Goal: Task Accomplishment & Management: Manage account settings

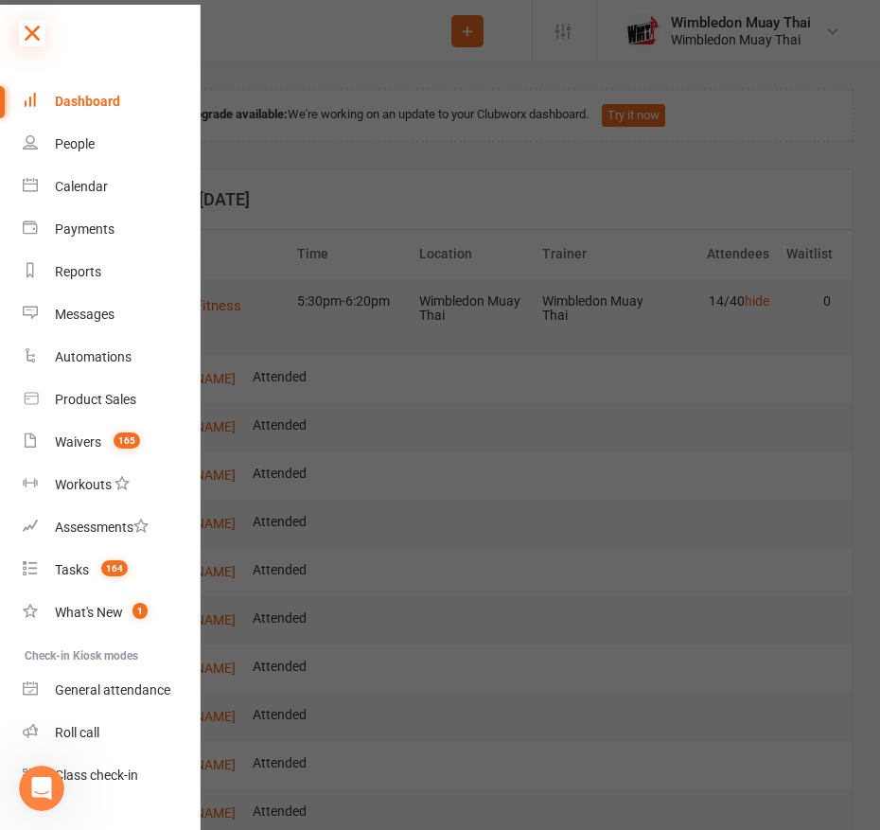
click at [37, 31] on icon at bounding box center [32, 33] width 26 height 26
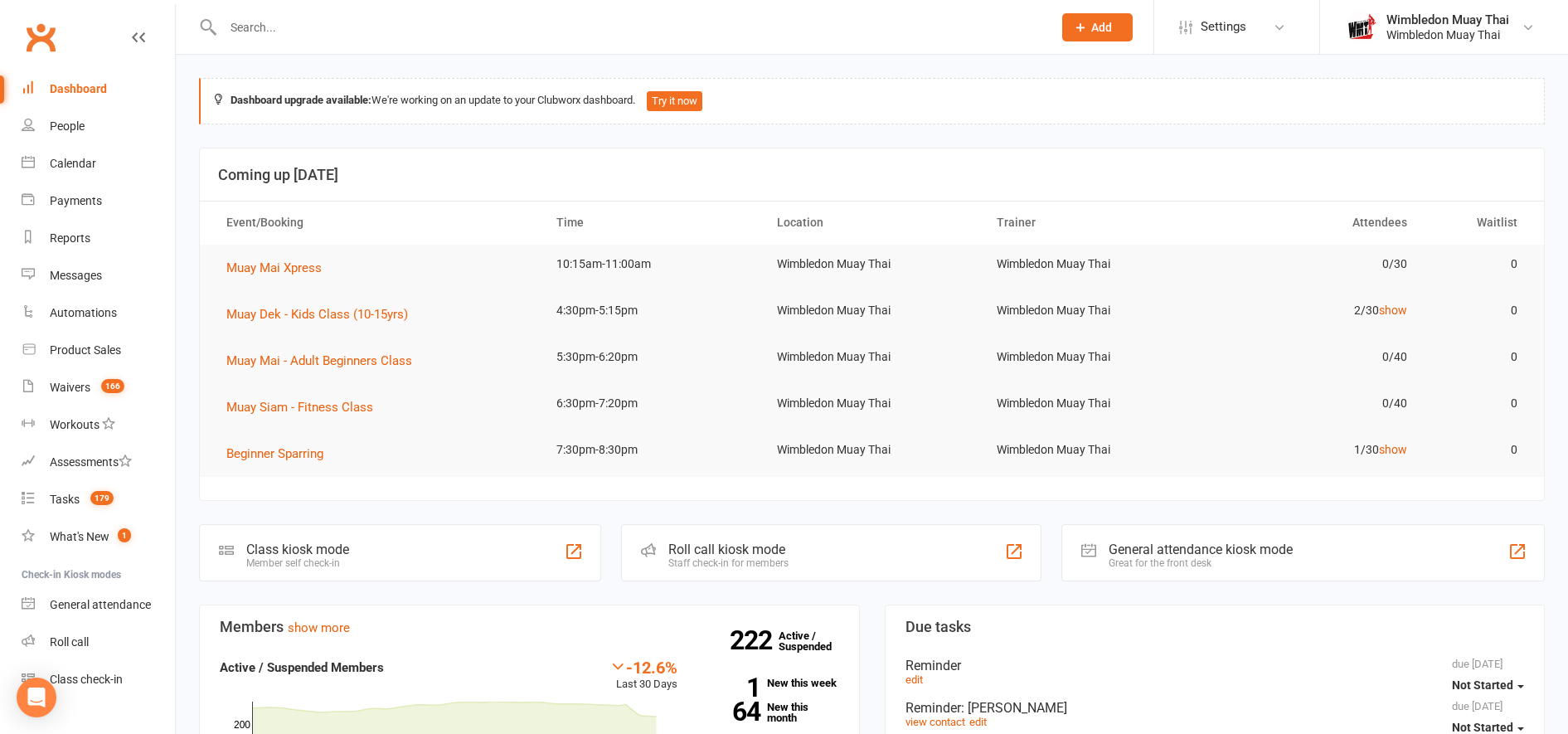
click at [303, 30] on input "text" at bounding box center [629, 27] width 823 height 23
click at [1399, 313] on link "show" at bounding box center [1394, 310] width 28 height 13
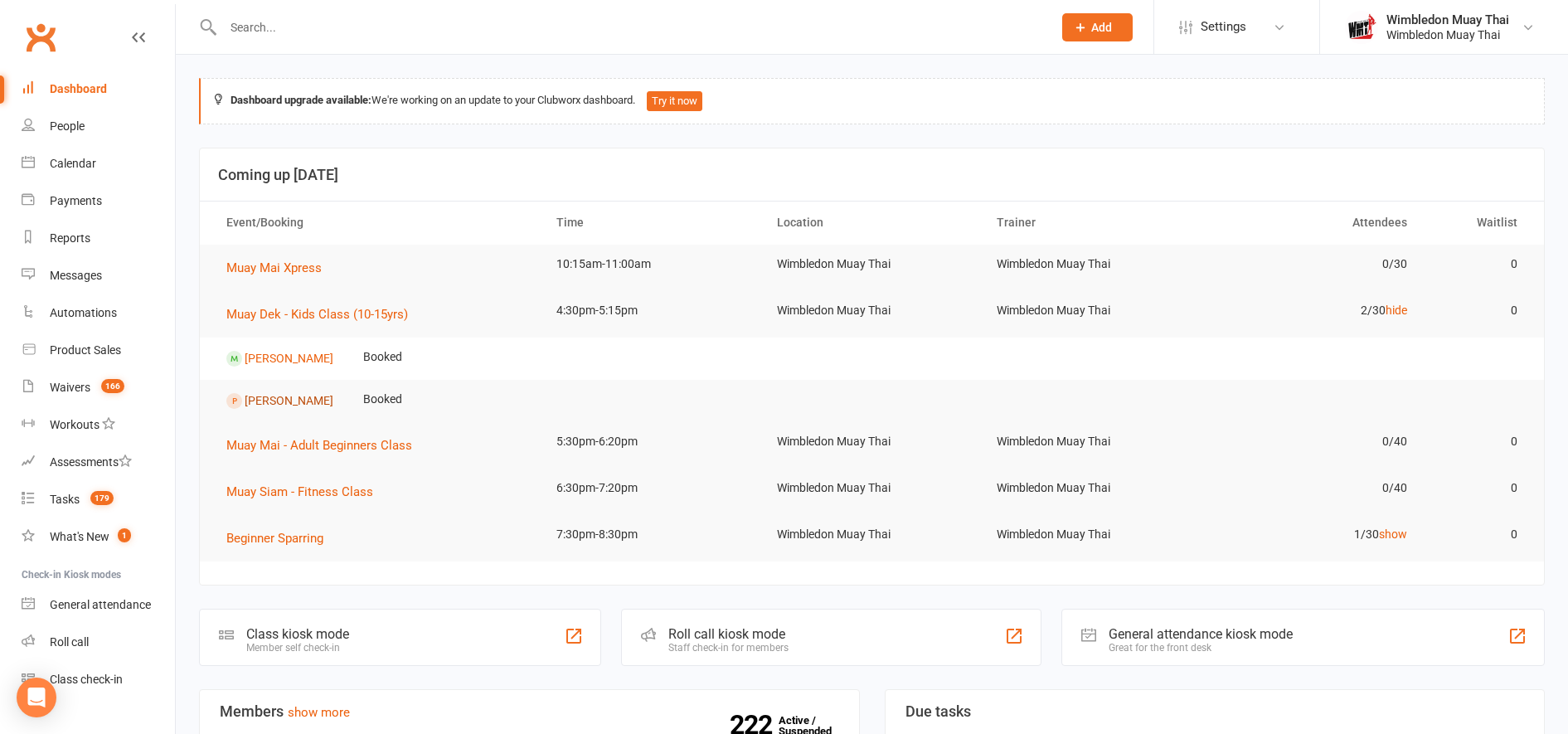
click at [286, 397] on link "[PERSON_NAME]" at bounding box center [288, 400] width 89 height 13
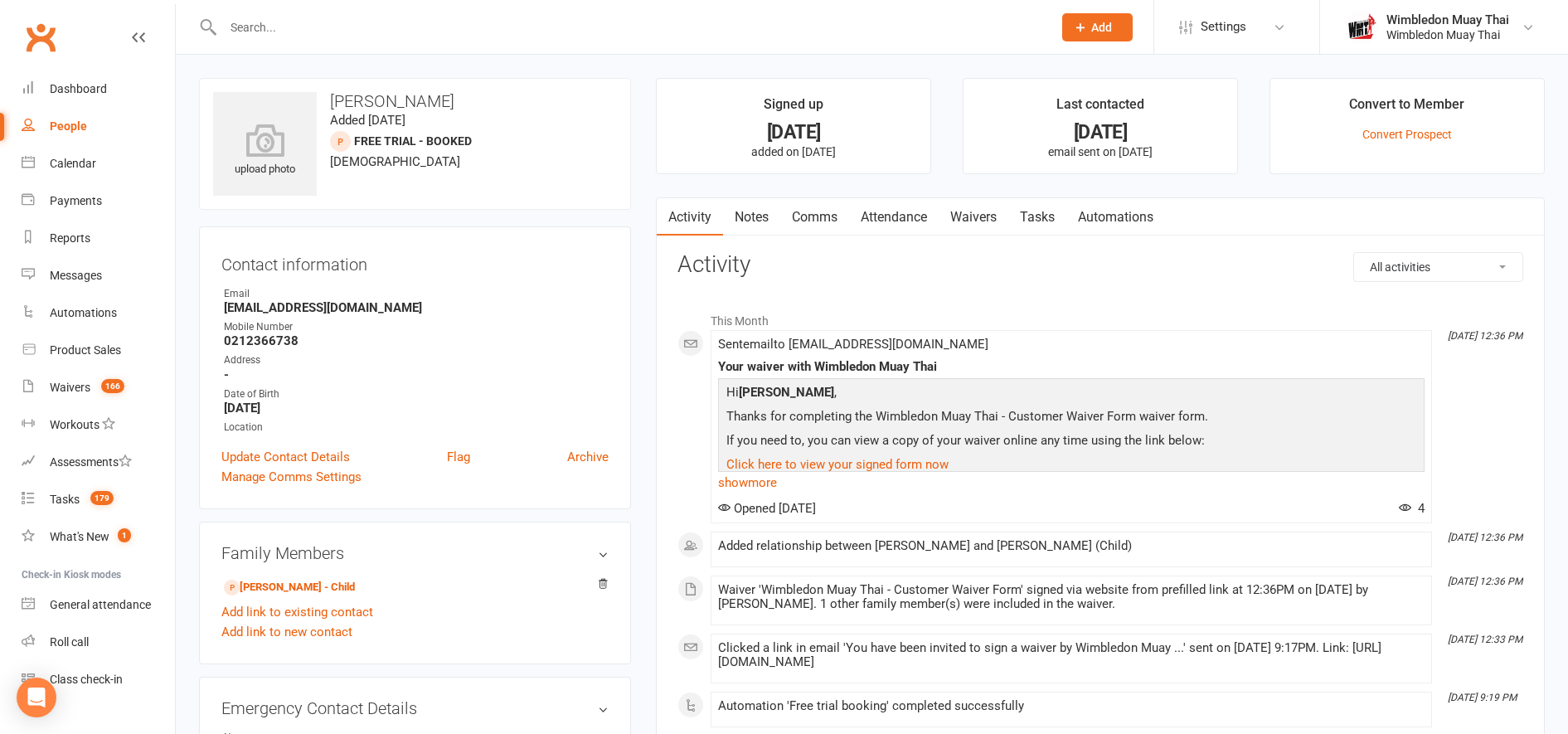
click at [889, 227] on link "Attendance" at bounding box center [894, 217] width 89 height 39
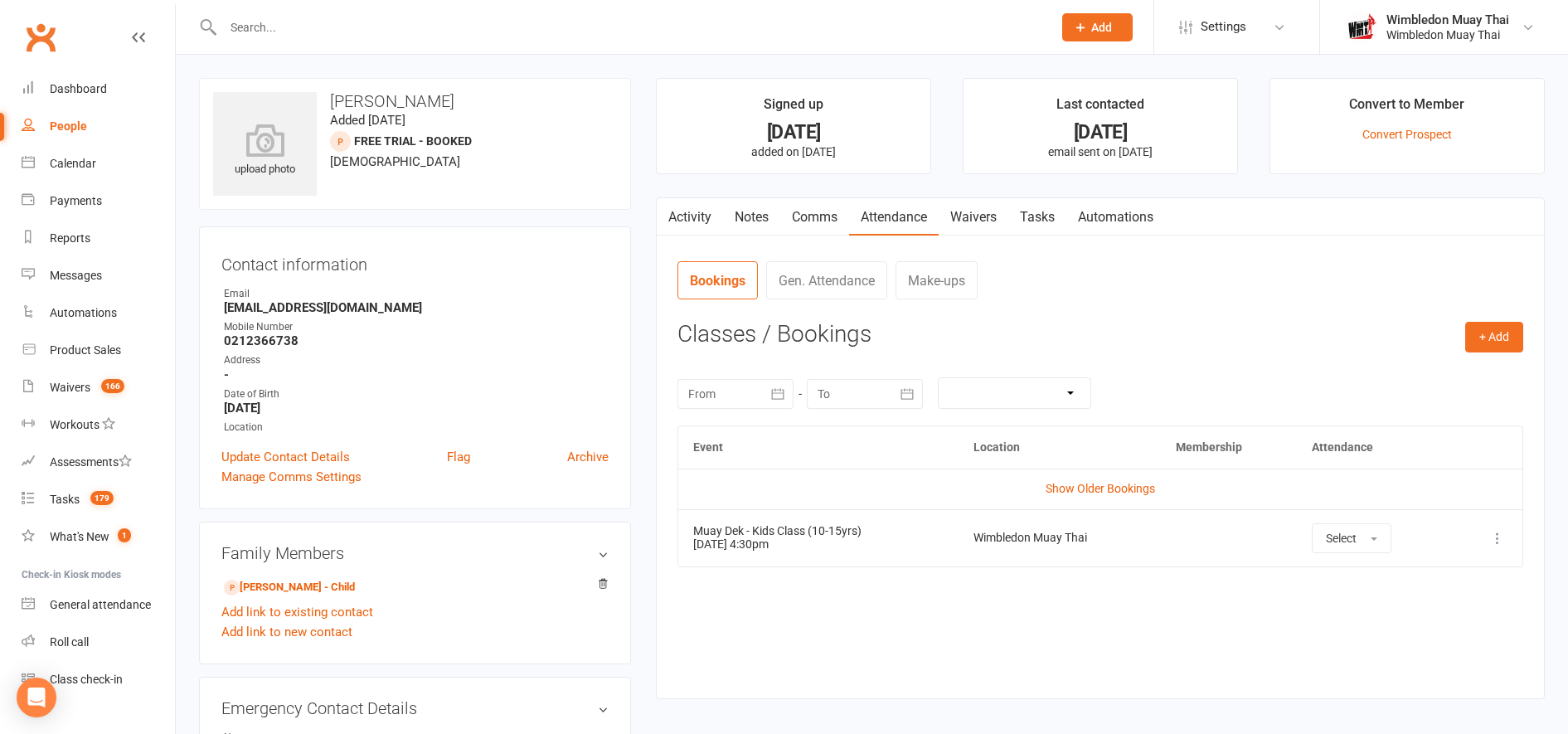
click at [1502, 538] on icon at bounding box center [1497, 538] width 17 height 17
click at [1411, 635] on link "Remove booking" at bounding box center [1424, 638] width 164 height 33
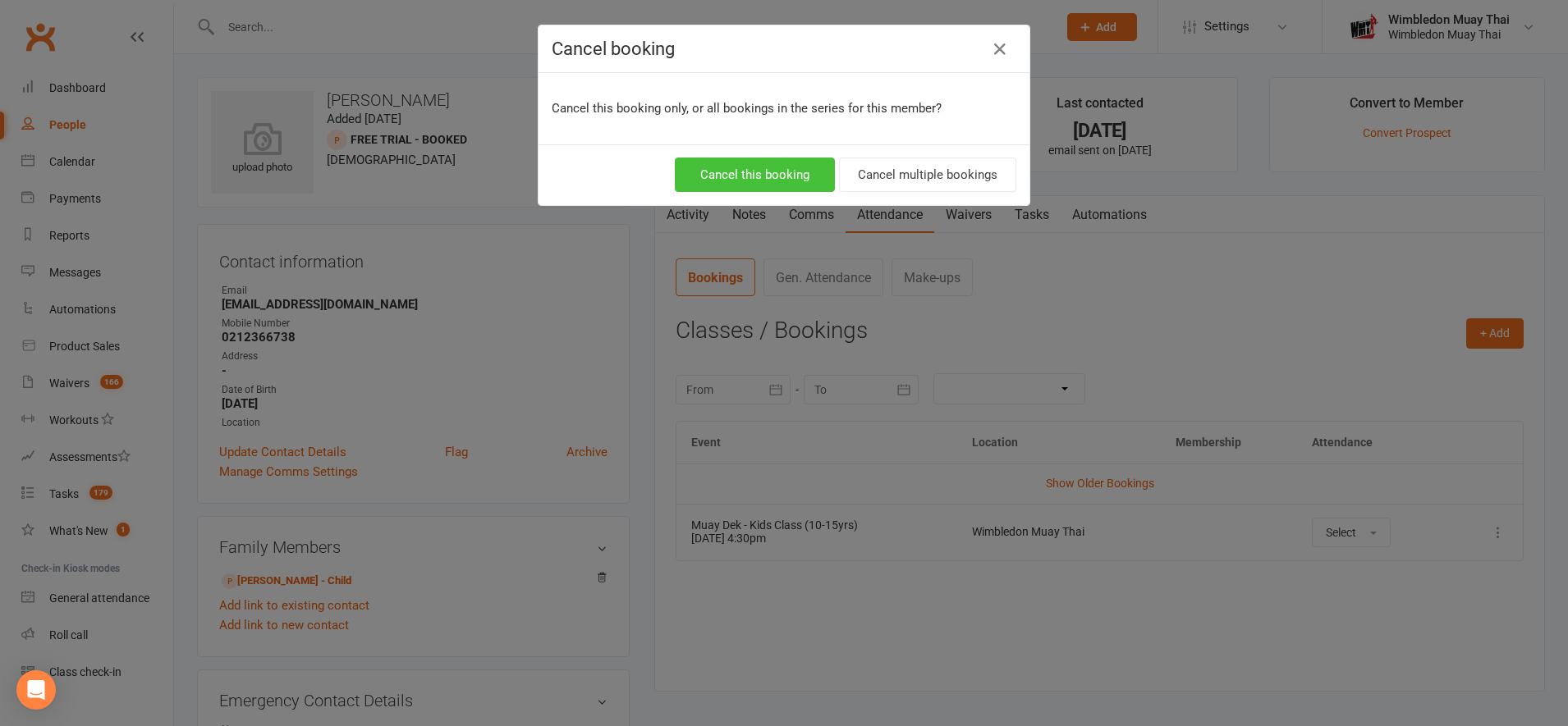
click at [729, 180] on button "Cancel this booking" at bounding box center [755, 175] width 161 height 35
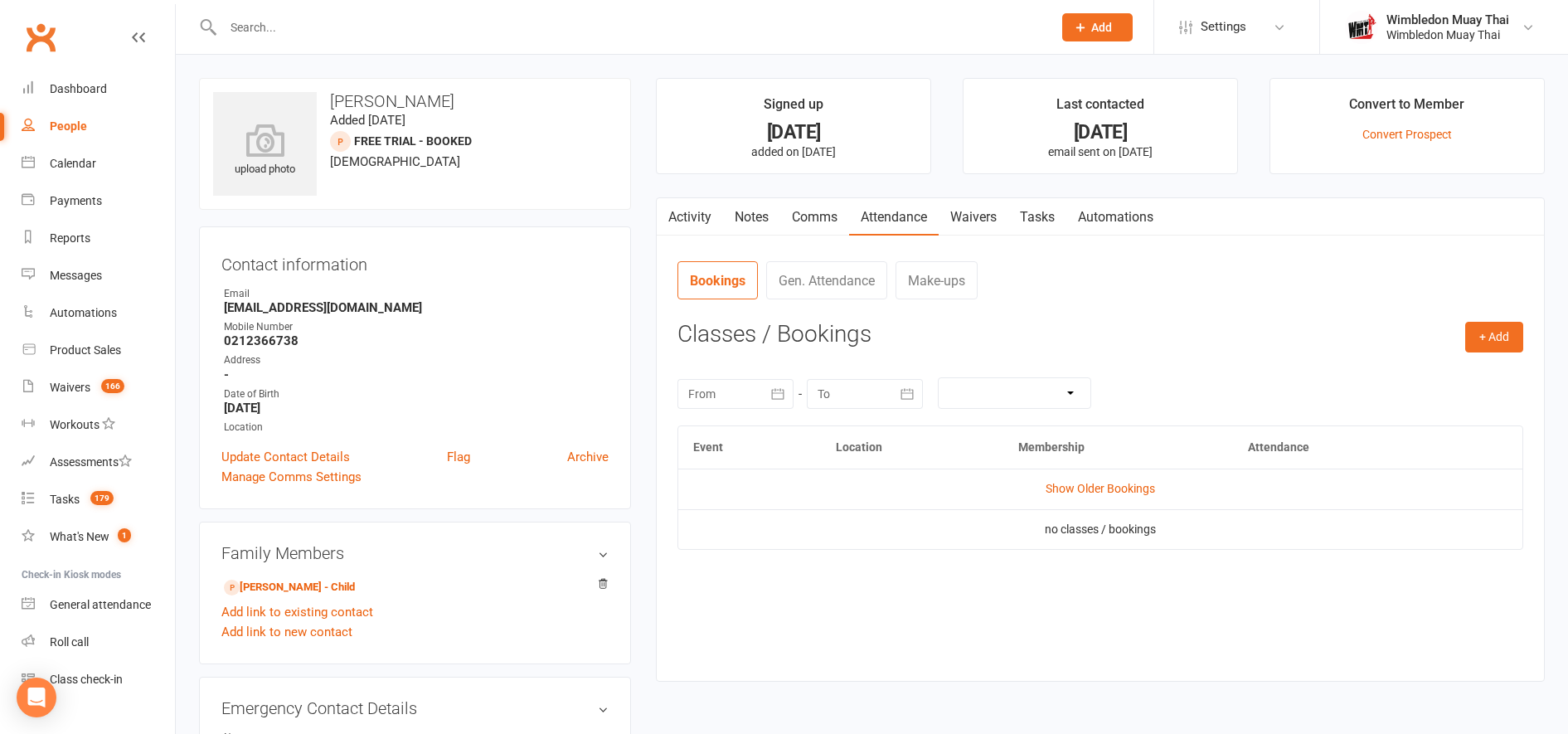
click at [692, 220] on link "Activity" at bounding box center [690, 217] width 67 height 39
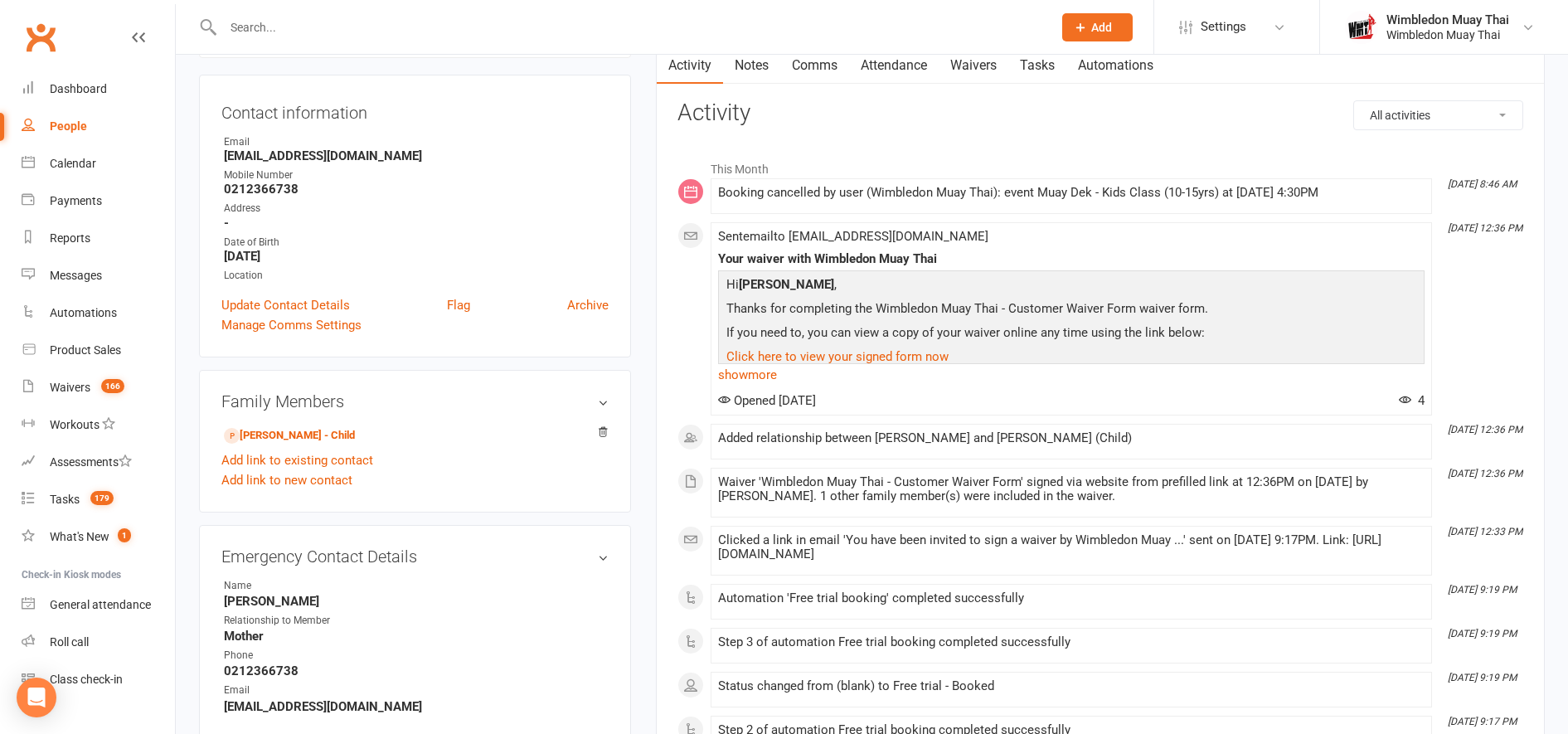
scroll to position [150, 0]
click at [789, 359] on link "Click here to view your signed form now" at bounding box center [838, 358] width 223 height 15
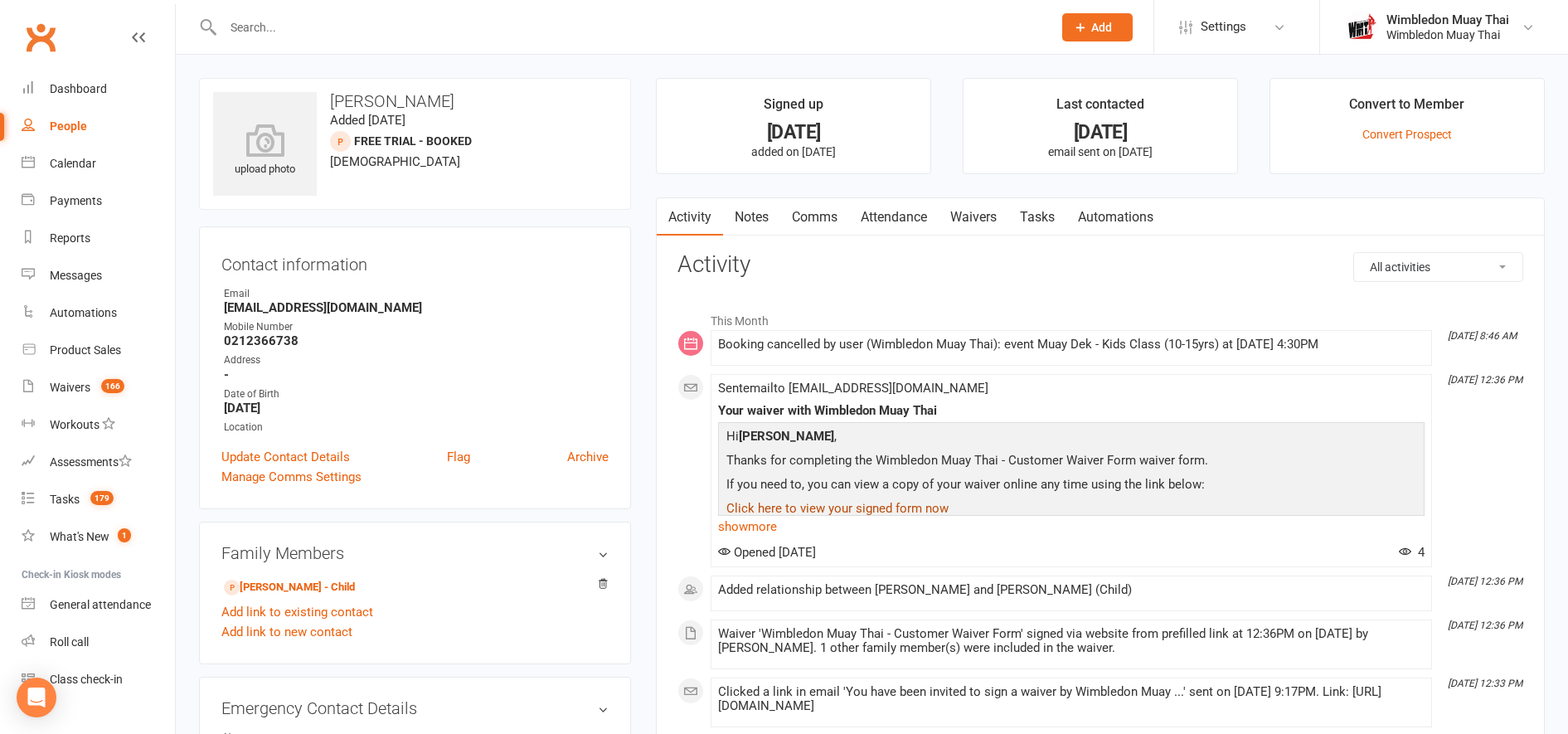
click at [806, 513] on link "Click here to view your signed form now" at bounding box center [838, 509] width 223 height 15
click at [979, 217] on link "Waivers" at bounding box center [973, 217] width 69 height 39
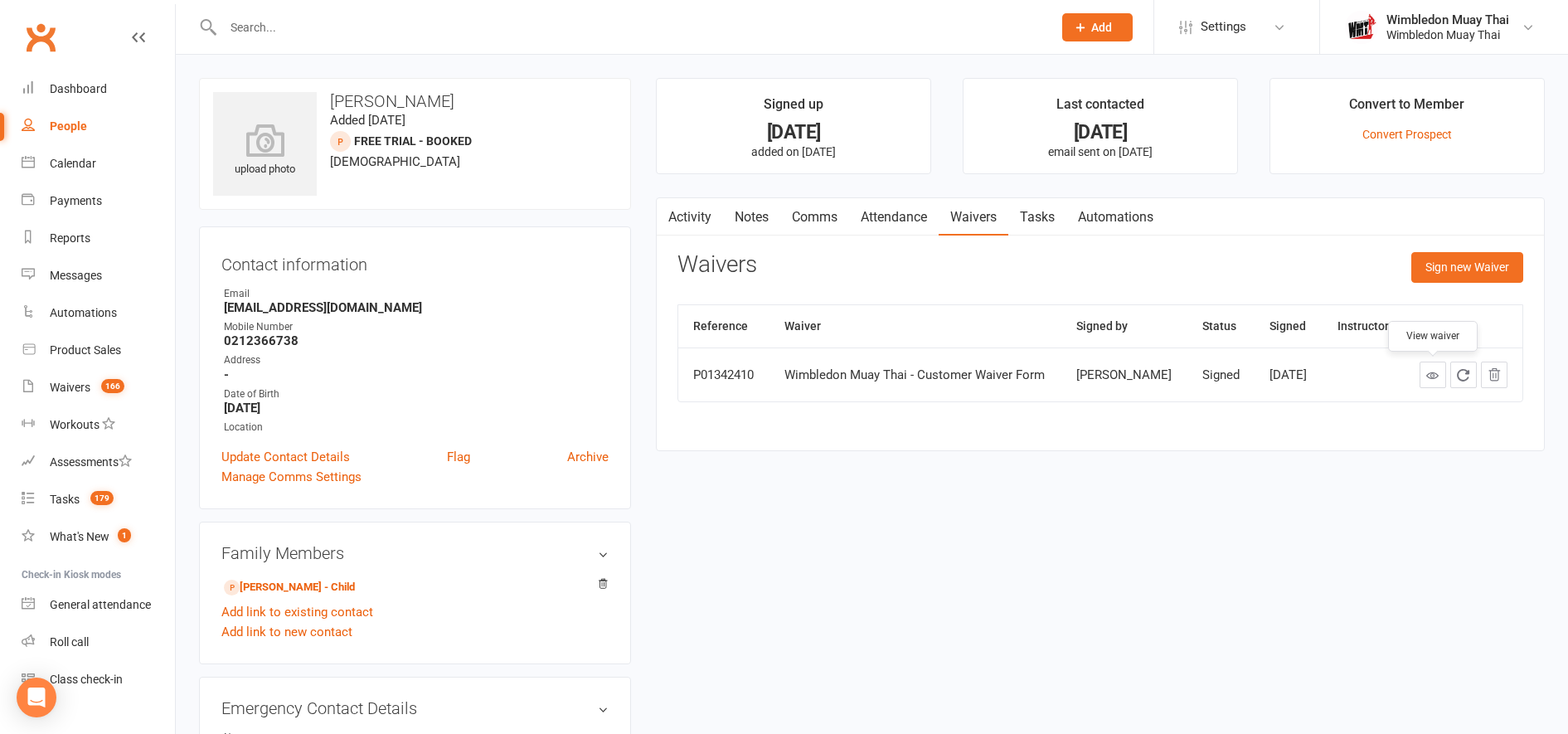
click at [1439, 377] on icon at bounding box center [1433, 375] width 12 height 12
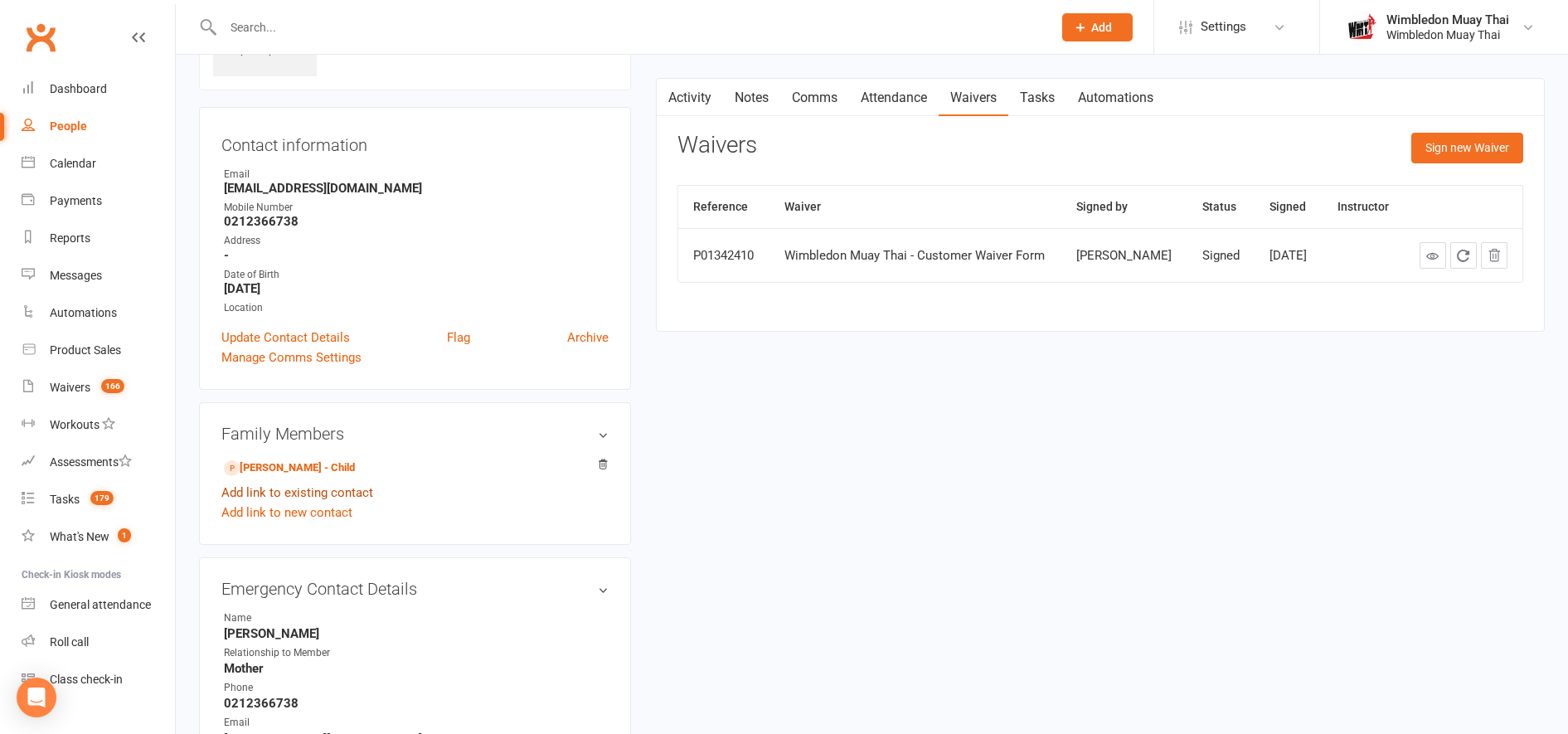
scroll to position [587, 0]
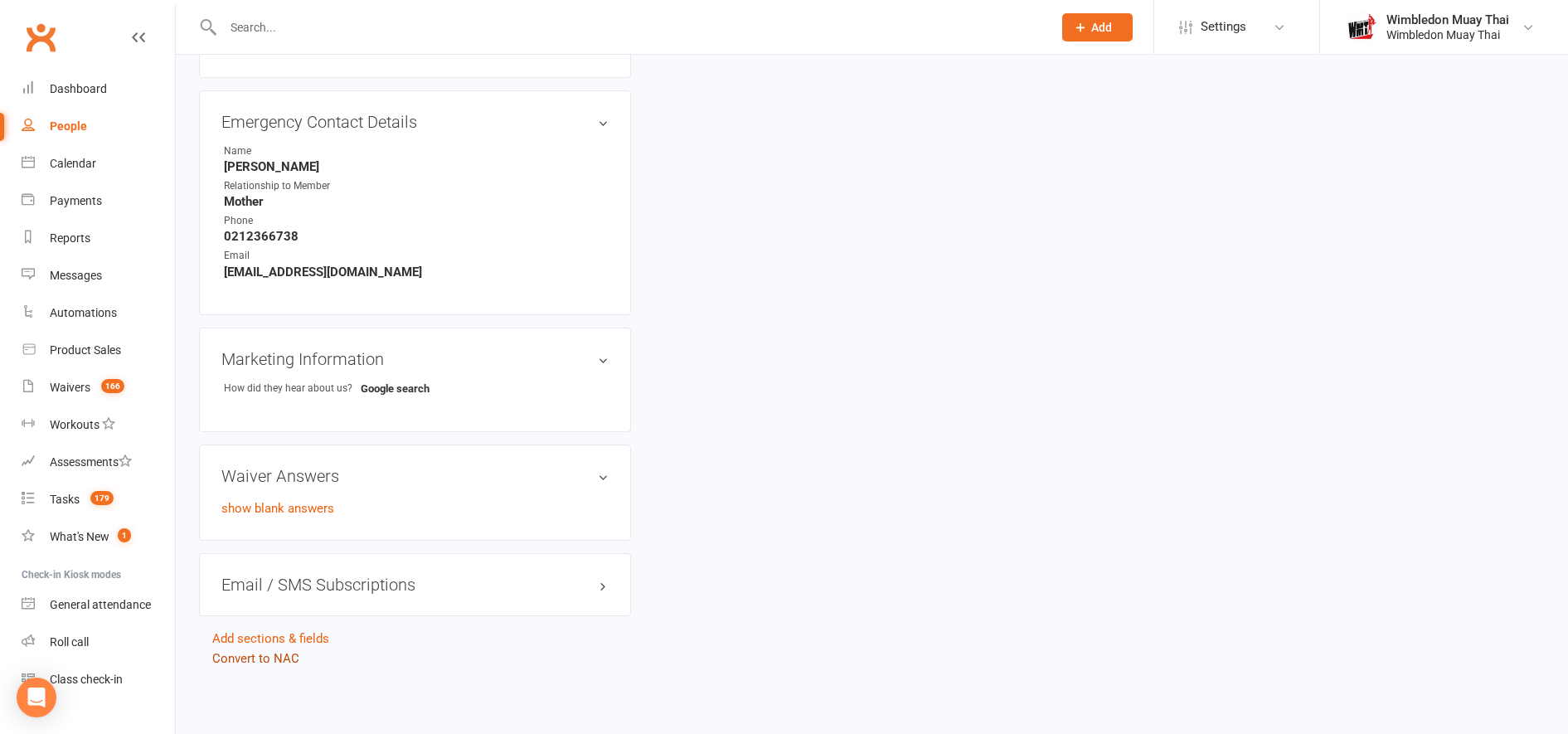
click at [257, 663] on link "Convert to NAC" at bounding box center [255, 659] width 87 height 15
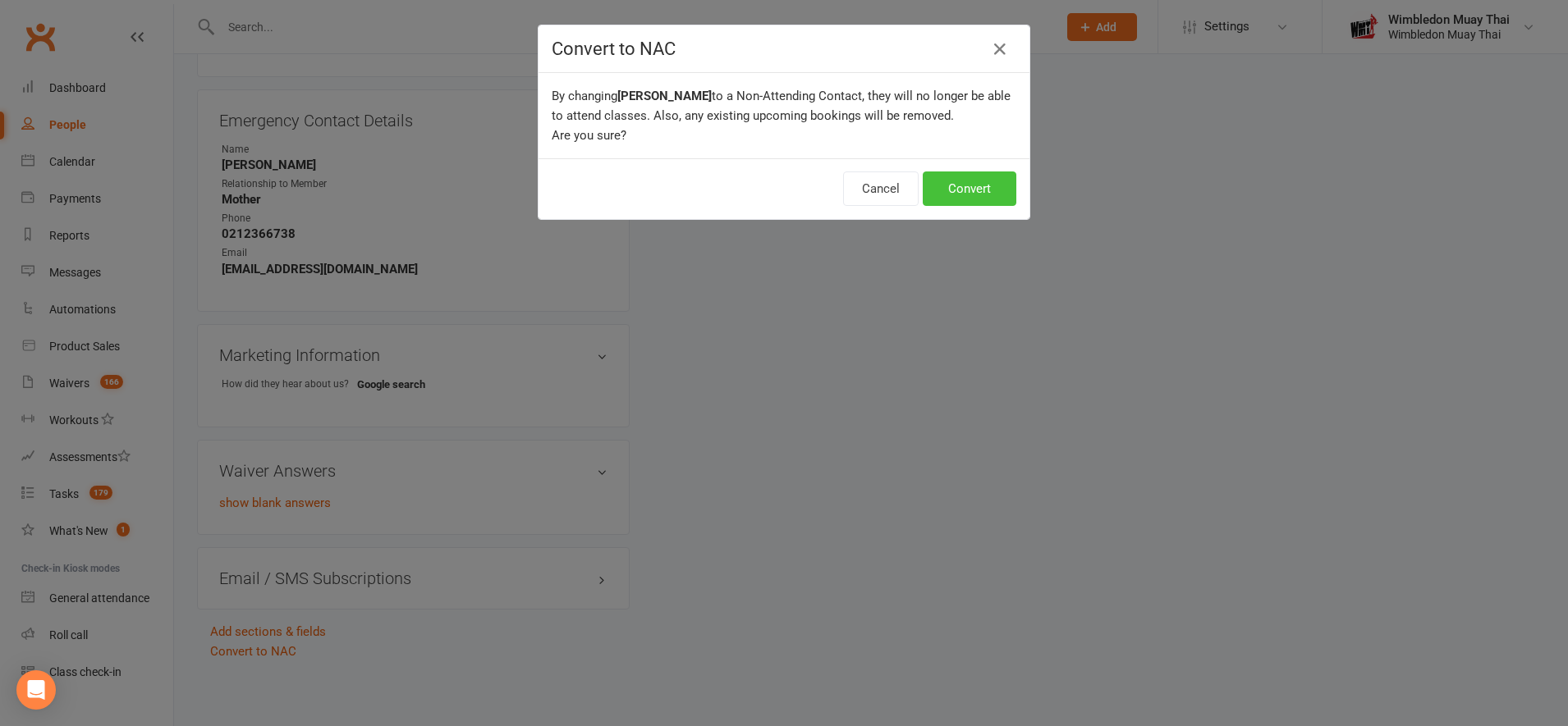
click at [960, 192] on button "Convert" at bounding box center [970, 189] width 94 height 35
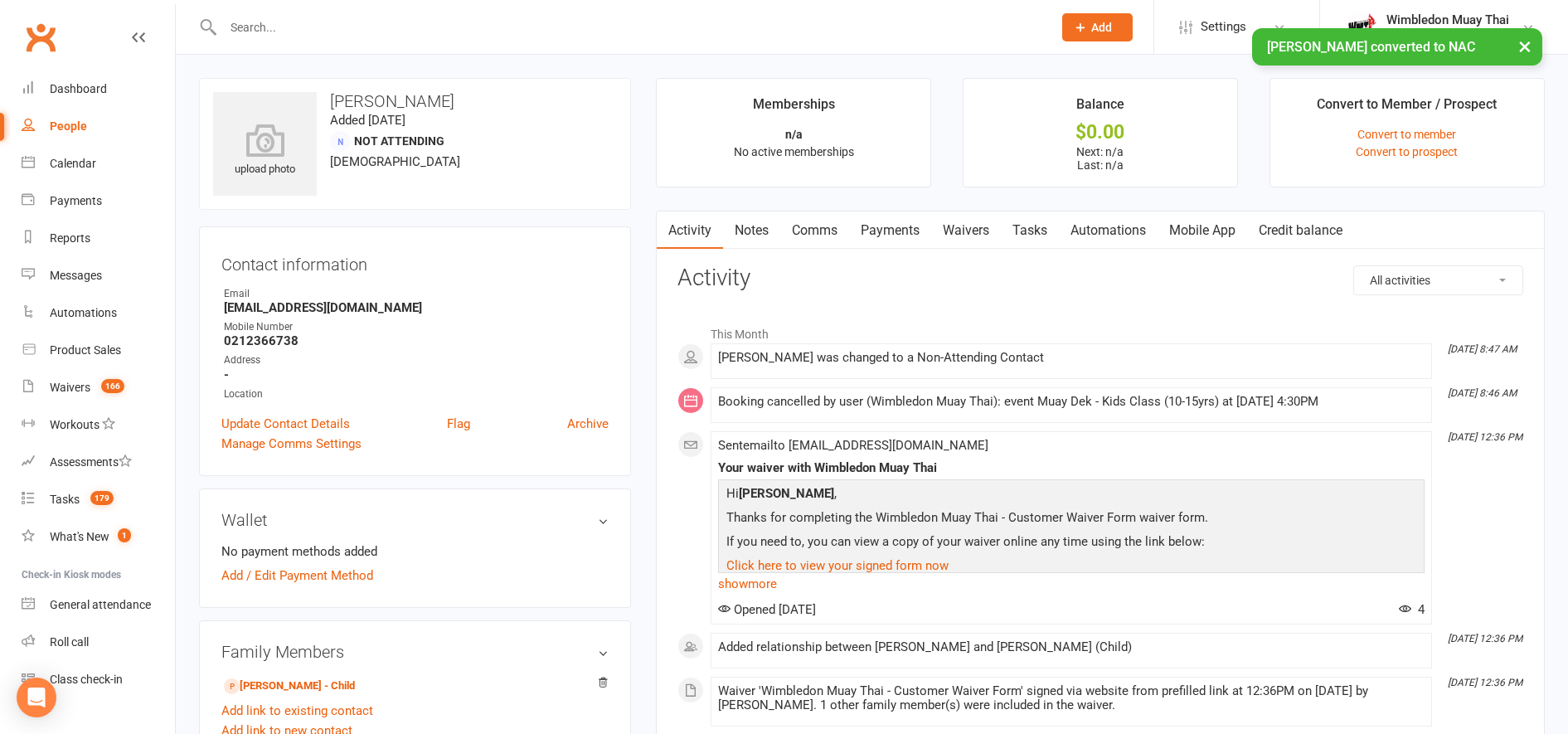
scroll to position [214, 0]
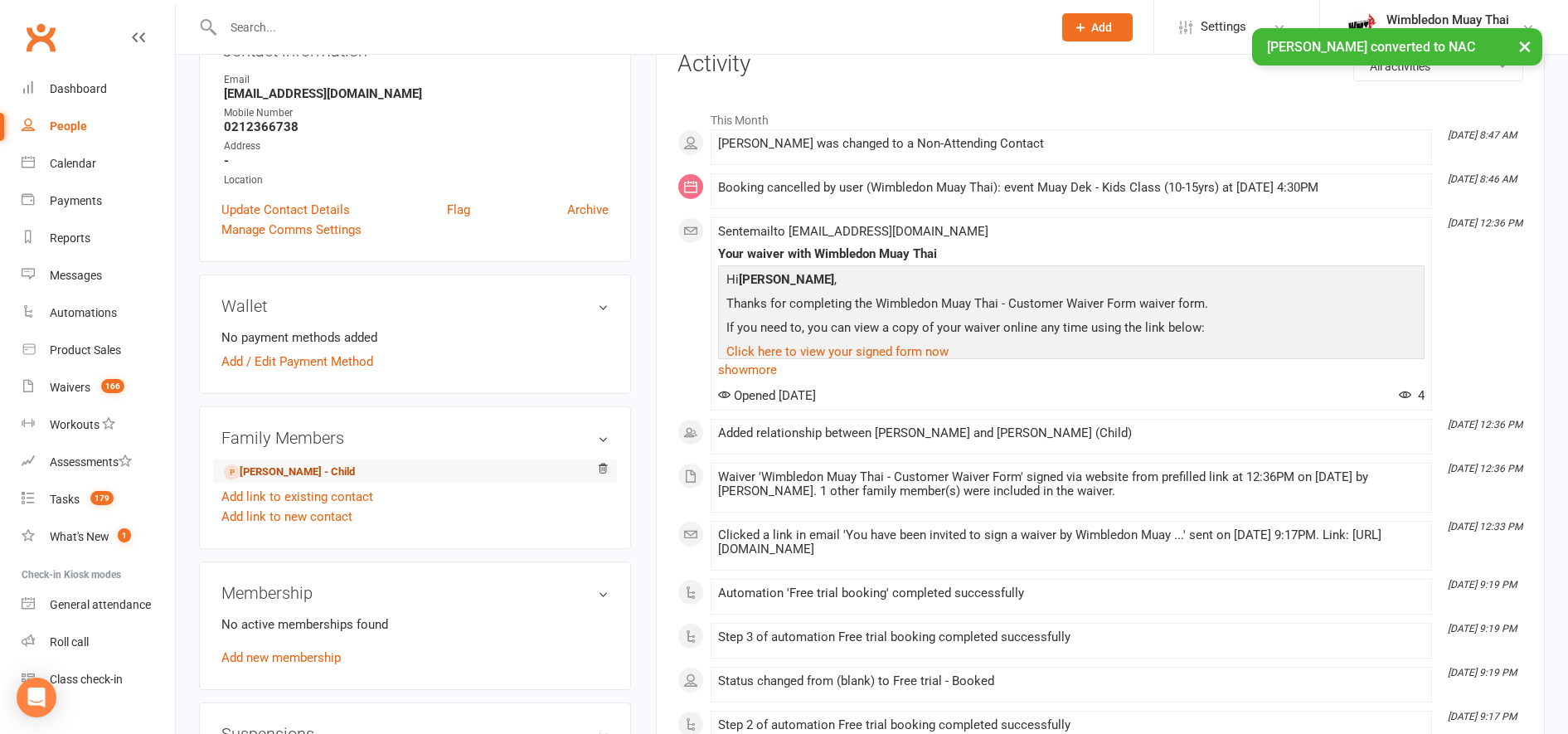
click at [285, 474] on link "[PERSON_NAME] - Child" at bounding box center [289, 473] width 131 height 18
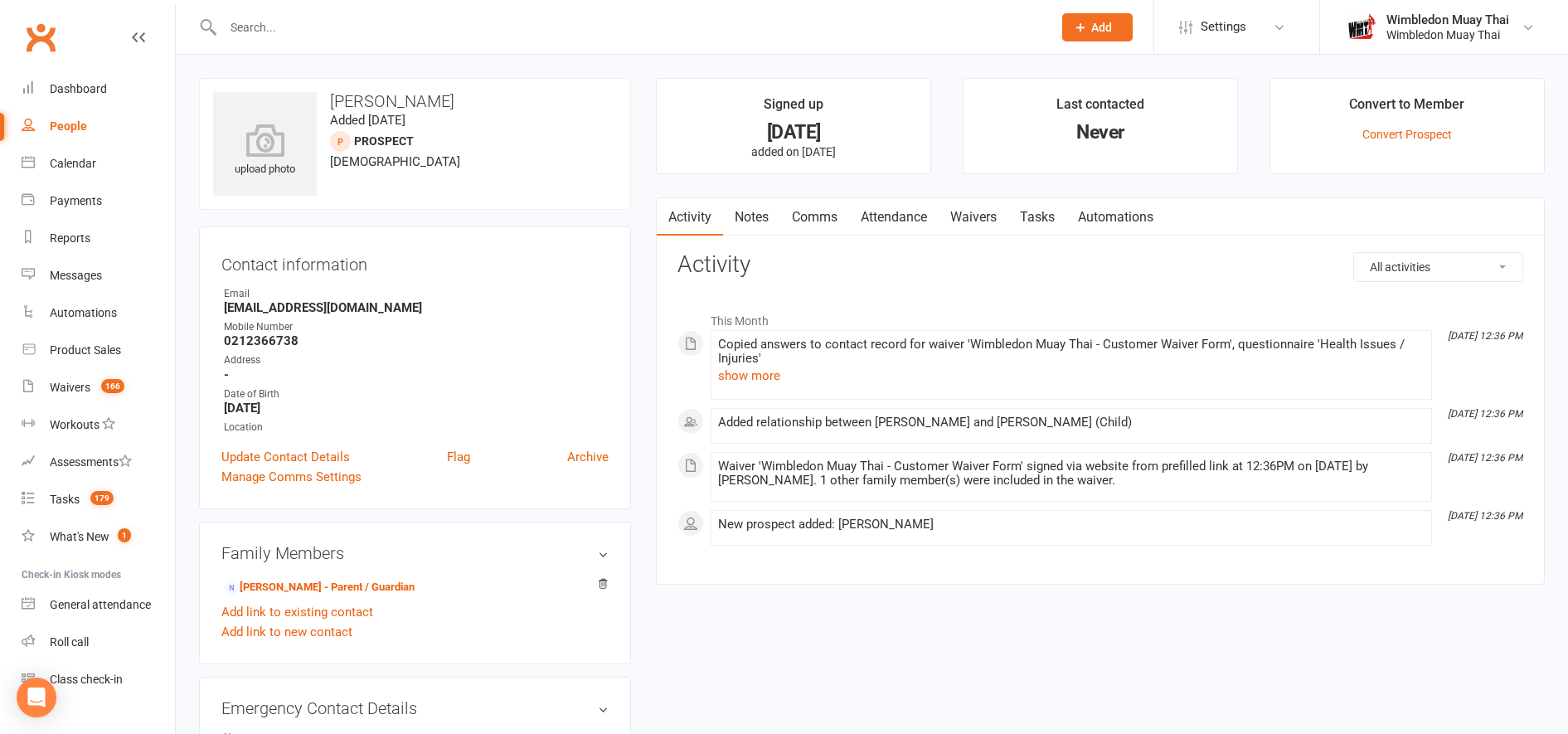
click at [1388, 141] on li "Convert to Member Convert Prospect" at bounding box center [1408, 126] width 275 height 96
click at [1380, 135] on link "Convert Prospect" at bounding box center [1408, 134] width 89 height 13
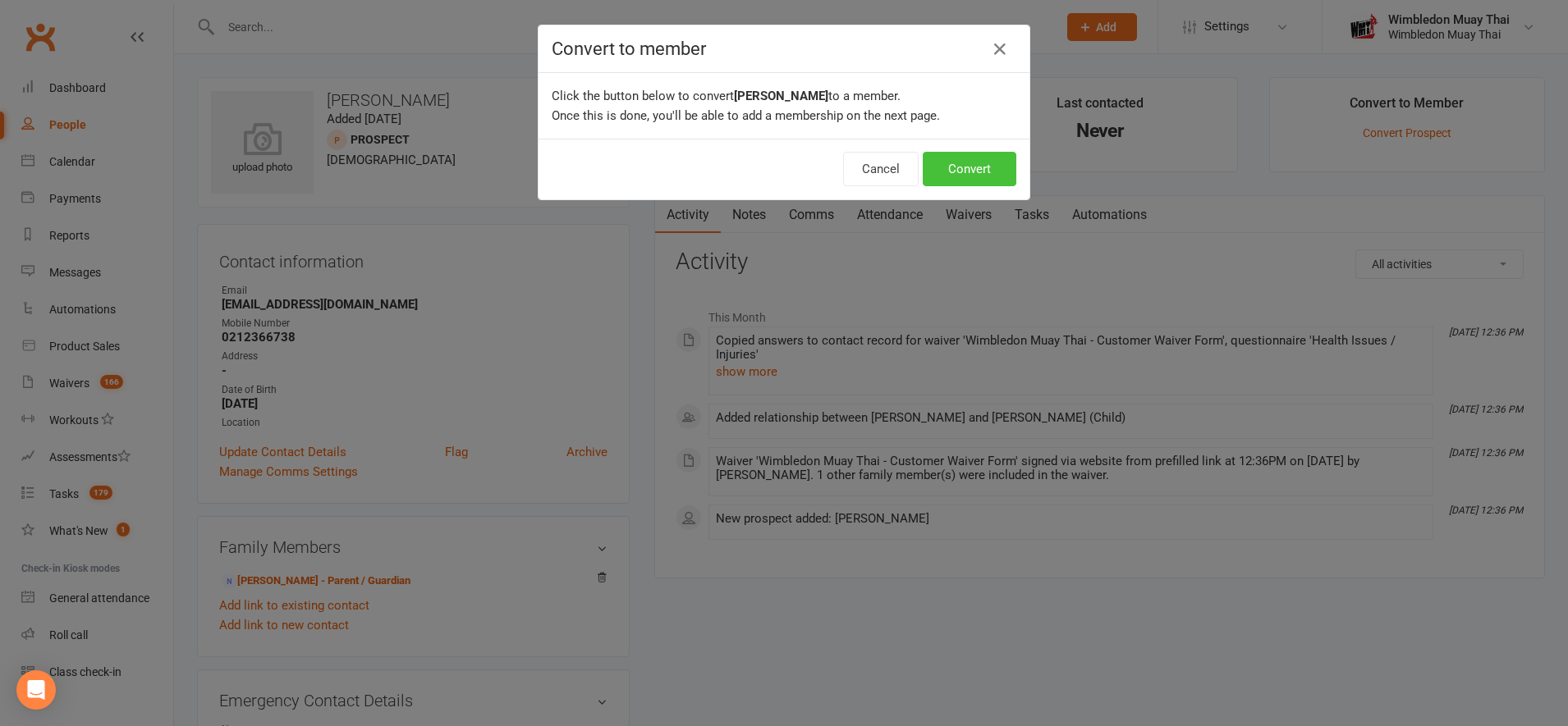
click at [987, 160] on button "Convert" at bounding box center [970, 169] width 94 height 35
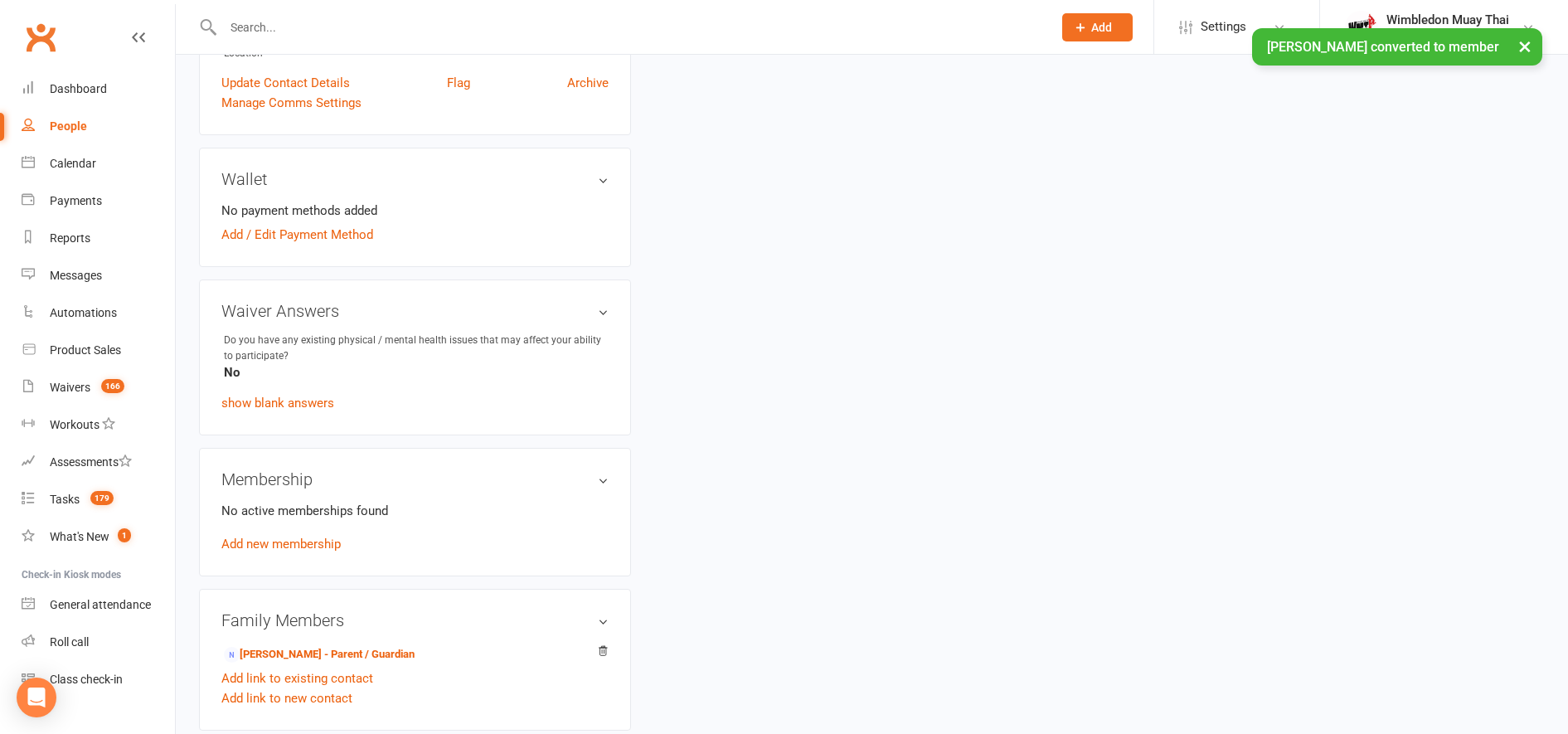
scroll to position [542, 0]
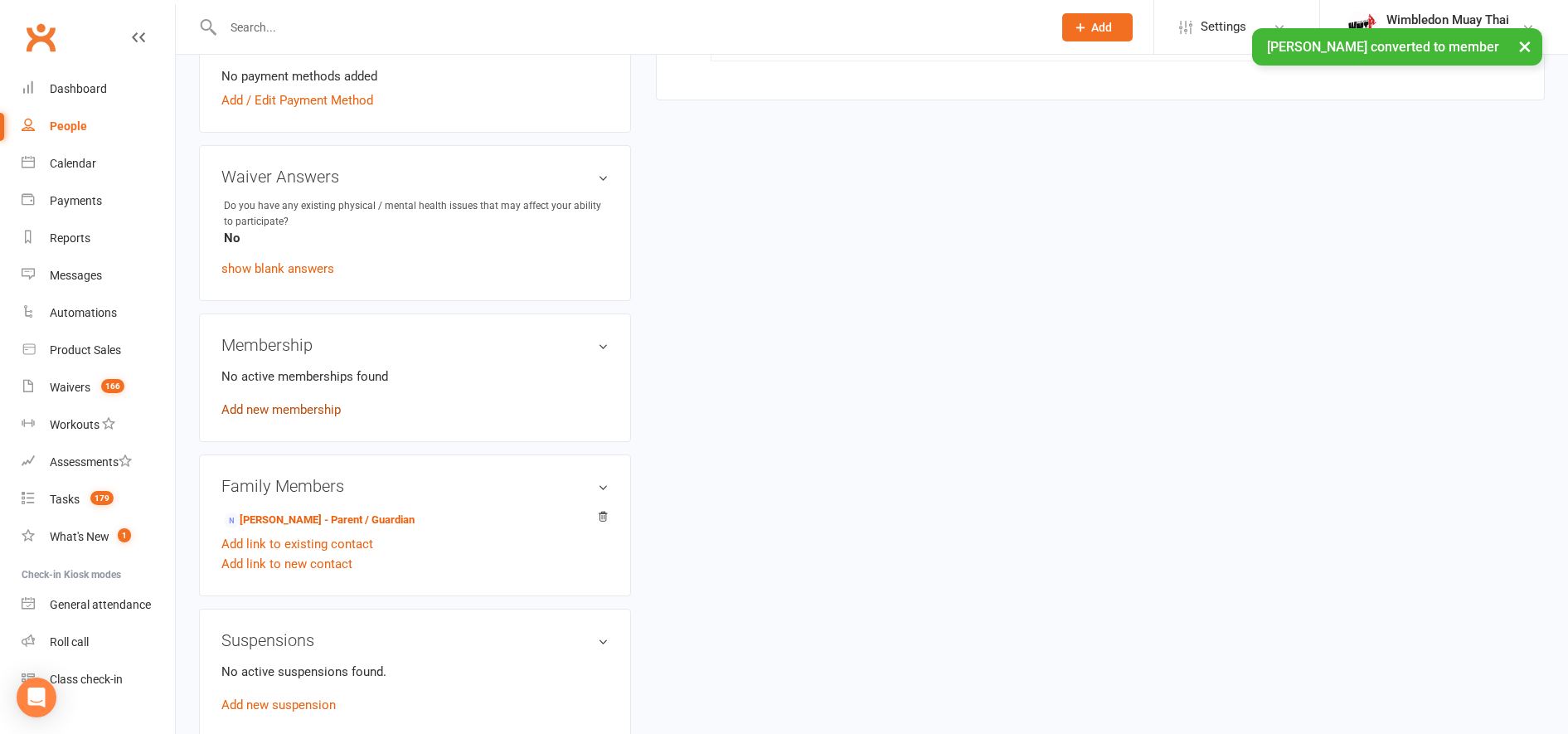
click at [280, 416] on link "Add new membership" at bounding box center [281, 410] width 119 height 15
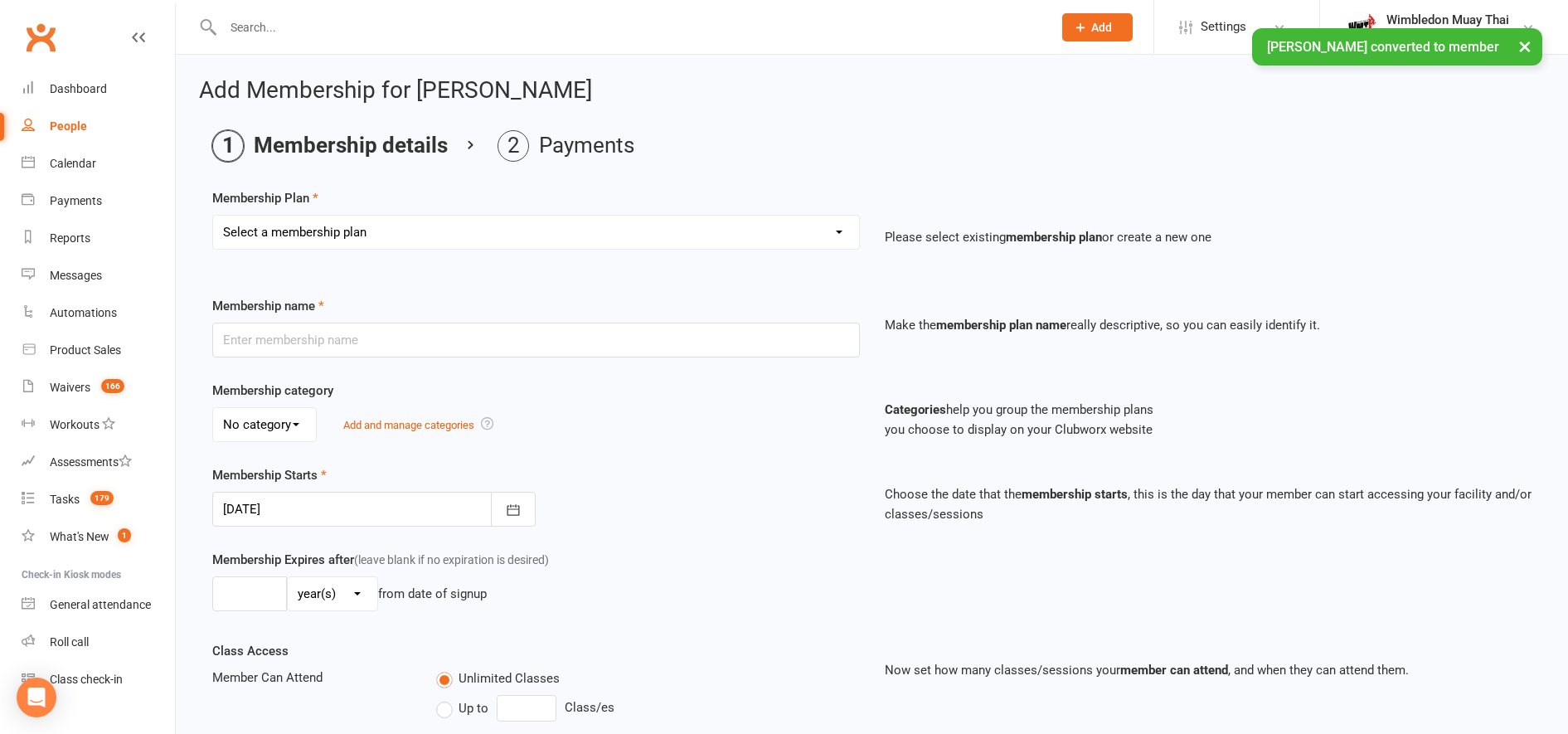
click at [581, 227] on select "Select a membership plan Create new Membership Plan Casual Class additional cla…" at bounding box center [536, 232] width 646 height 33
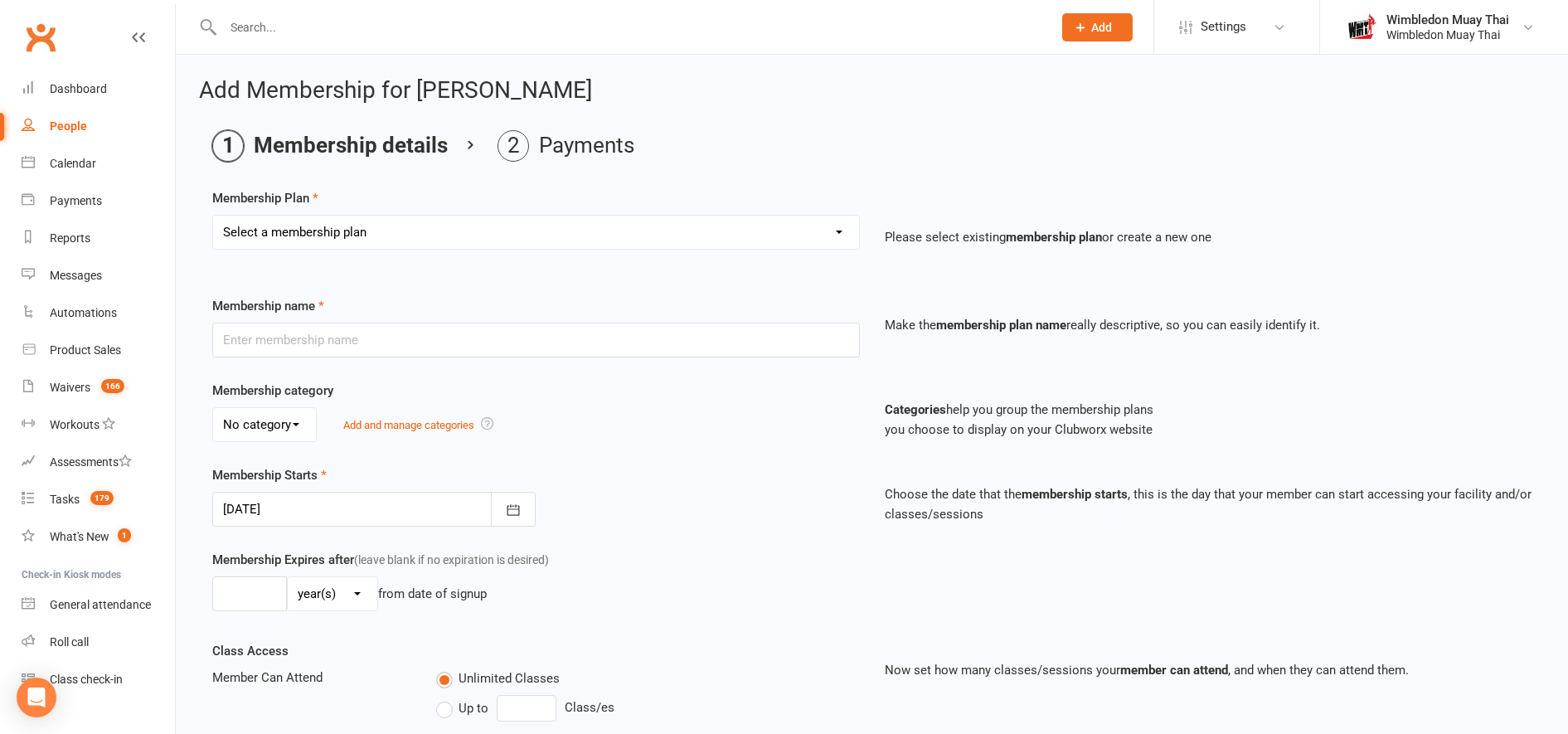
select select "13"
click at [213, 216] on select "Select a membership plan Create new Membership Plan Casual Class additional cla…" at bounding box center [536, 232] width 646 height 33
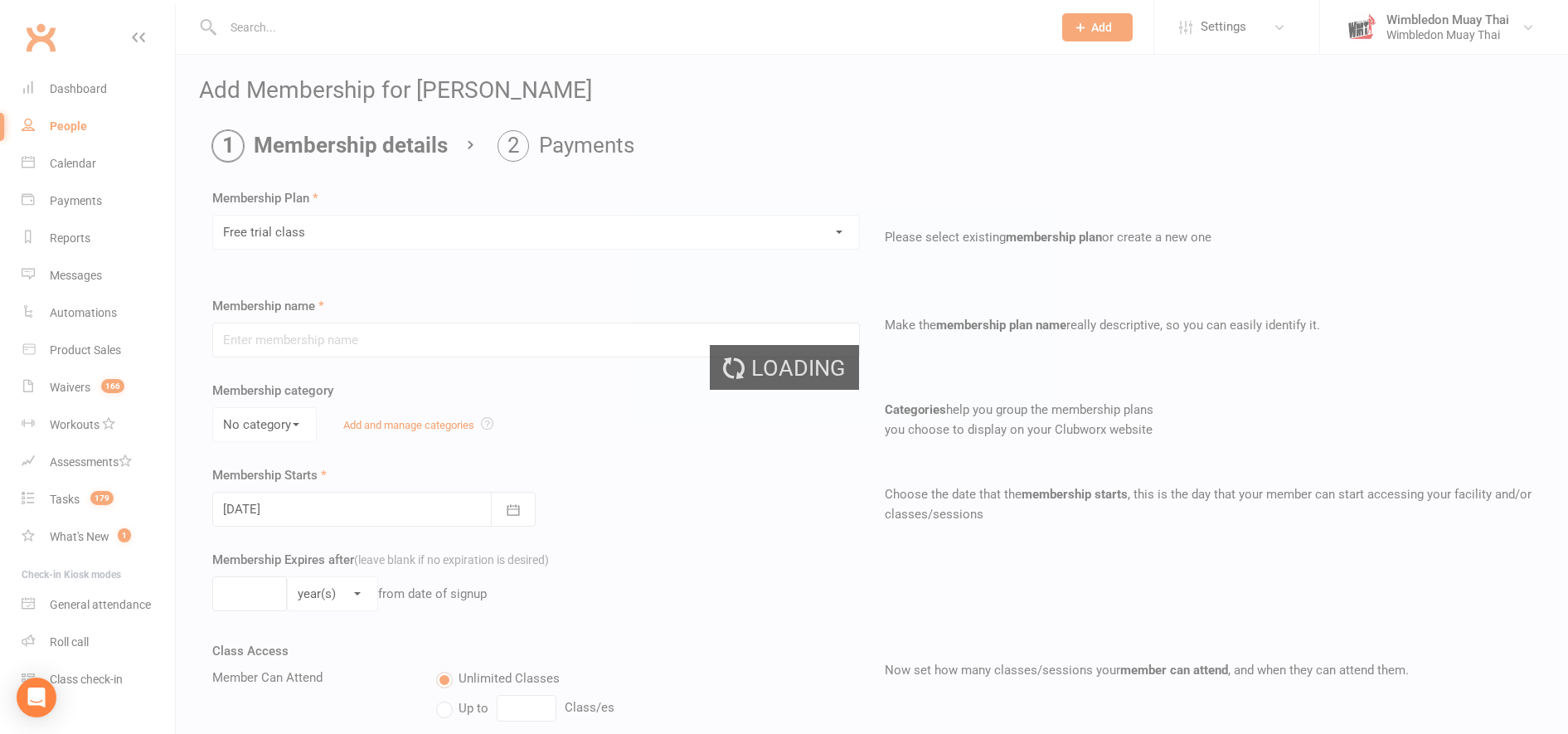
type input "Free trial class"
select select "1"
type input "1"
select select "1"
type input "1"
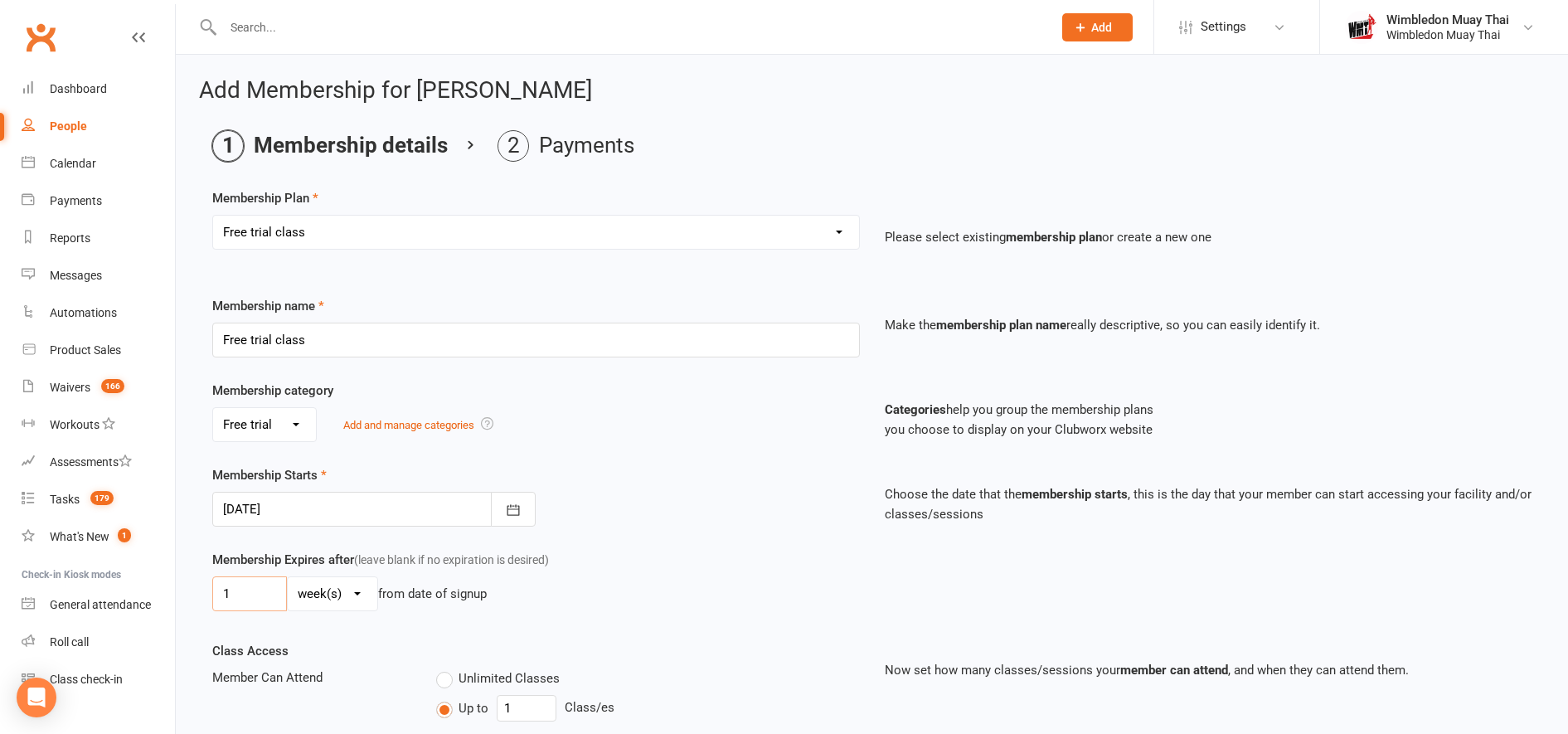
click at [234, 600] on input "1" at bounding box center [249, 595] width 74 height 35
type input "2"
click at [334, 593] on select "day(s) week(s) month(s) year(s)" at bounding box center [332, 595] width 89 height 33
select select "2"
click at [287, 578] on select "day(s) week(s) month(s) year(s)" at bounding box center [332, 595] width 89 height 33
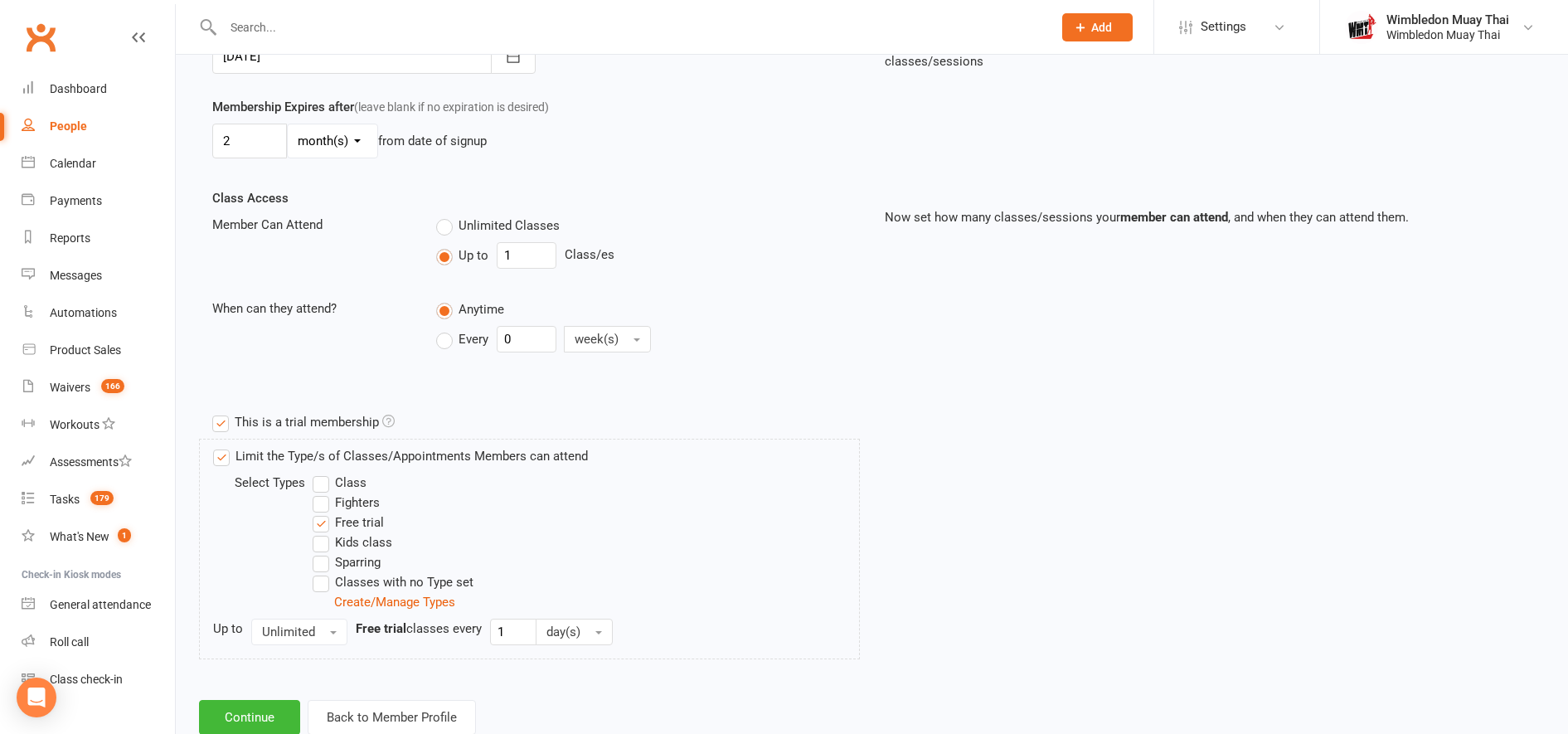
scroll to position [502, 0]
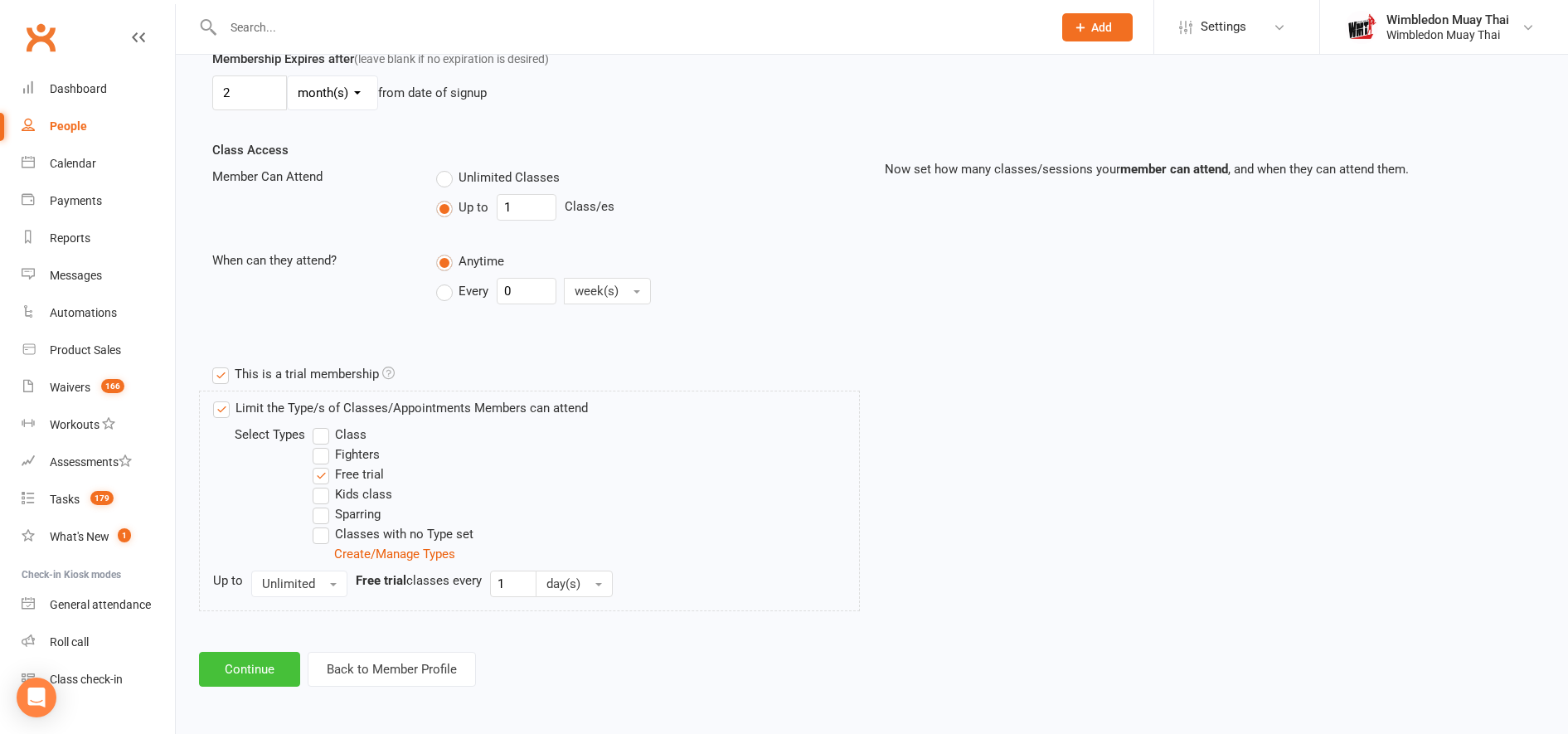
click at [245, 662] on button "Continue" at bounding box center [249, 670] width 101 height 35
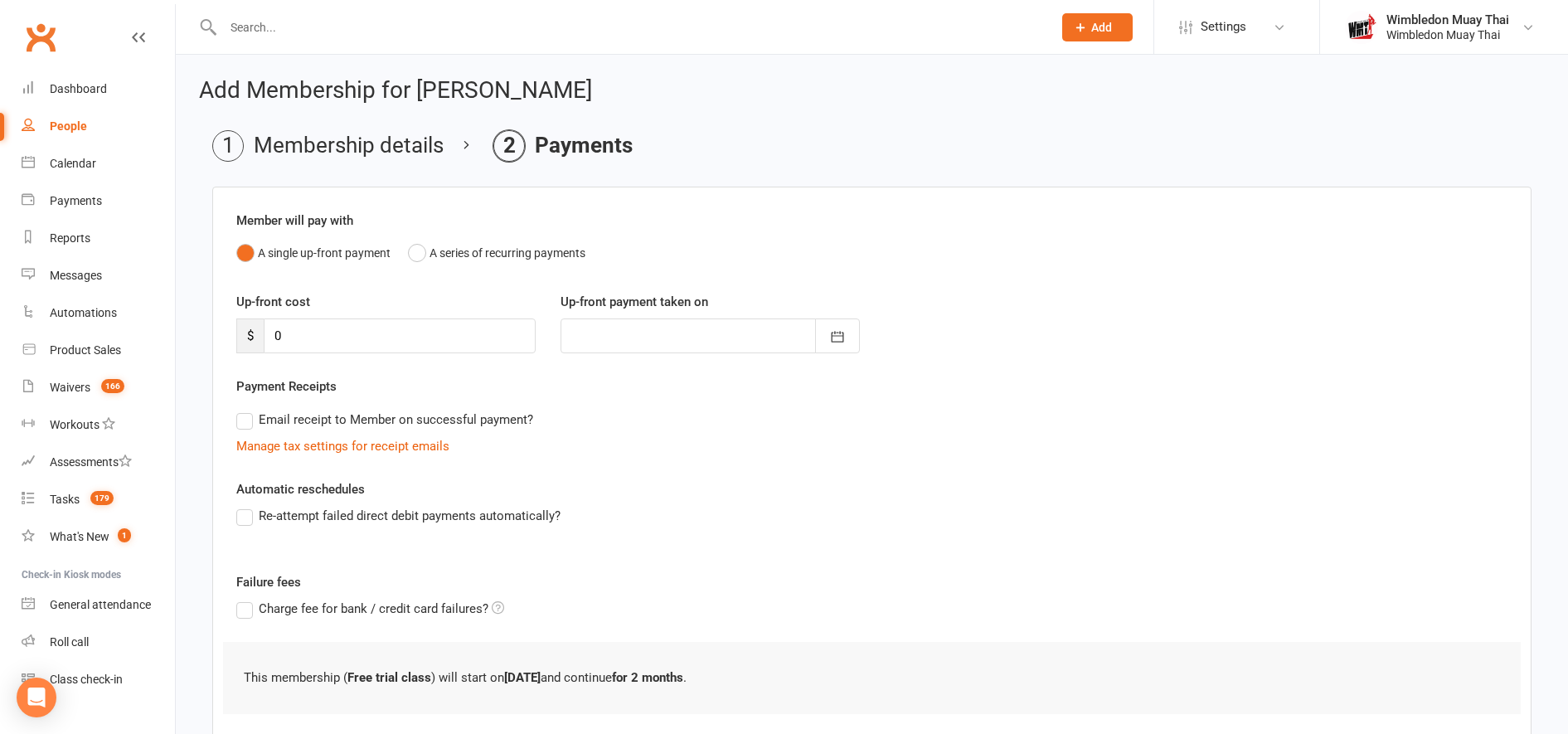
scroll to position [103, 0]
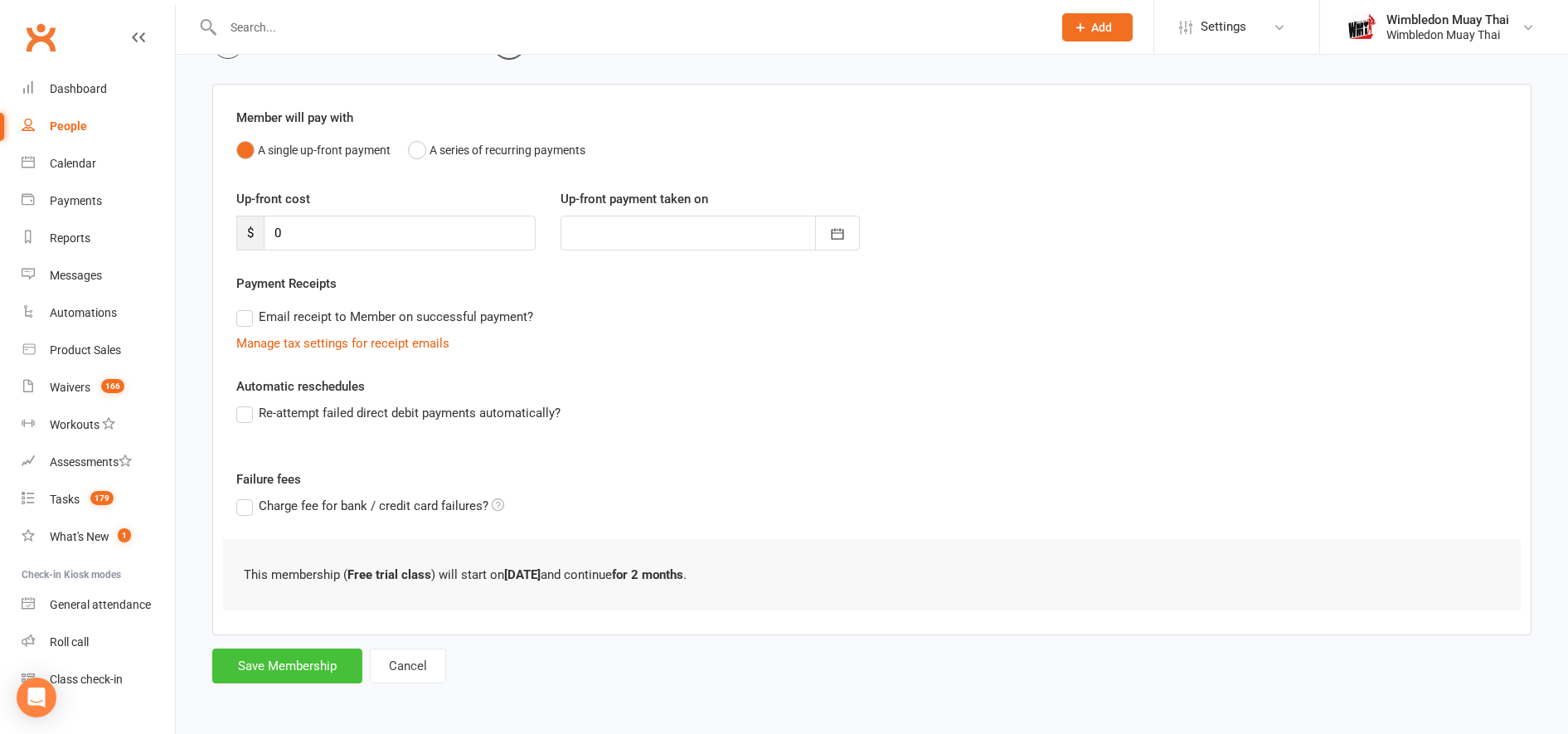
click at [300, 673] on button "Save Membership" at bounding box center [287, 666] width 150 height 35
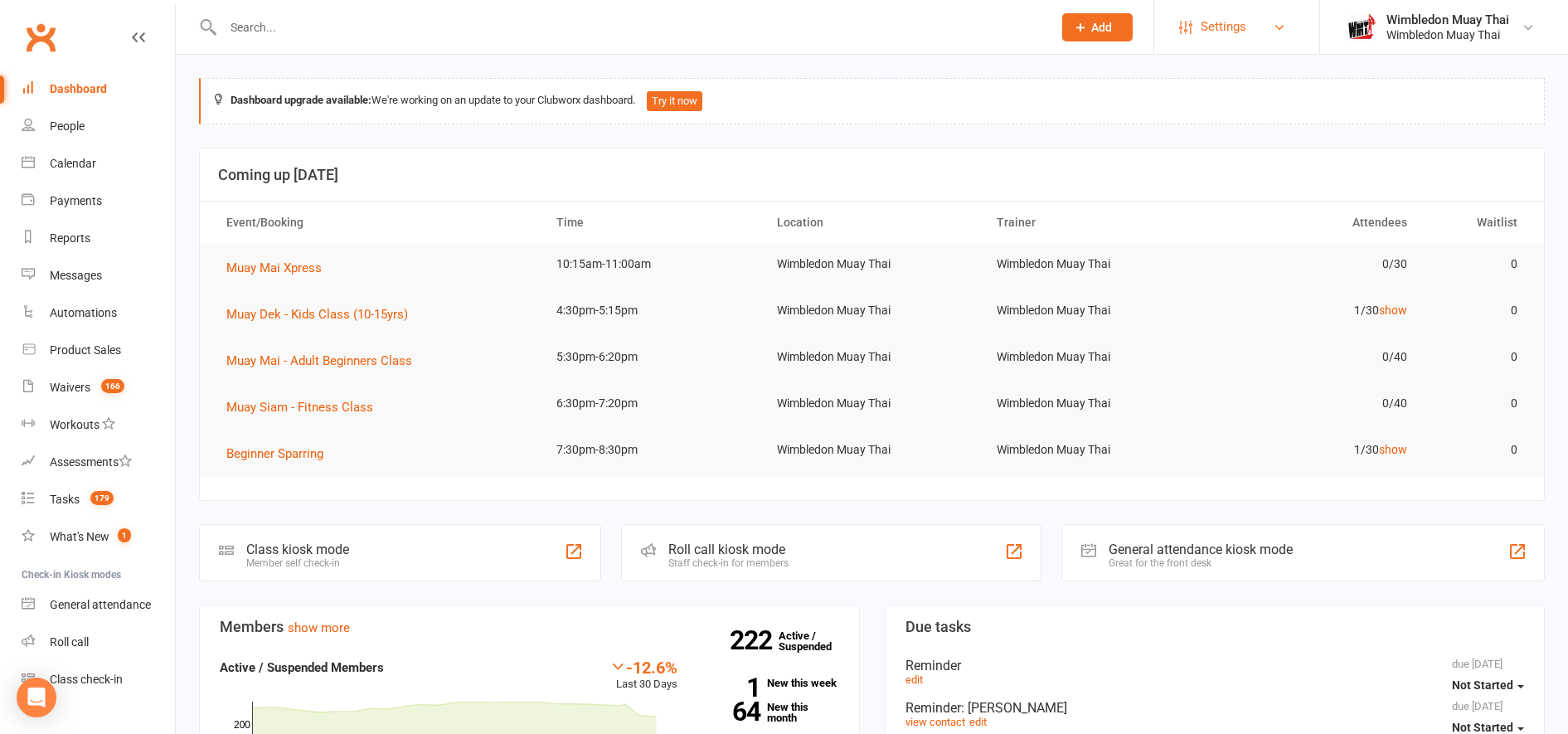
click at [1238, 39] on span "Settings" at bounding box center [1224, 26] width 46 height 38
click at [972, 123] on div "Dashboard upgrade available: We're working on an update to your Clubworx dashbo…" at bounding box center [872, 101] width 1346 height 46
click at [71, 311] on div "Automations" at bounding box center [83, 312] width 67 height 13
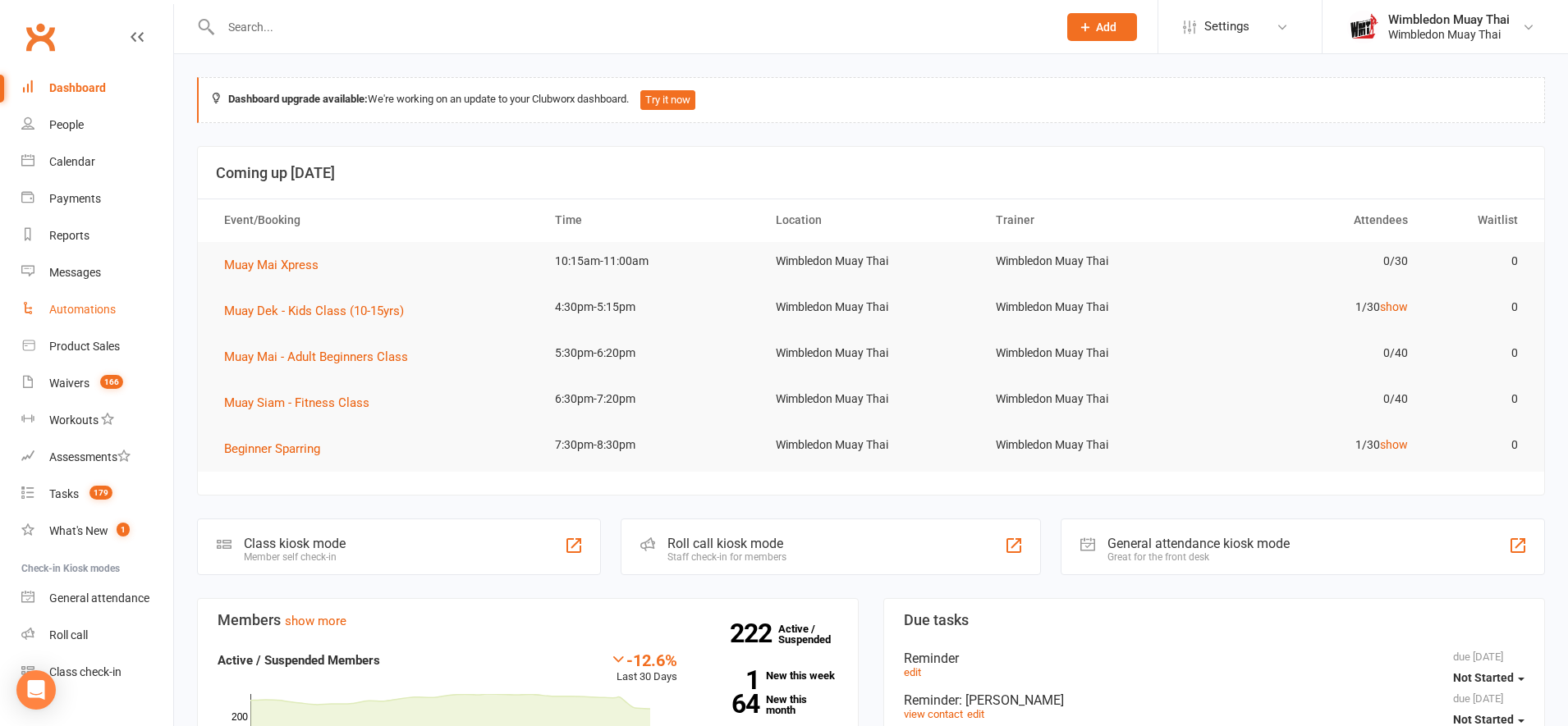
select select "true"
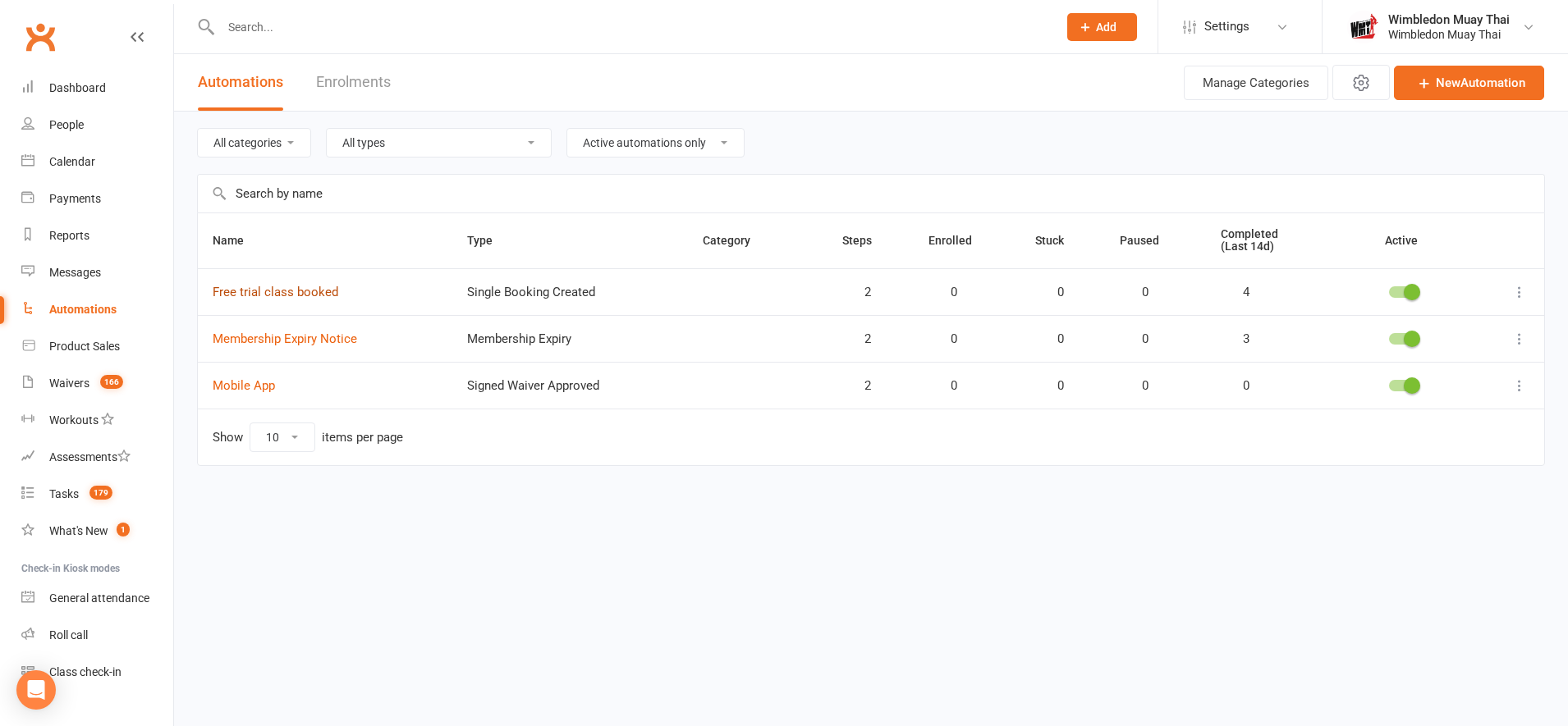
click at [265, 293] on link "Free trial class booked" at bounding box center [275, 291] width 126 height 15
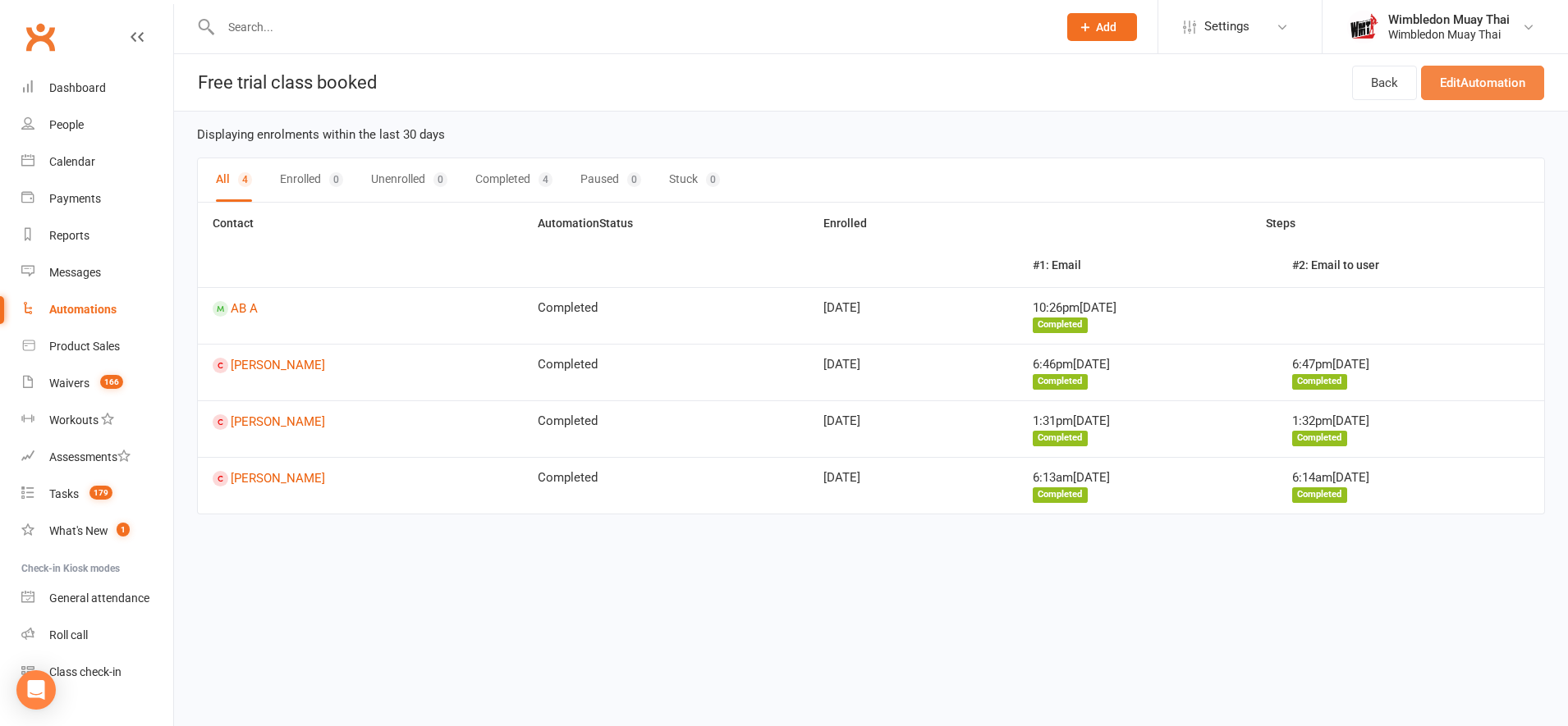
click at [1458, 77] on link "Edit Automation" at bounding box center [1483, 83] width 123 height 35
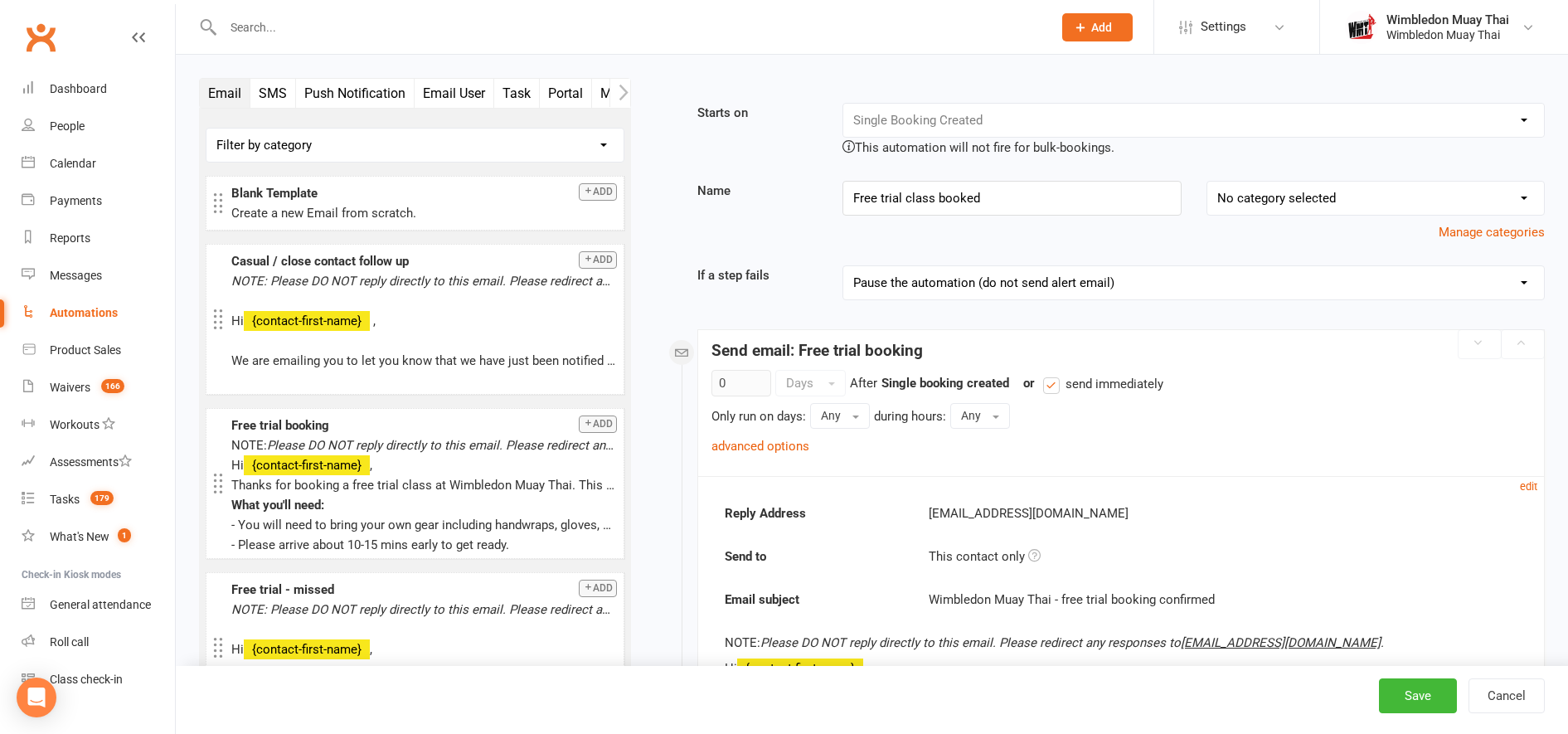
click at [1044, 119] on div "Booking Cancelled Booking Due Booking Late-Cancelled Booking Marked Absent Book…" at bounding box center [1193, 120] width 702 height 35
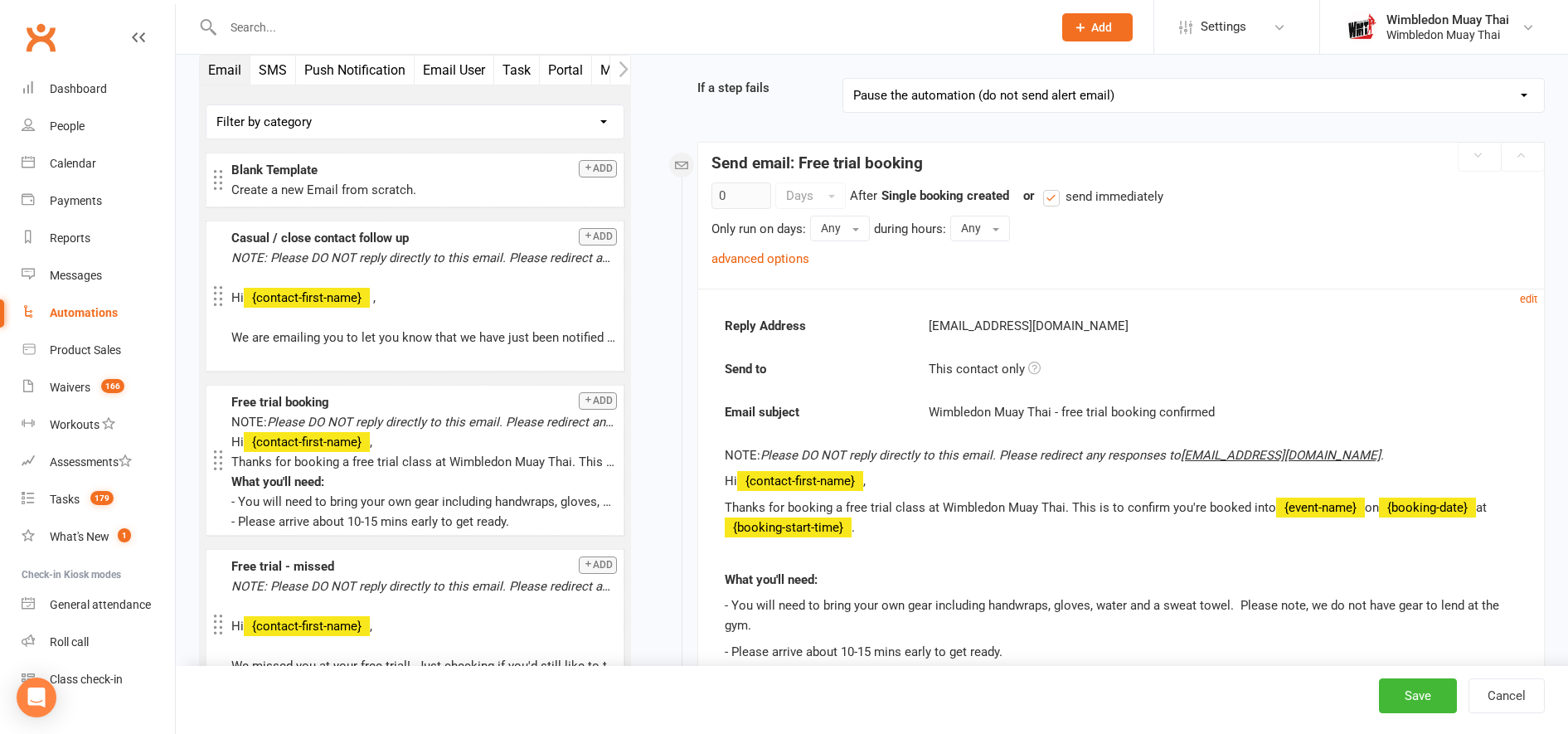
scroll to position [175, 0]
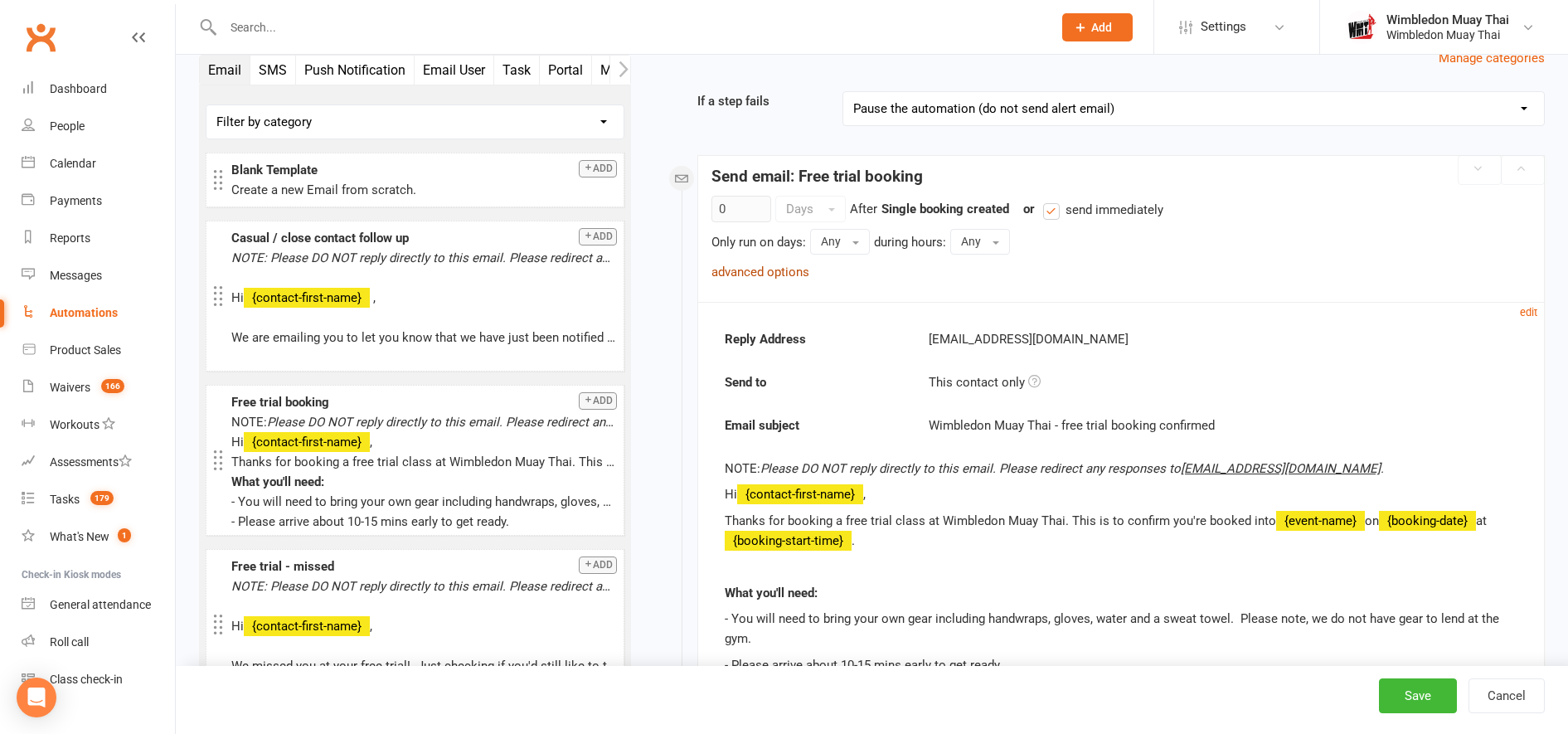
click at [766, 276] on link "advanced options" at bounding box center [761, 272] width 98 height 15
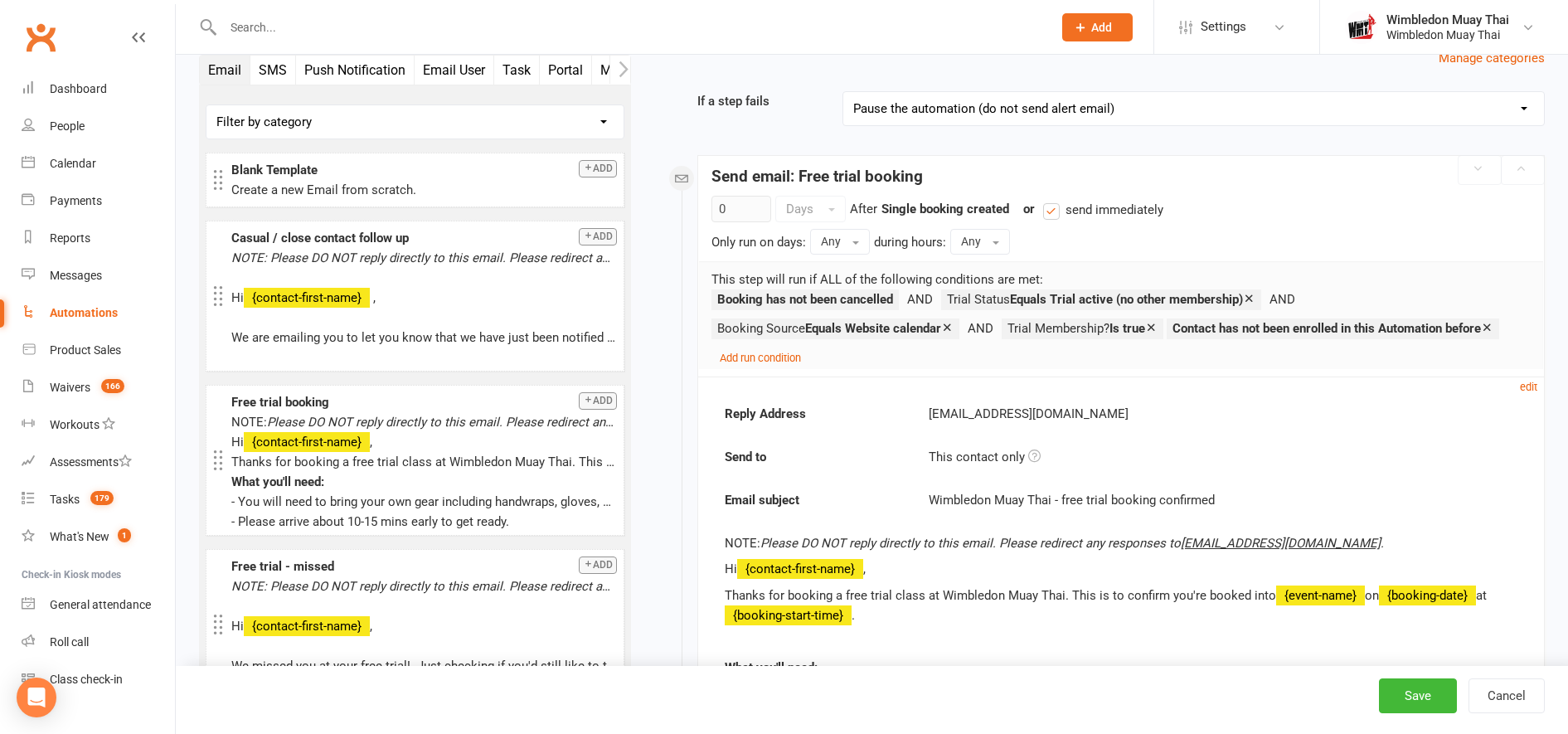
click at [1167, 339] on li "Contact has not been enrolled in this Automation before" at bounding box center [1332, 329] width 332 height 21
click at [1481, 333] on icon at bounding box center [1487, 327] width 12 height 12
click at [780, 358] on small "Add run condition" at bounding box center [760, 358] width 82 height 12
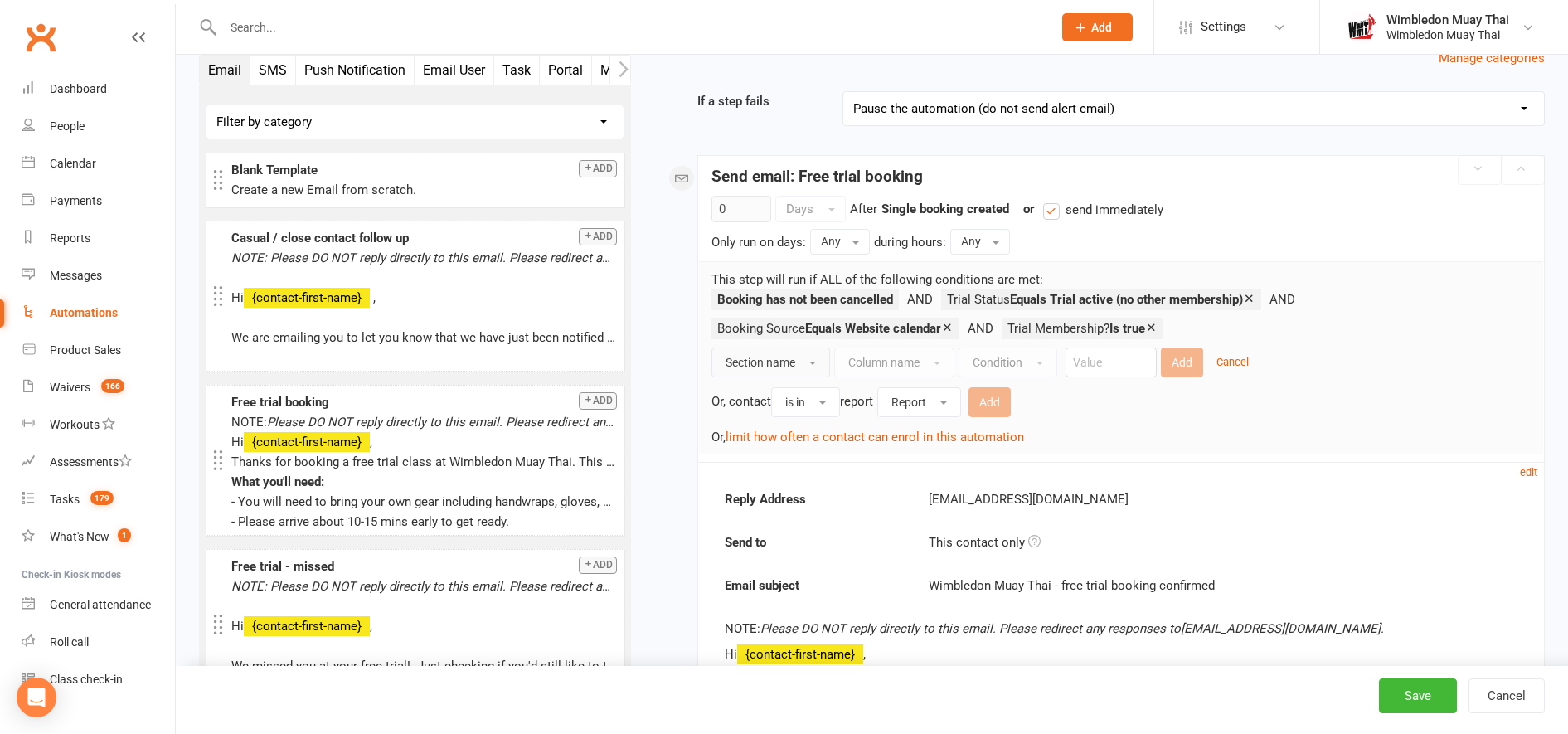
click at [806, 360] on button "Section name" at bounding box center [770, 362] width 118 height 30
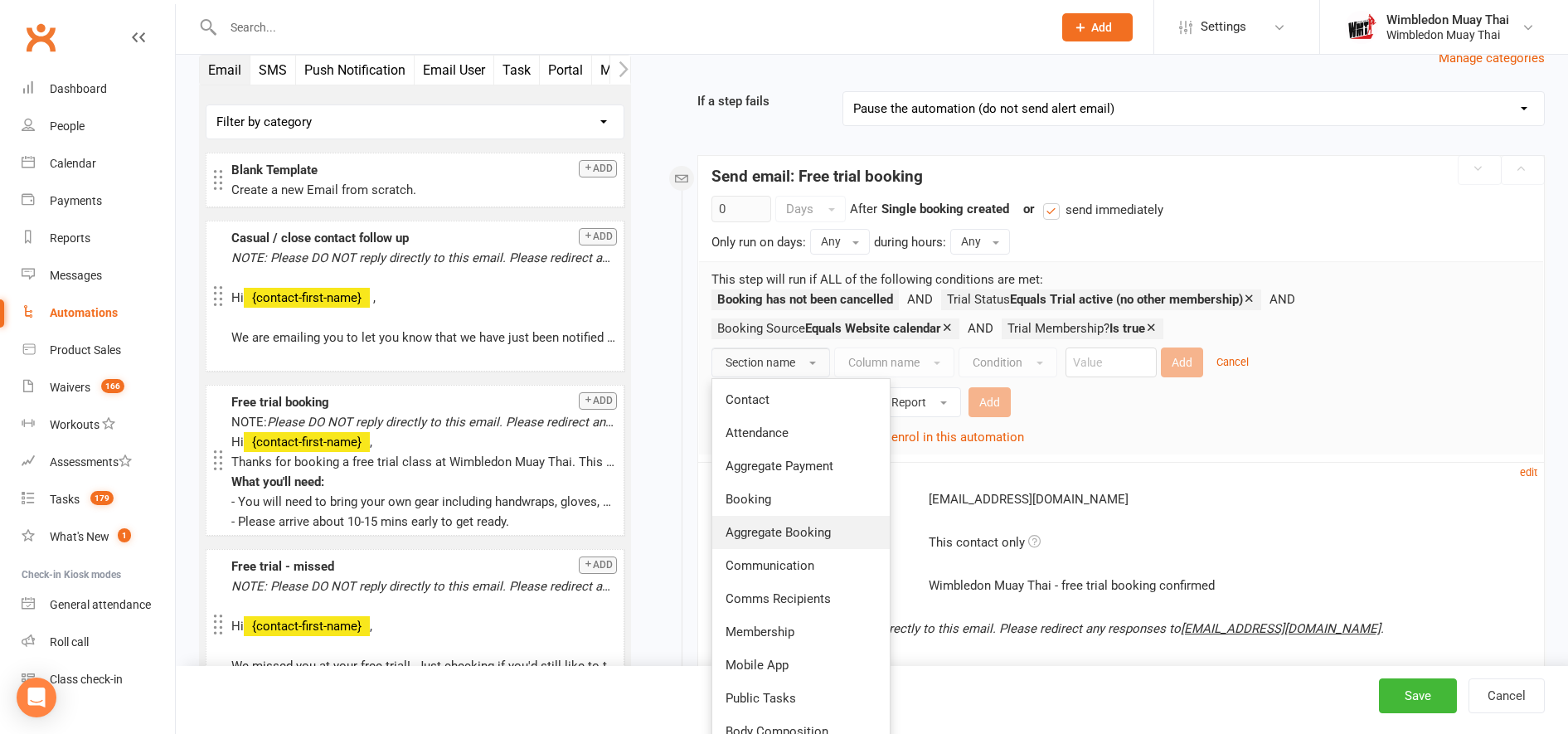
click at [749, 517] on link "Aggregate Booking" at bounding box center [801, 533] width 177 height 33
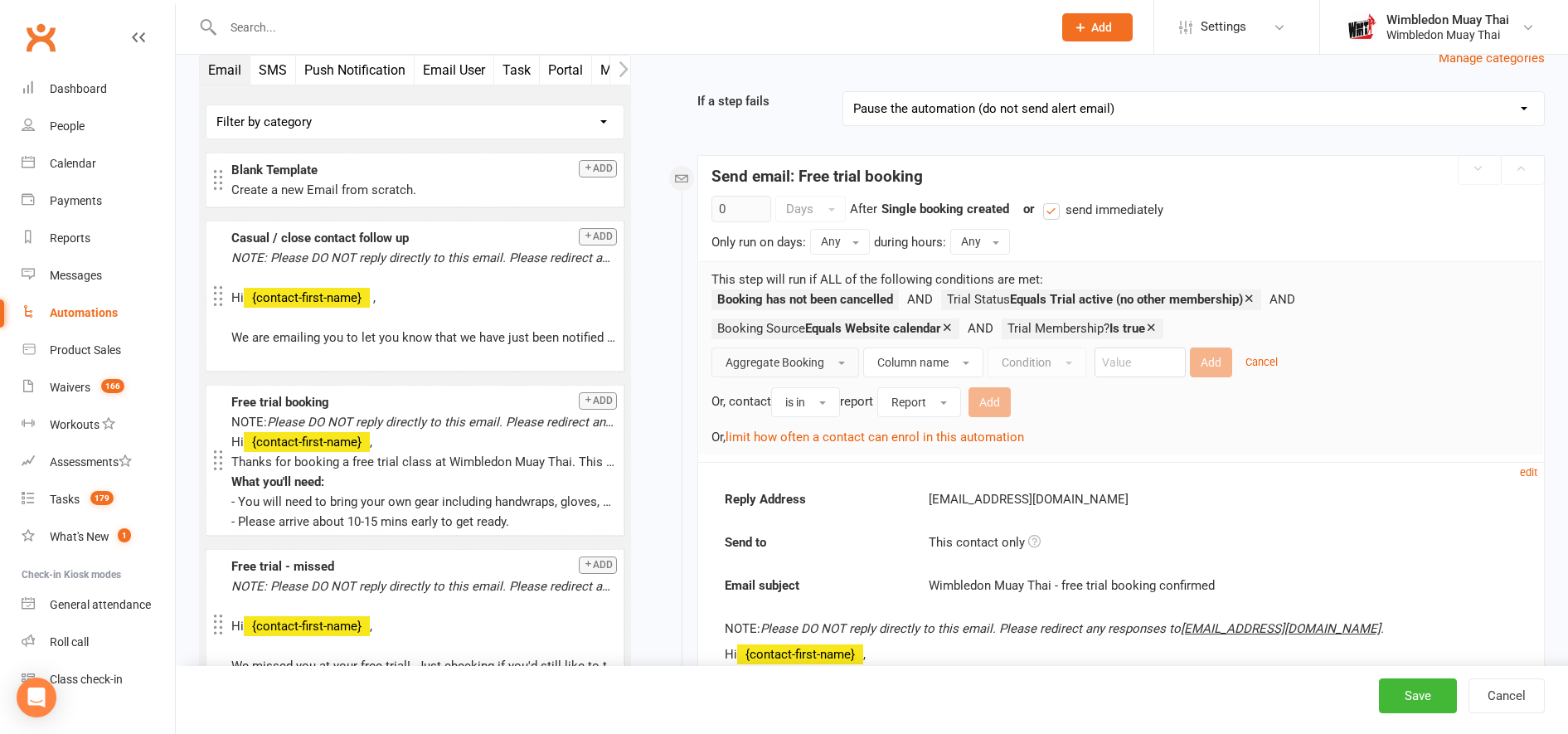
click at [759, 364] on span "Aggregate Booking" at bounding box center [775, 362] width 99 height 13
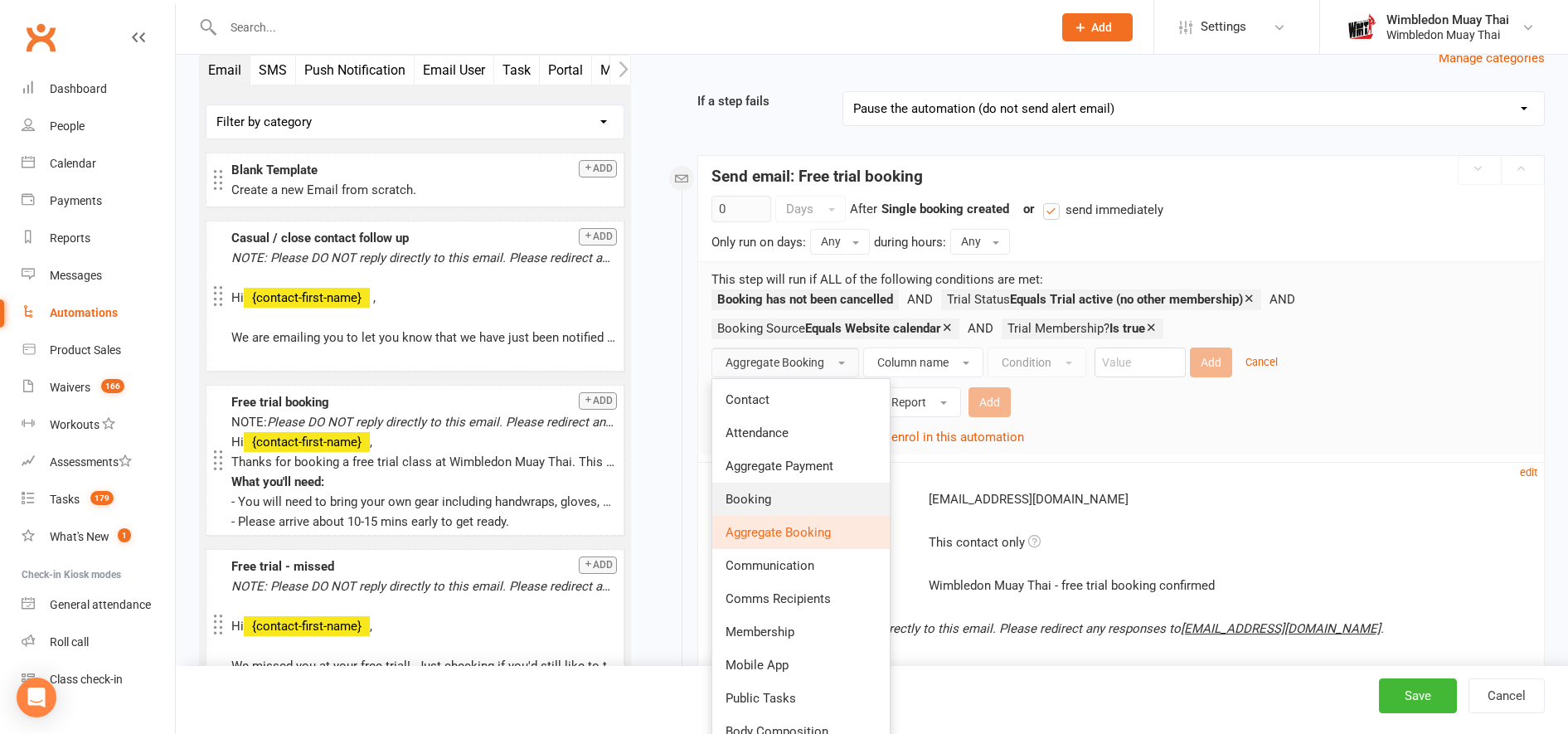
click at [757, 493] on span "Booking" at bounding box center [749, 499] width 46 height 15
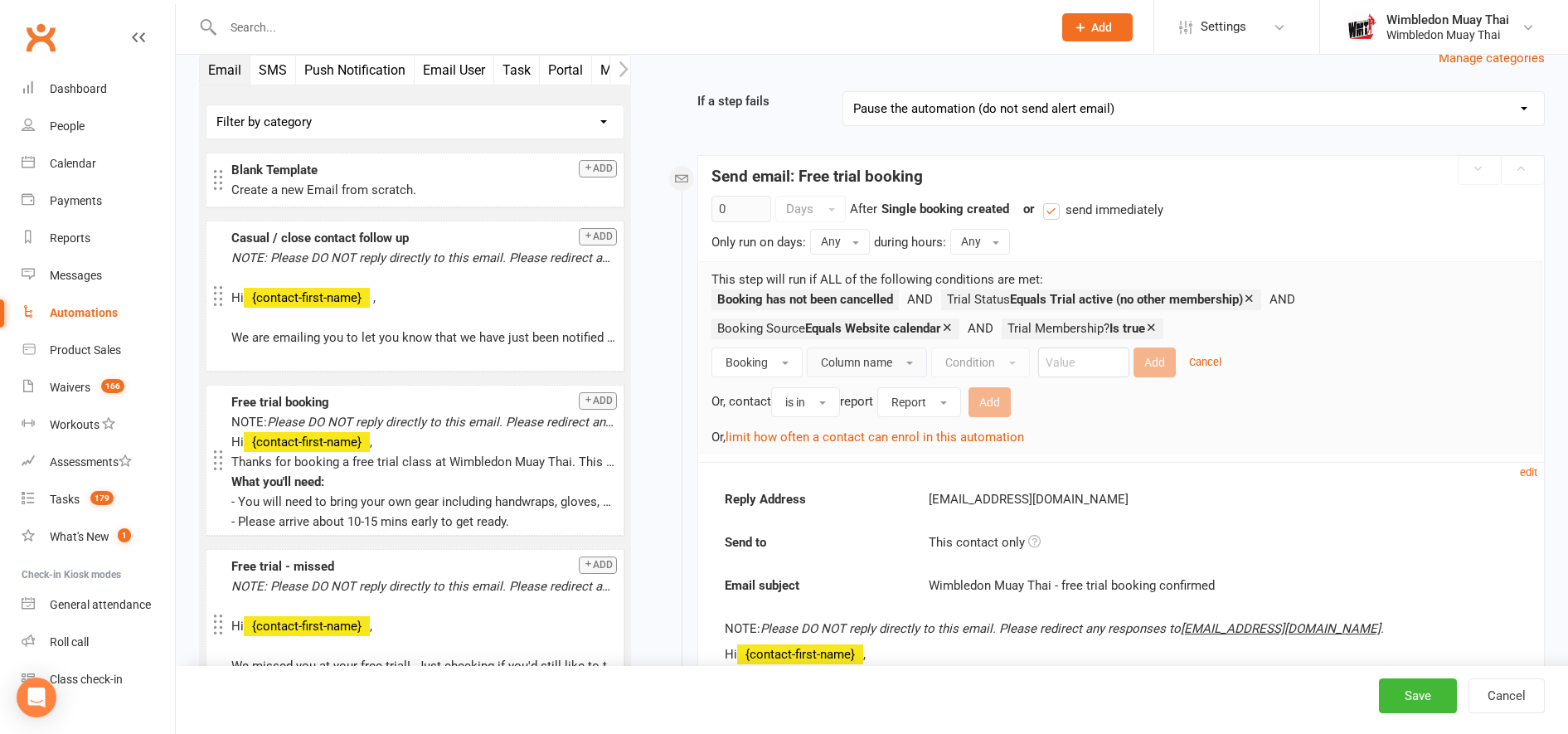
click at [897, 366] on button "Column name" at bounding box center [867, 362] width 120 height 30
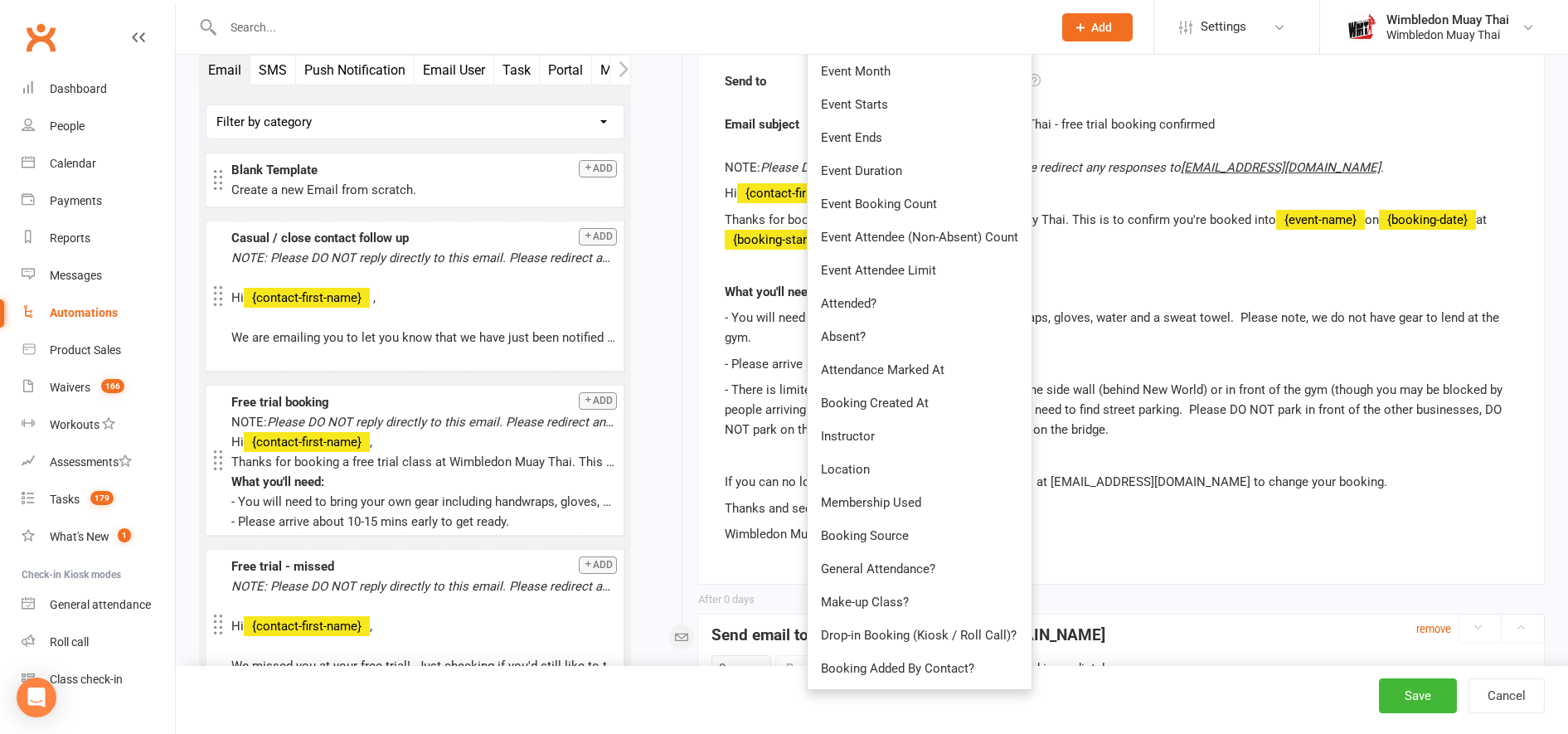
scroll to position [638, 0]
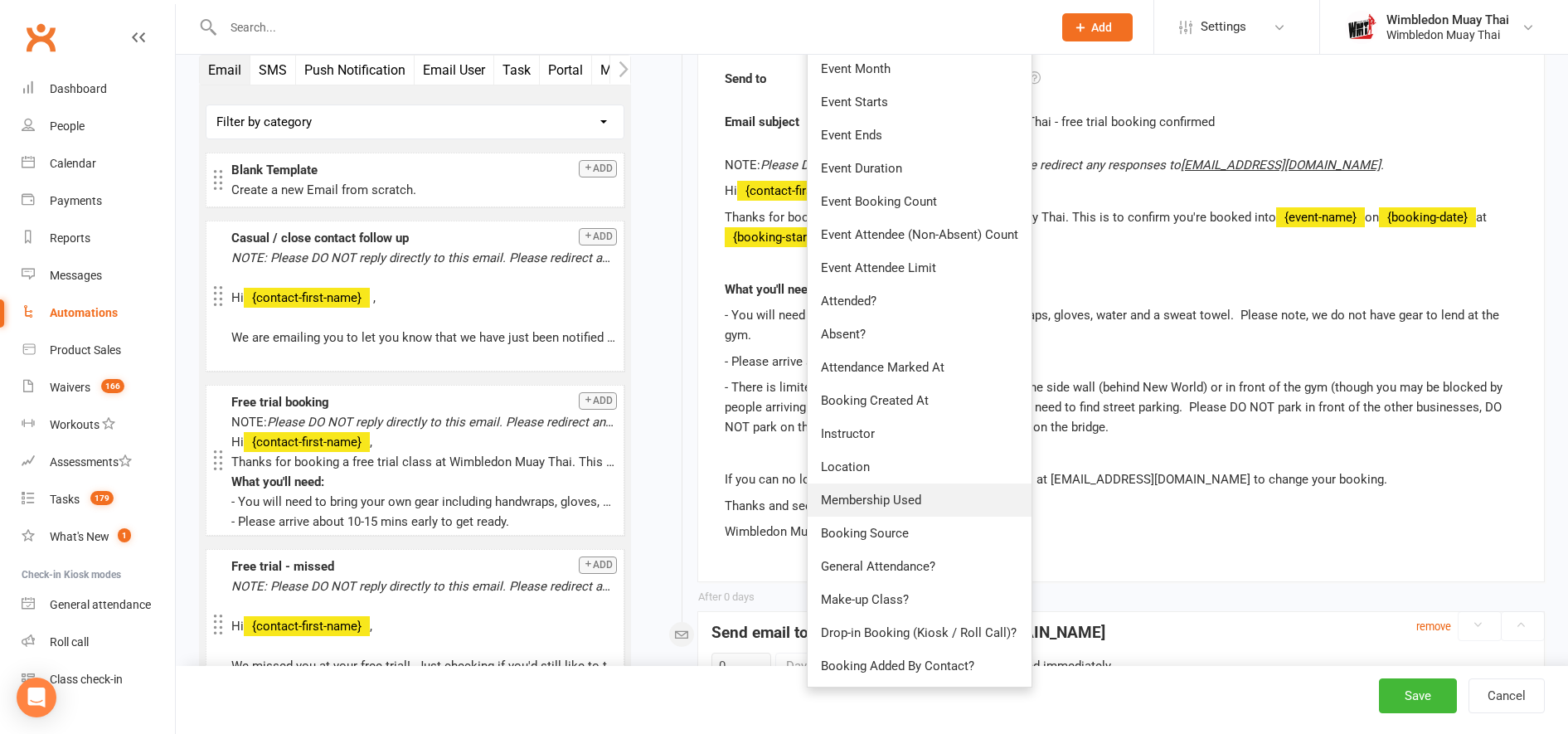
click at [883, 489] on link "Membership Used" at bounding box center [919, 501] width 223 height 33
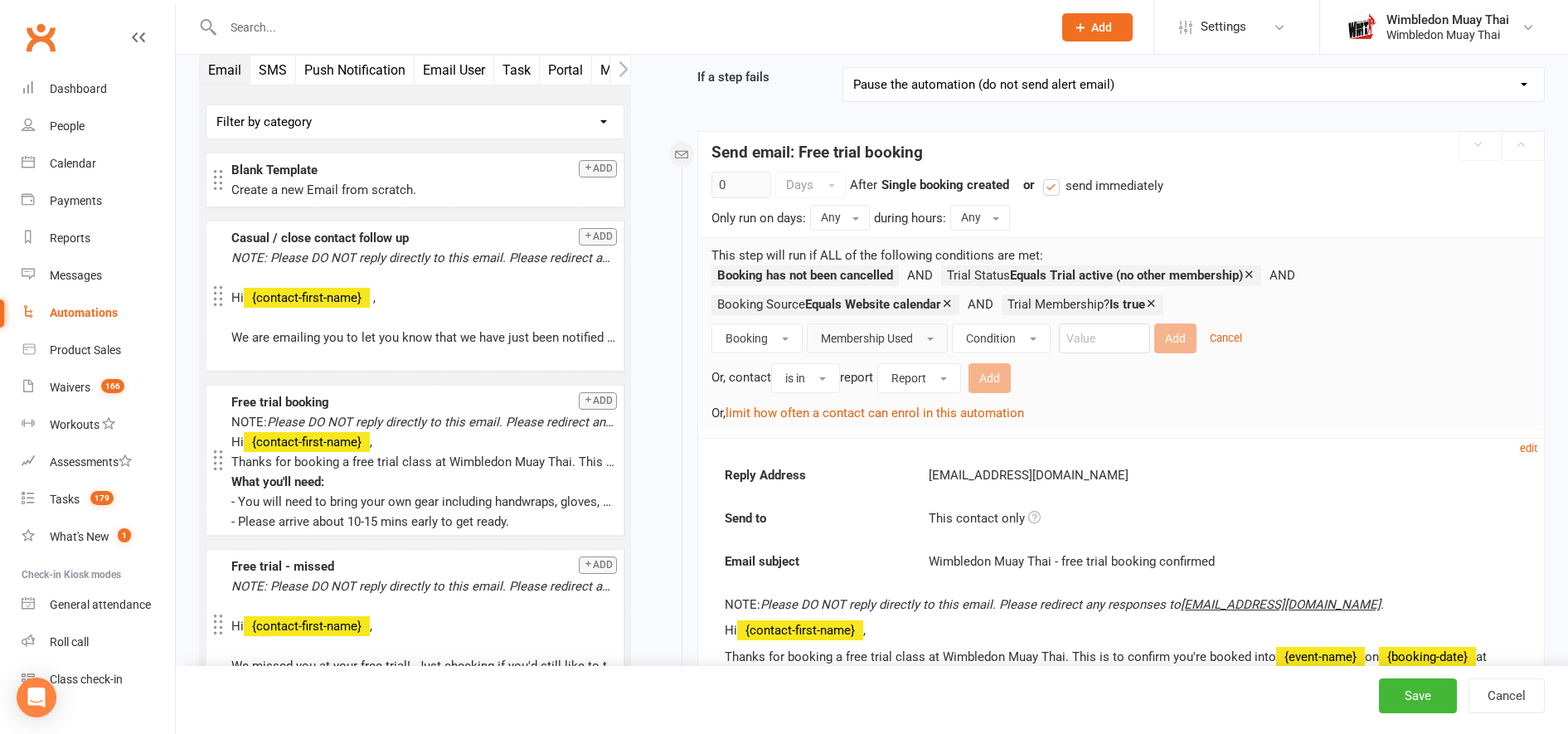
scroll to position [195, 0]
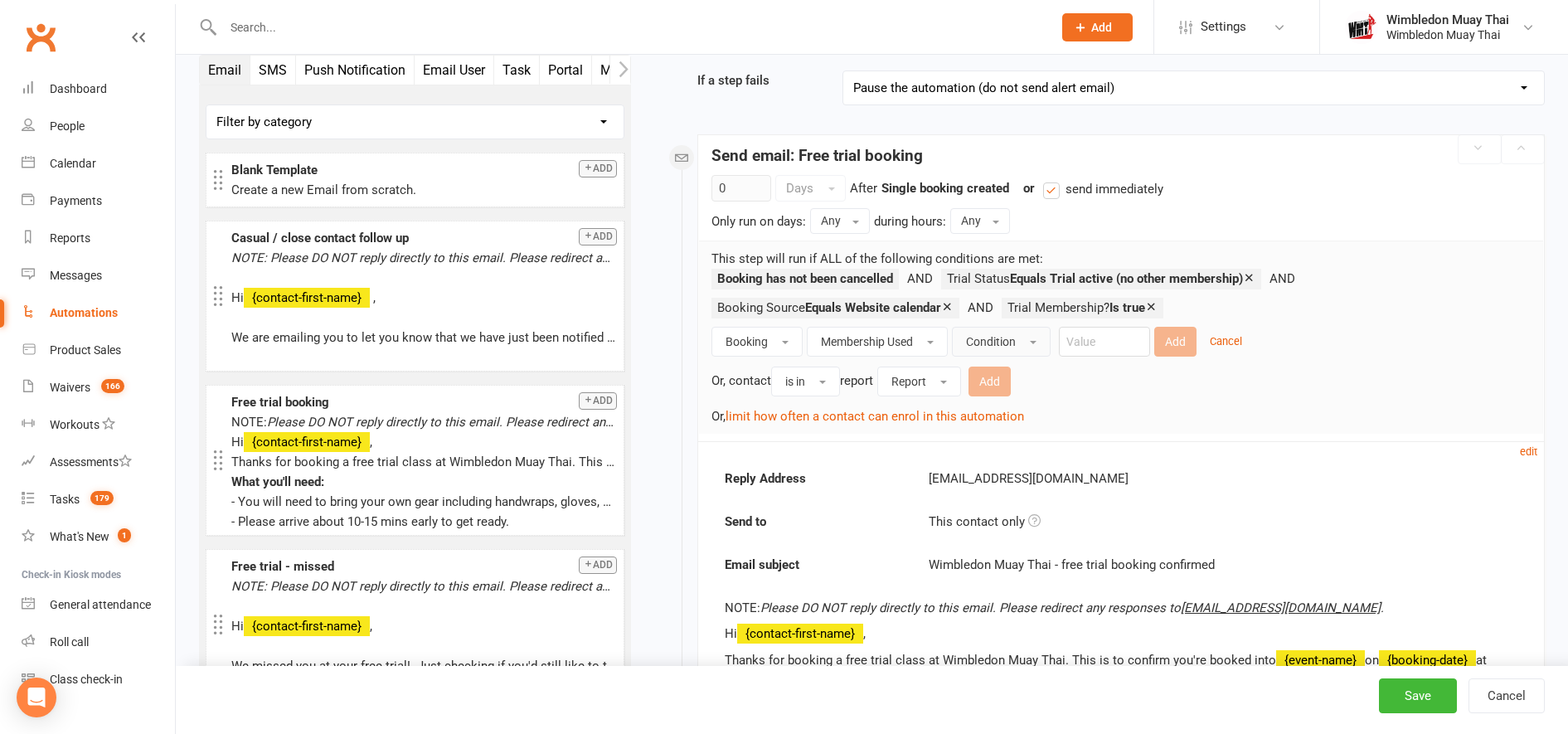
click at [1020, 348] on button "Condition" at bounding box center [1001, 342] width 99 height 30
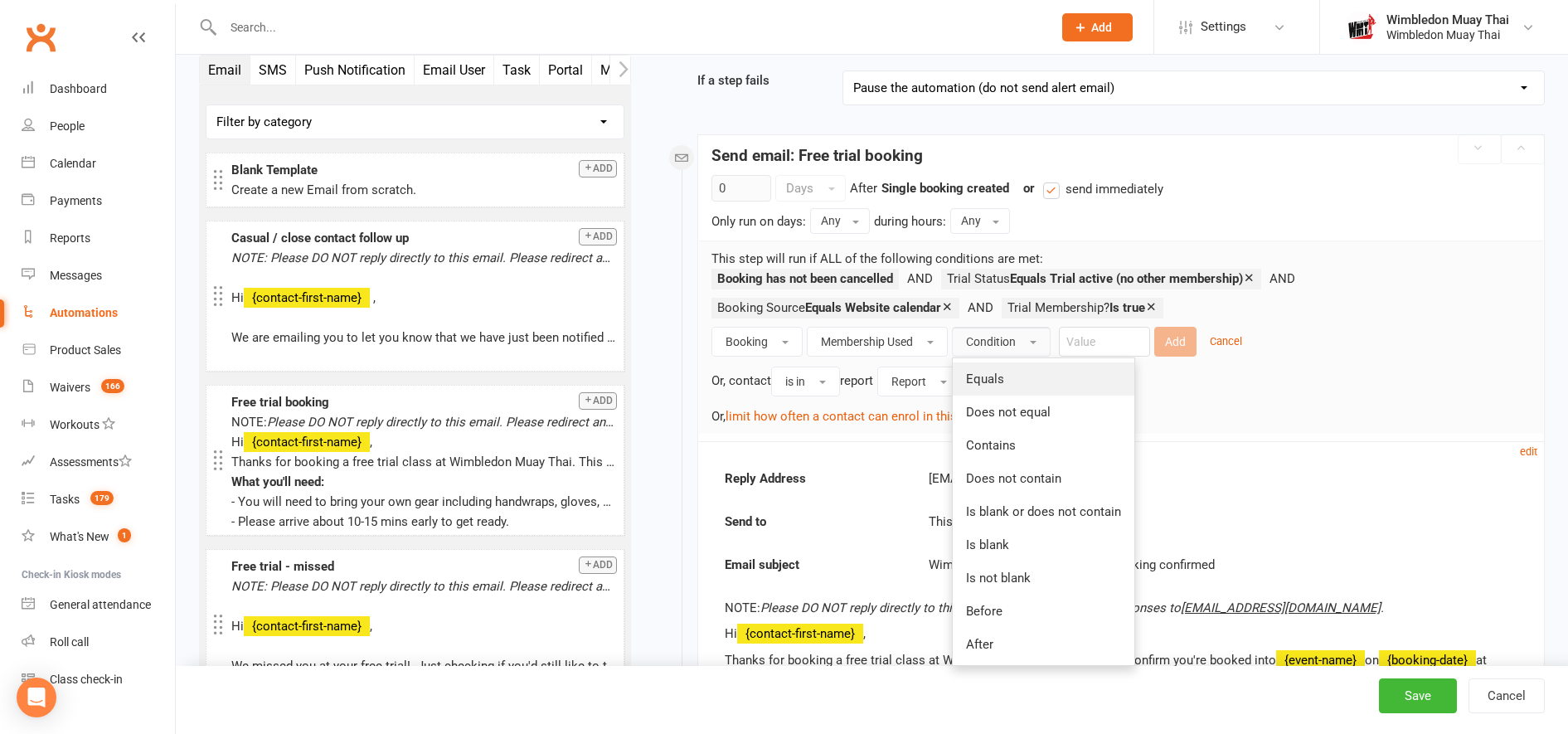
click at [997, 388] on link "Equals" at bounding box center [1043, 380] width 181 height 33
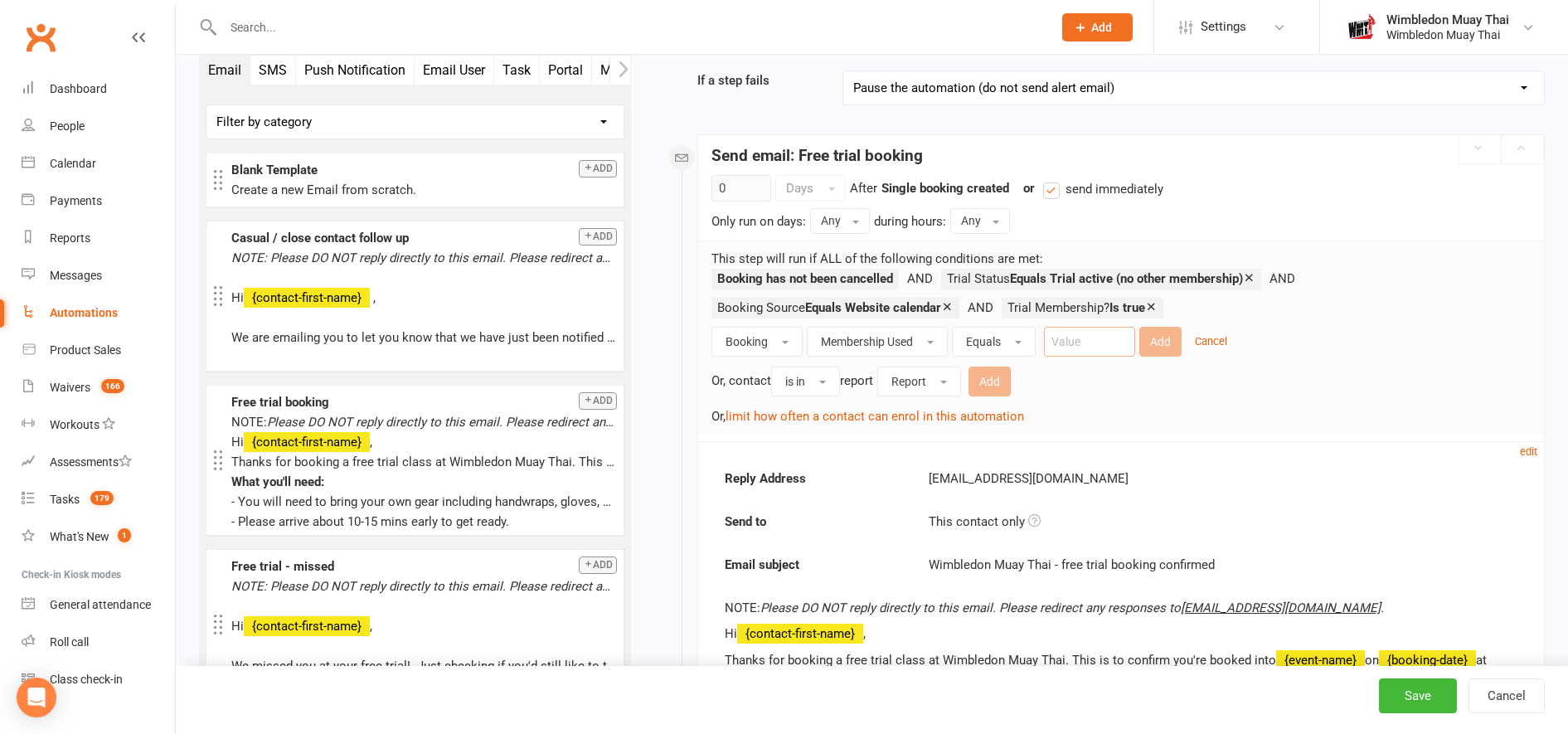
click at [1096, 347] on input "text" at bounding box center [1089, 342] width 91 height 30
type input "Free Trial"
click at [1022, 336] on button "Equals" at bounding box center [994, 342] width 84 height 30
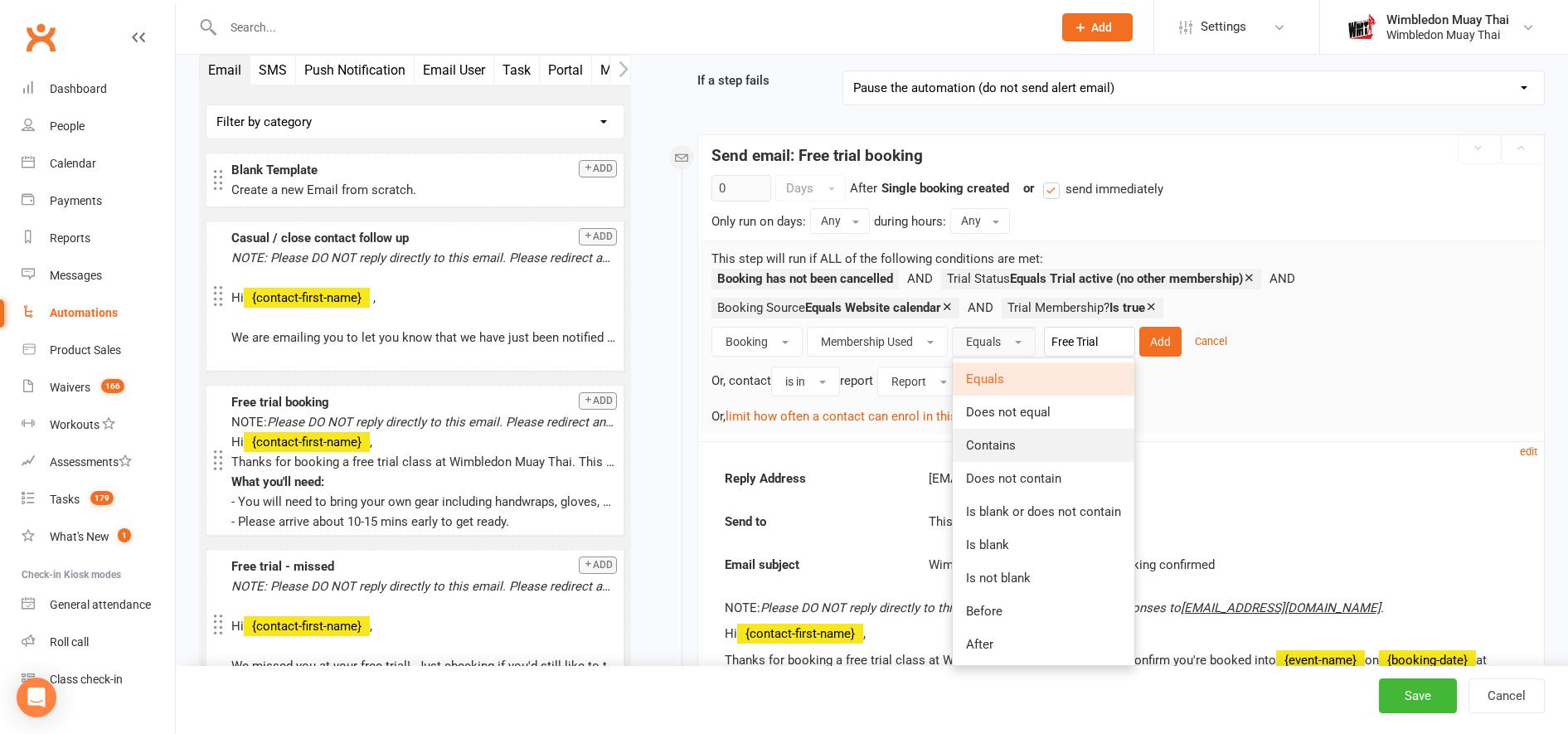
click at [1019, 445] on link "Contains" at bounding box center [1043, 445] width 181 height 33
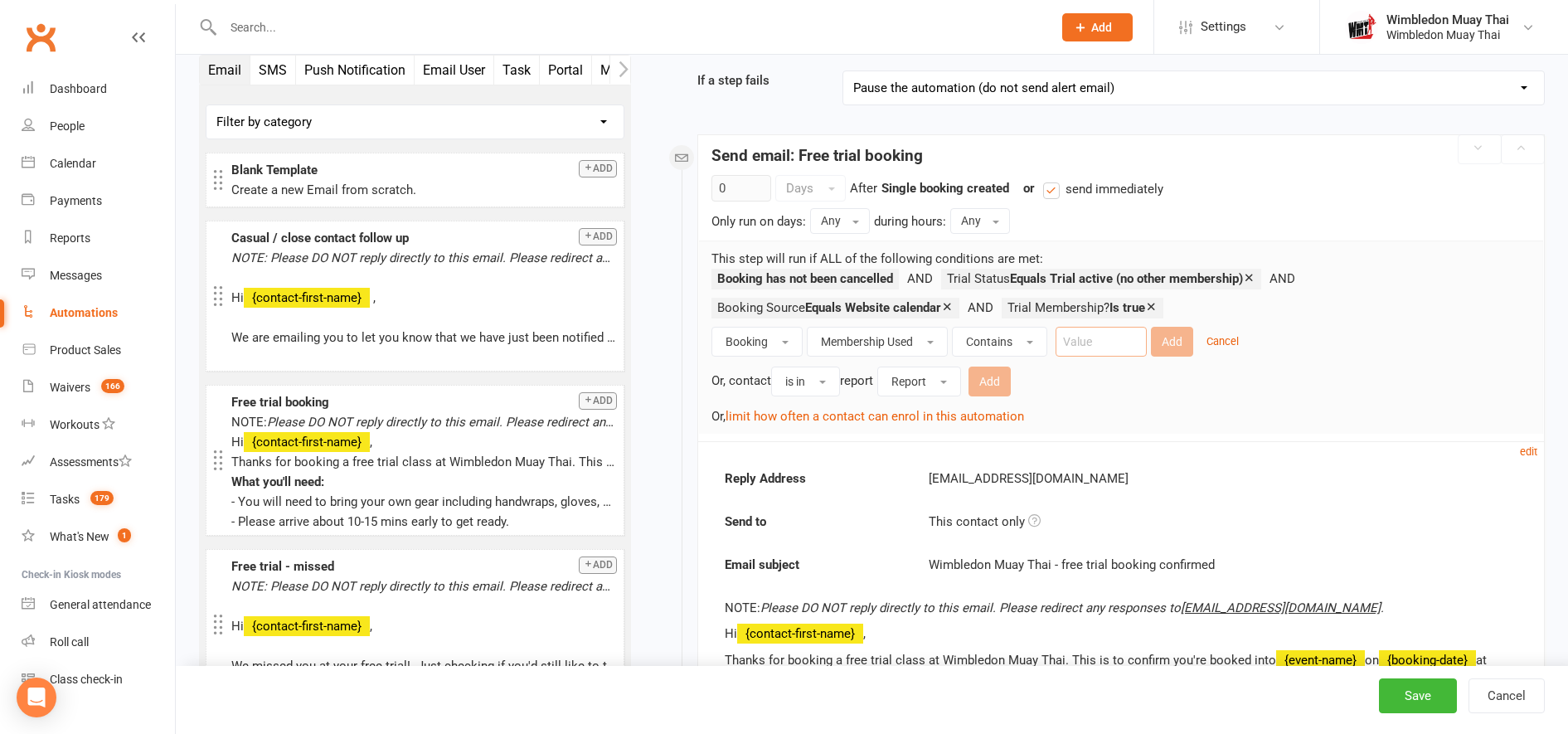
click at [1077, 347] on input "text" at bounding box center [1102, 342] width 91 height 30
type input "free trial"
click at [1171, 338] on button "Add" at bounding box center [1172, 342] width 42 height 30
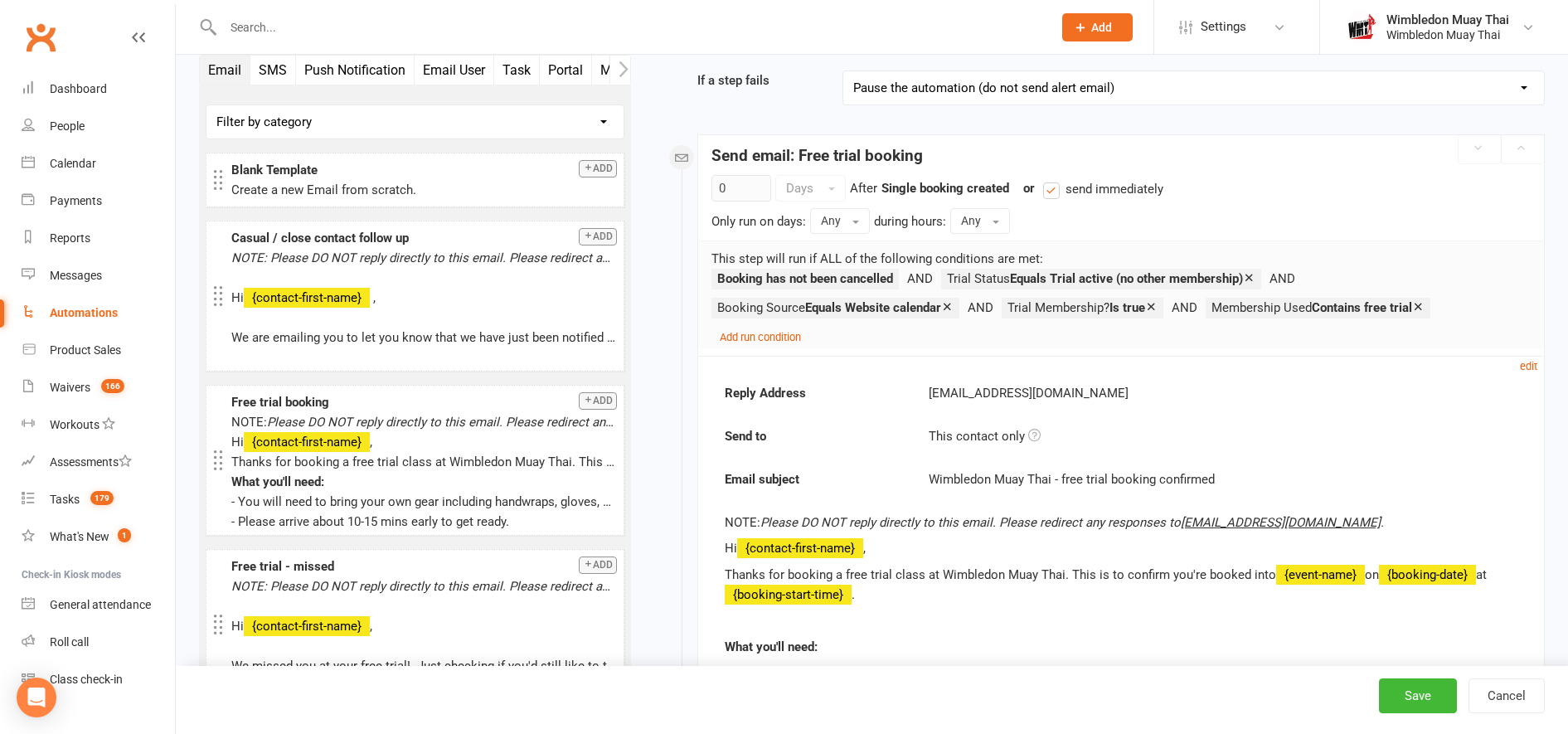
click at [763, 324] on ul "Booking has not been cancelled Trial Status Equals Trial active (no other membe…" at bounding box center [1115, 298] width 806 height 58
click at [752, 339] on small "Add run condition" at bounding box center [760, 338] width 82 height 12
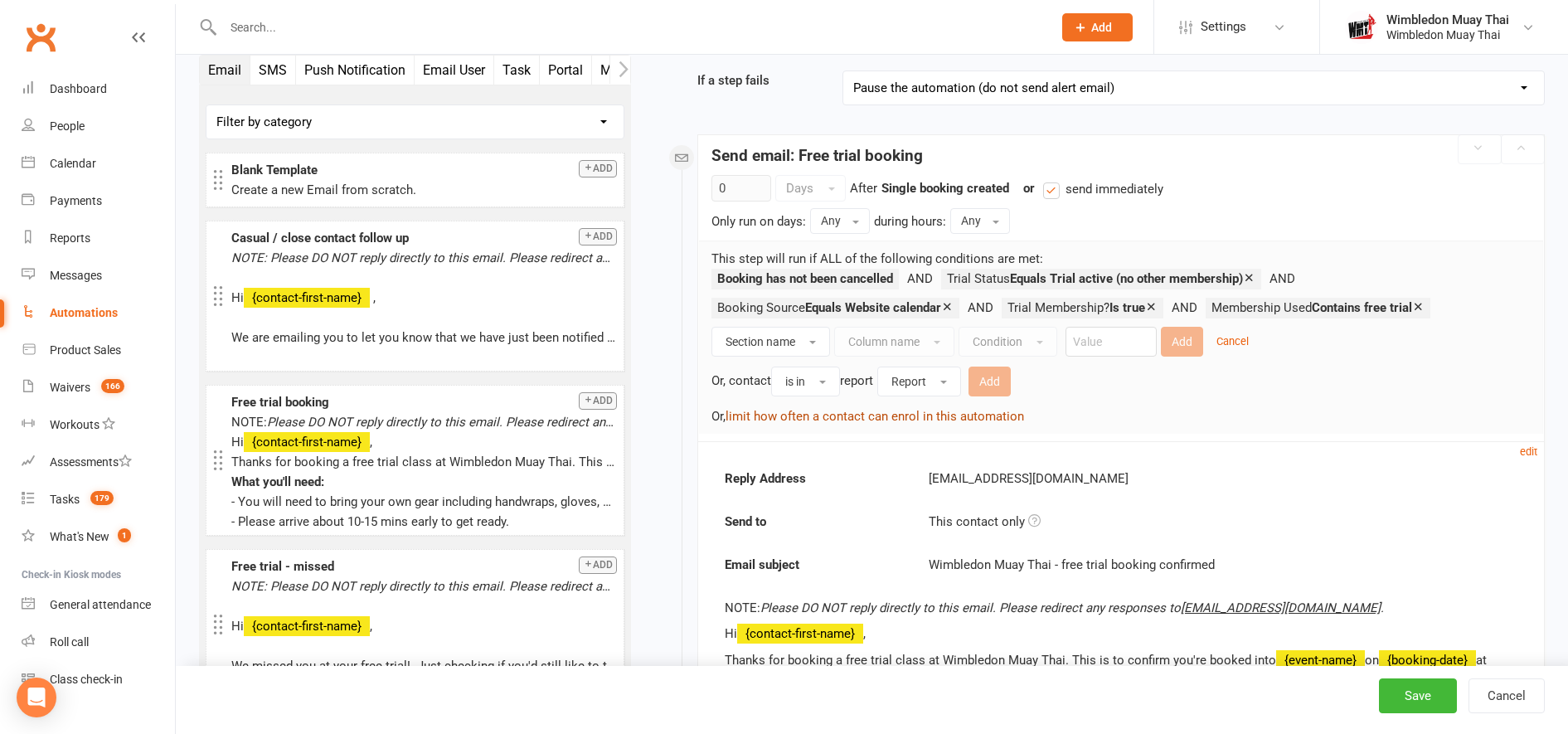
click at [818, 419] on button "limit how often a contact can enrol in this automation" at bounding box center [875, 417] width 299 height 20
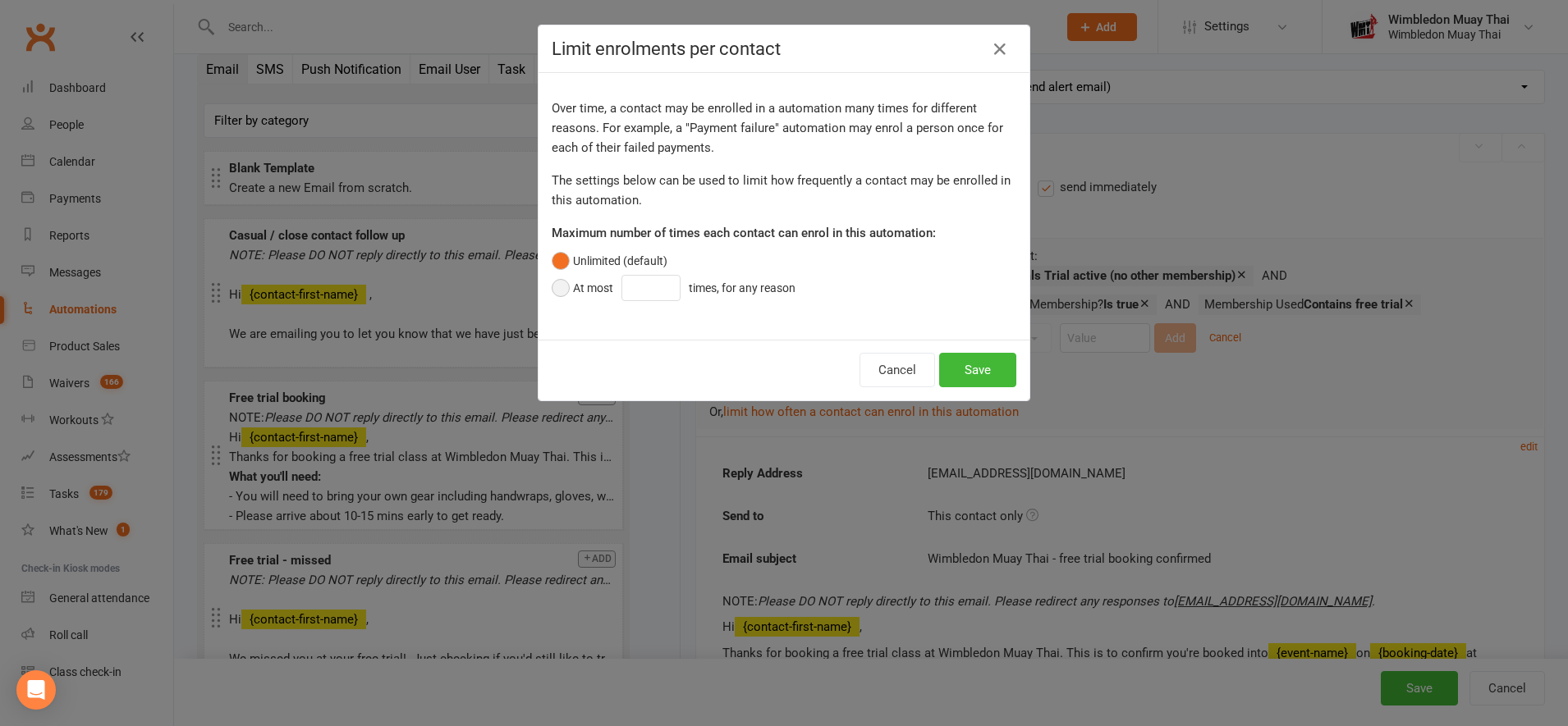
click at [587, 291] on div "At most" at bounding box center [593, 288] width 40 height 18
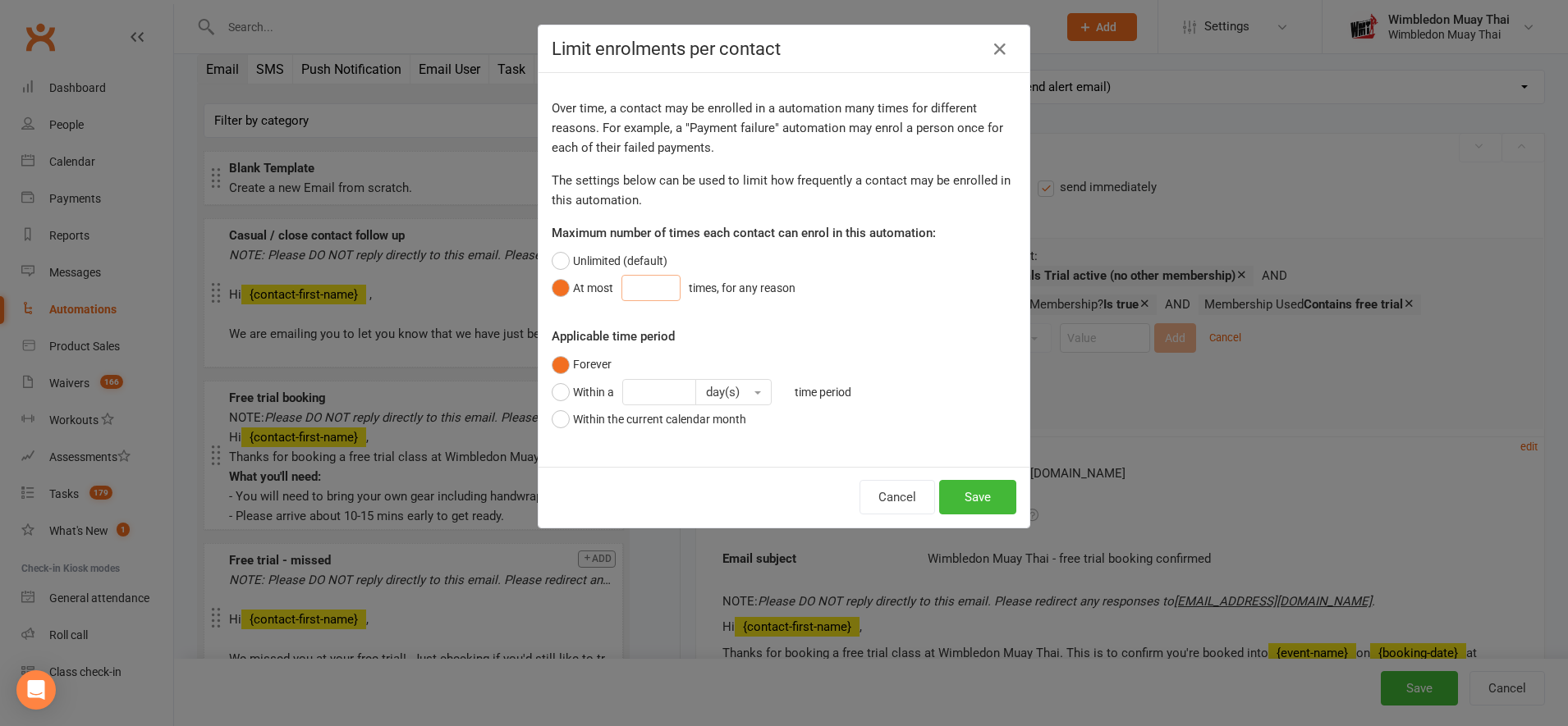
click at [652, 291] on input "number" at bounding box center [651, 288] width 59 height 26
type input "3"
click at [972, 492] on button "Save" at bounding box center [977, 498] width 77 height 35
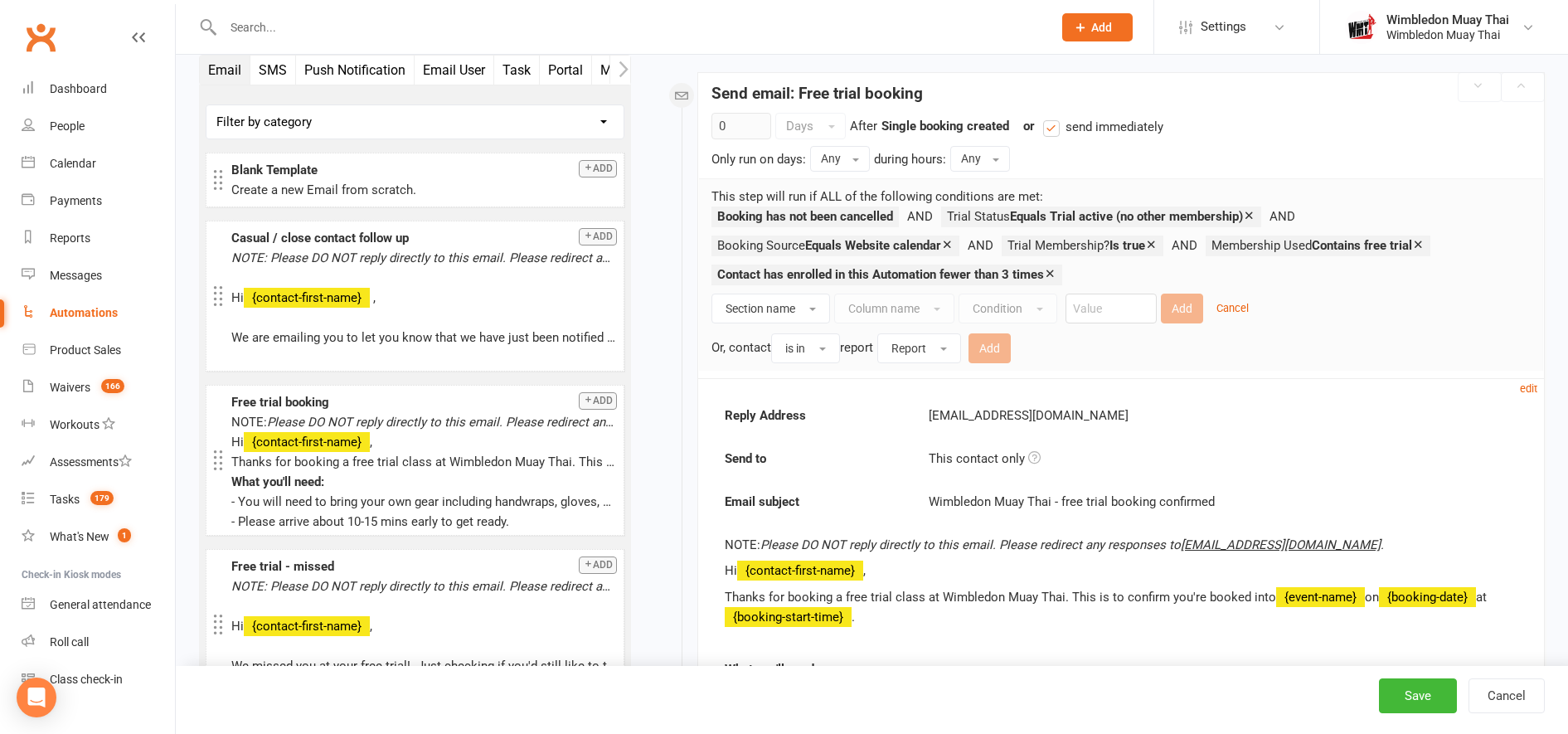
scroll to position [241, 0]
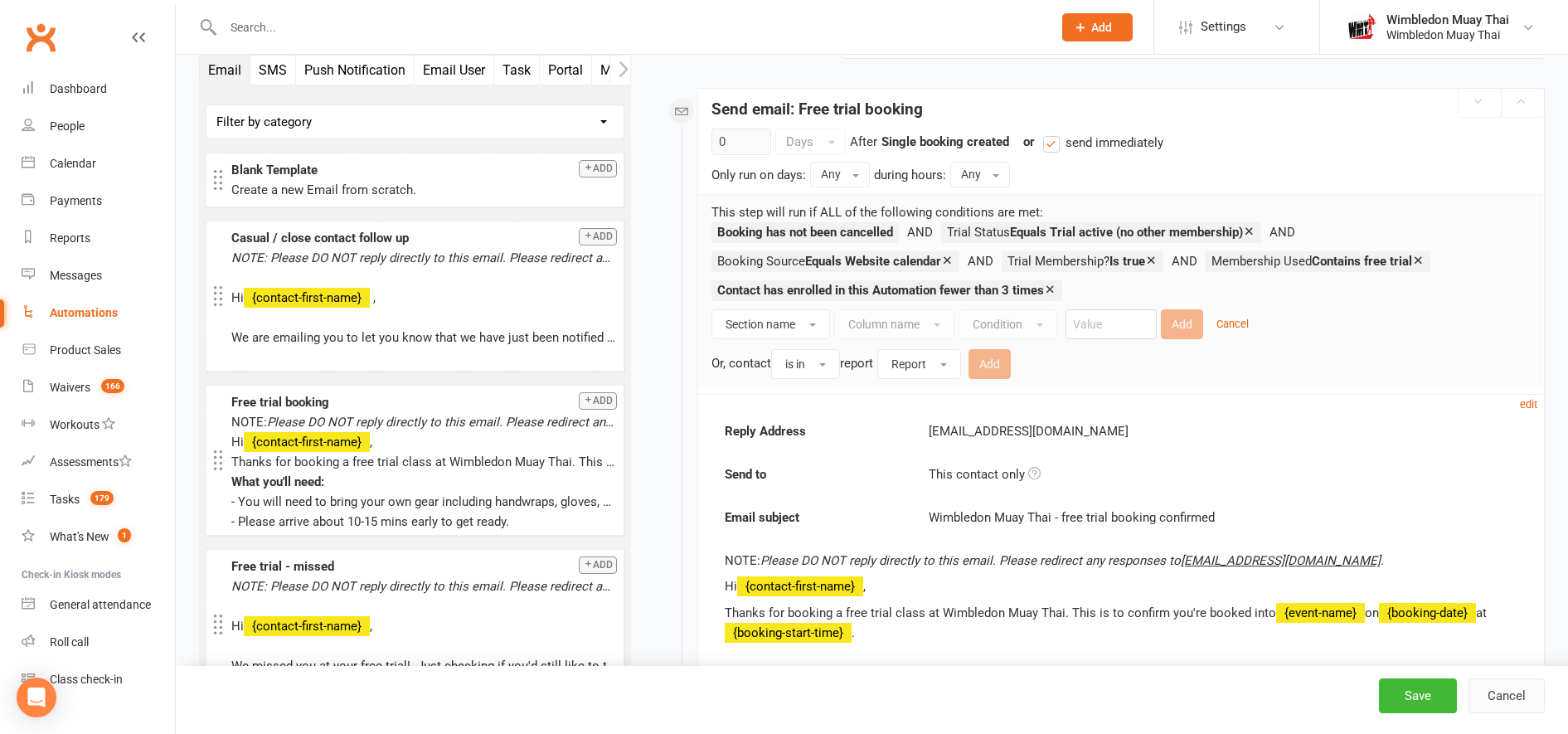
click at [1494, 688] on button "Cancel" at bounding box center [1507, 696] width 76 height 35
select select "true"
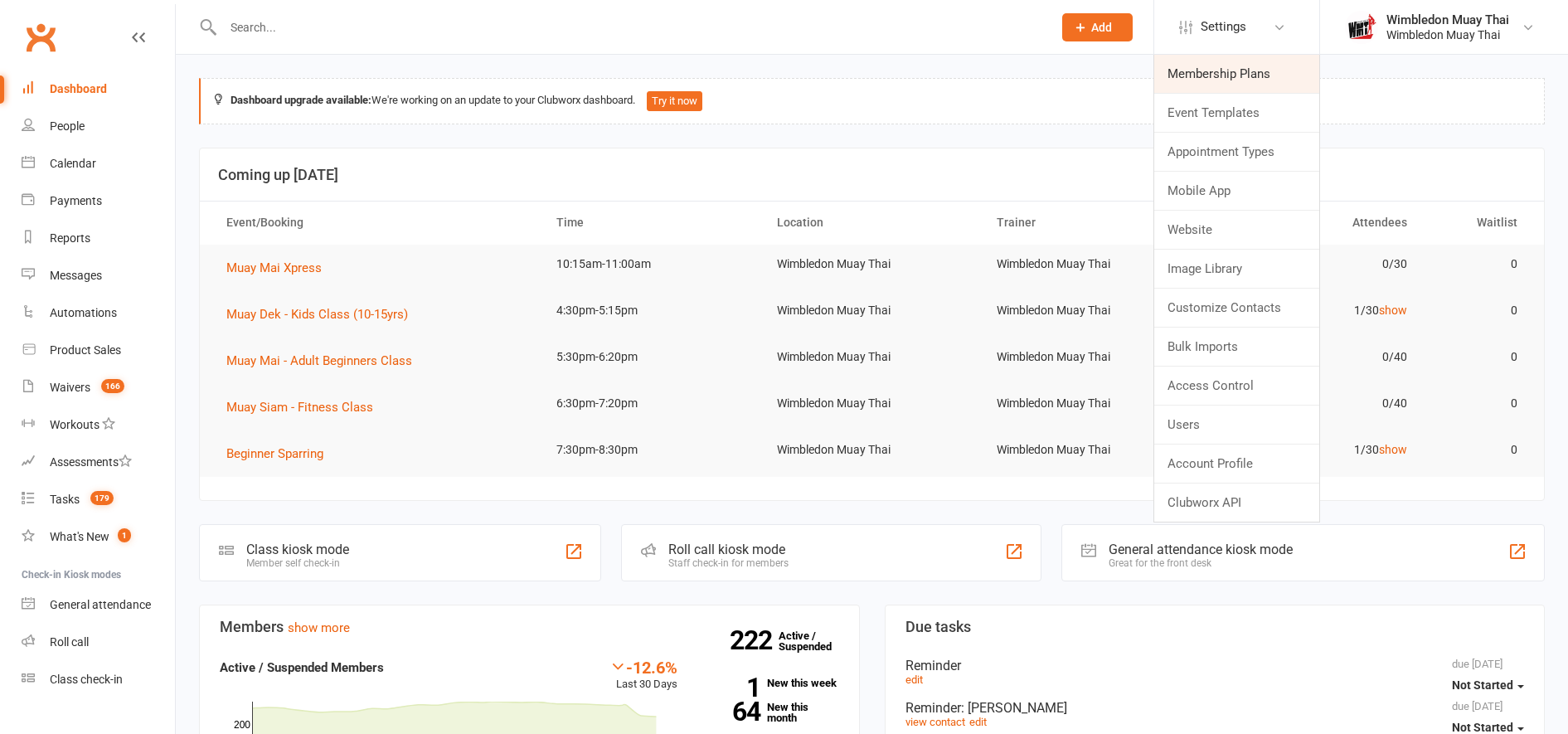
click at [1192, 69] on link "Membership Plans" at bounding box center [1237, 74] width 165 height 39
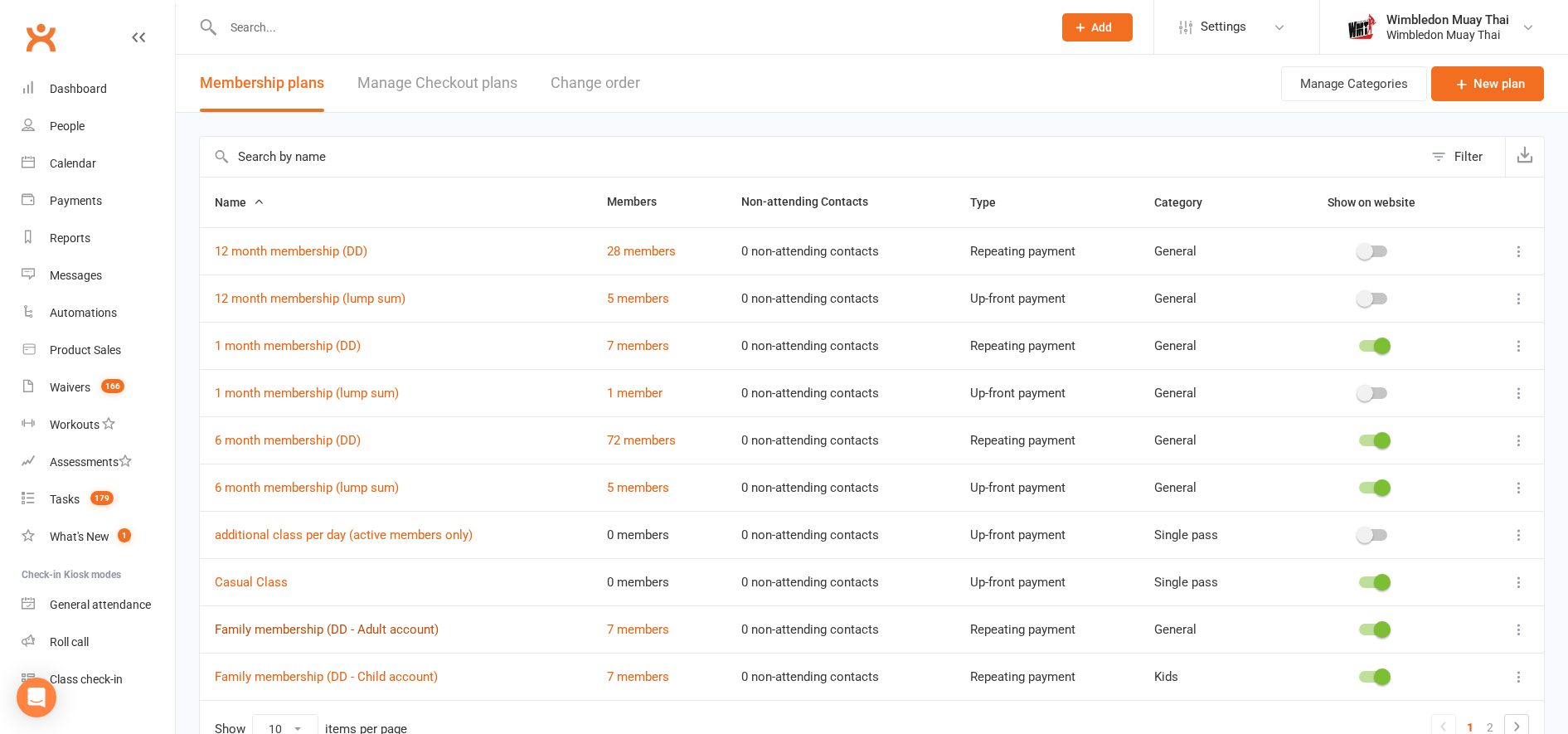
scroll to position [95, 0]
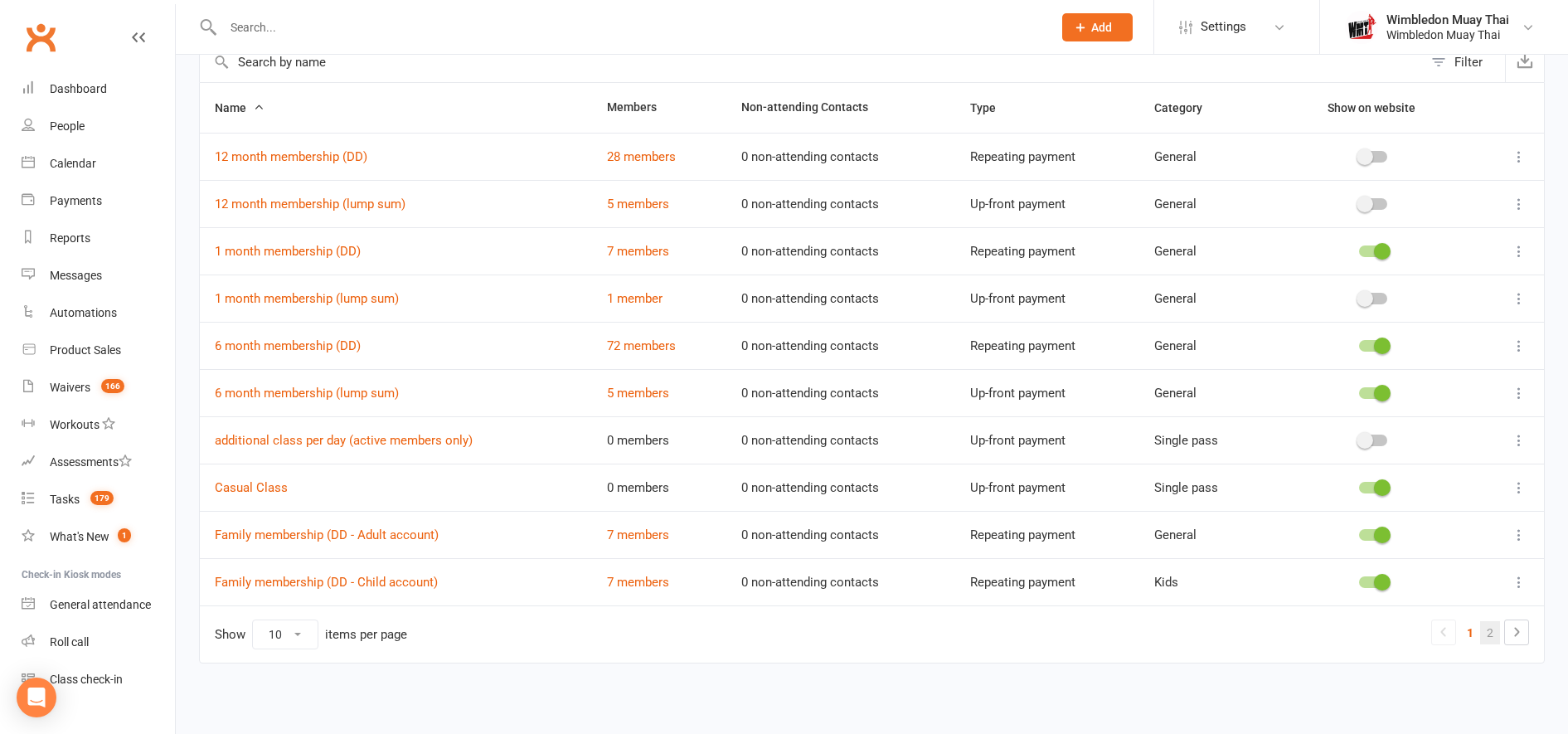
click at [1492, 631] on link "2" at bounding box center [1490, 633] width 20 height 23
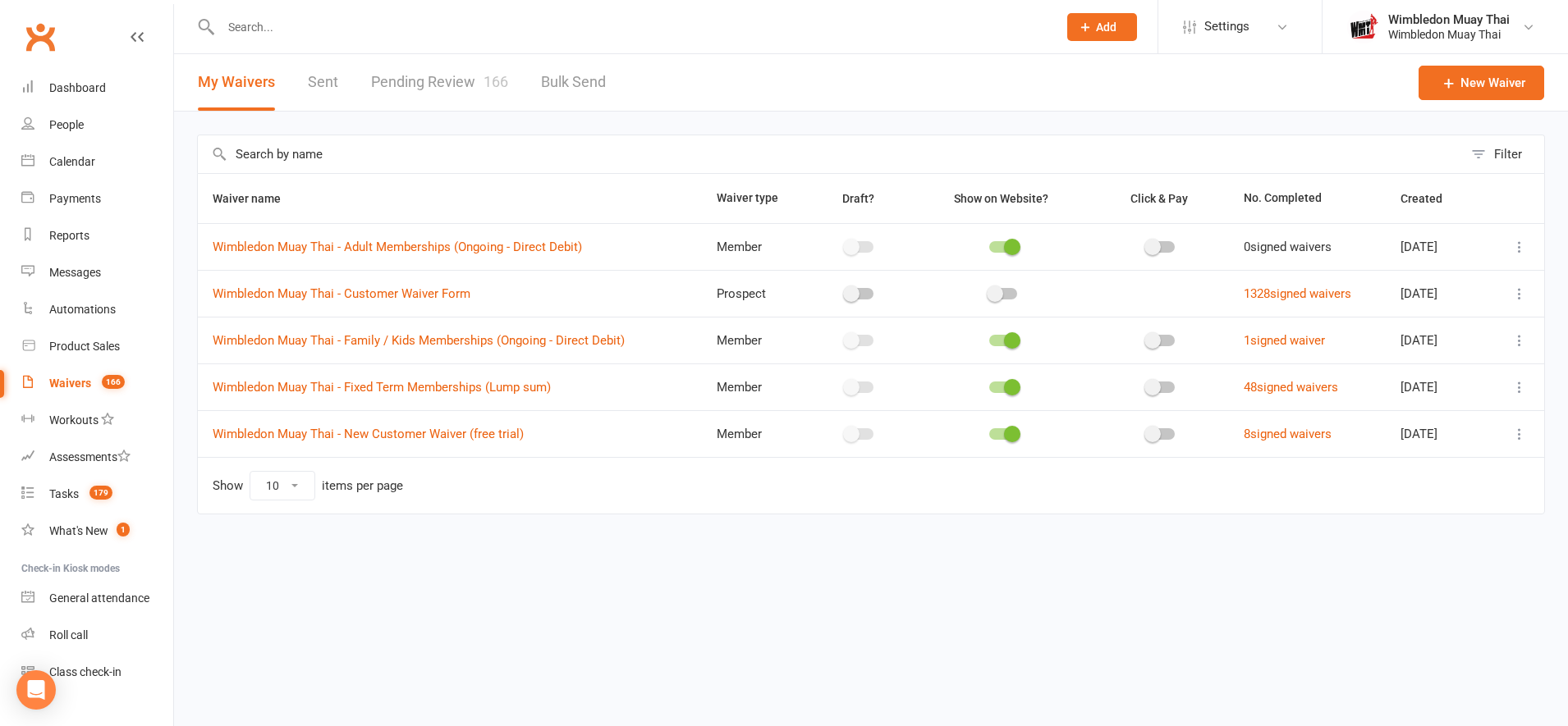
click at [428, 88] on link "Pending Review 166" at bounding box center [440, 82] width 137 height 56
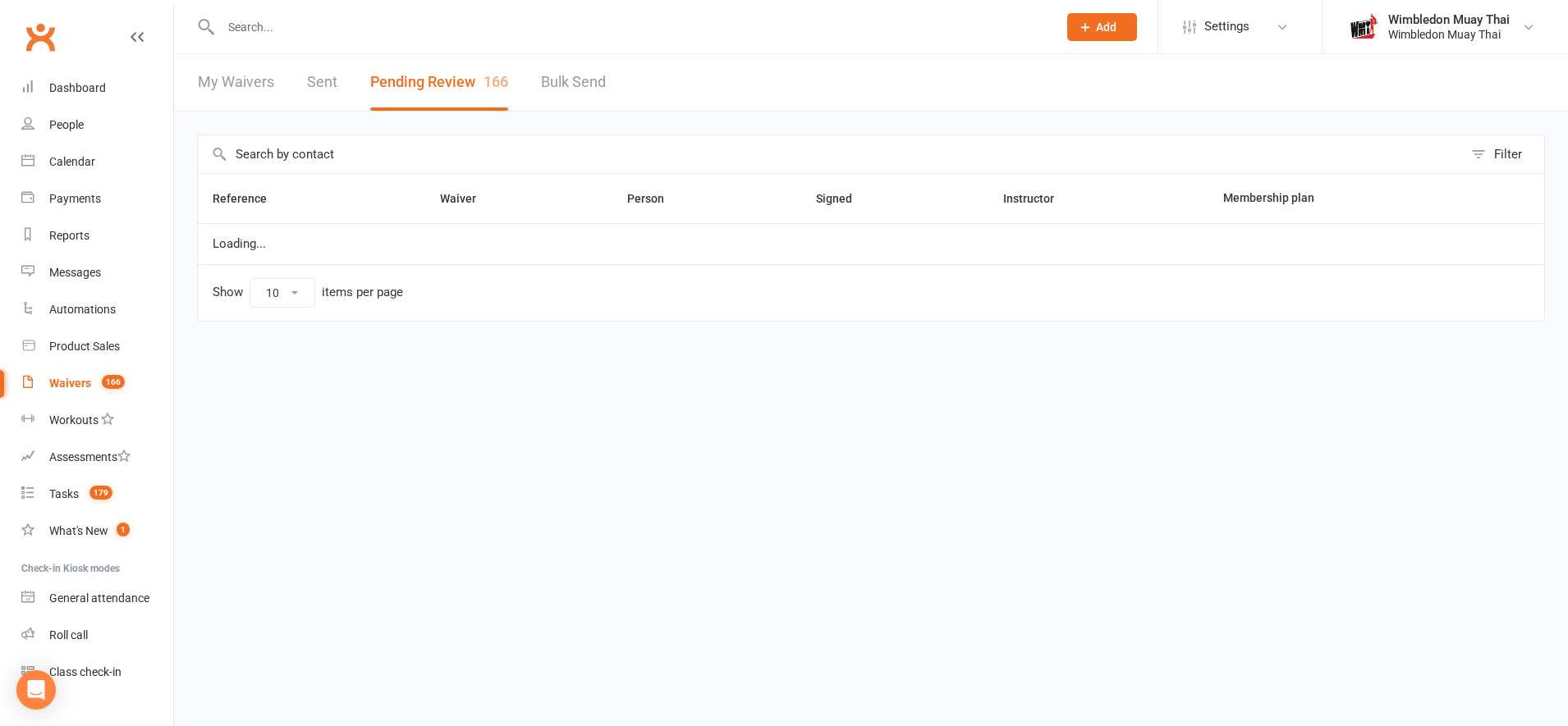
select select "100"
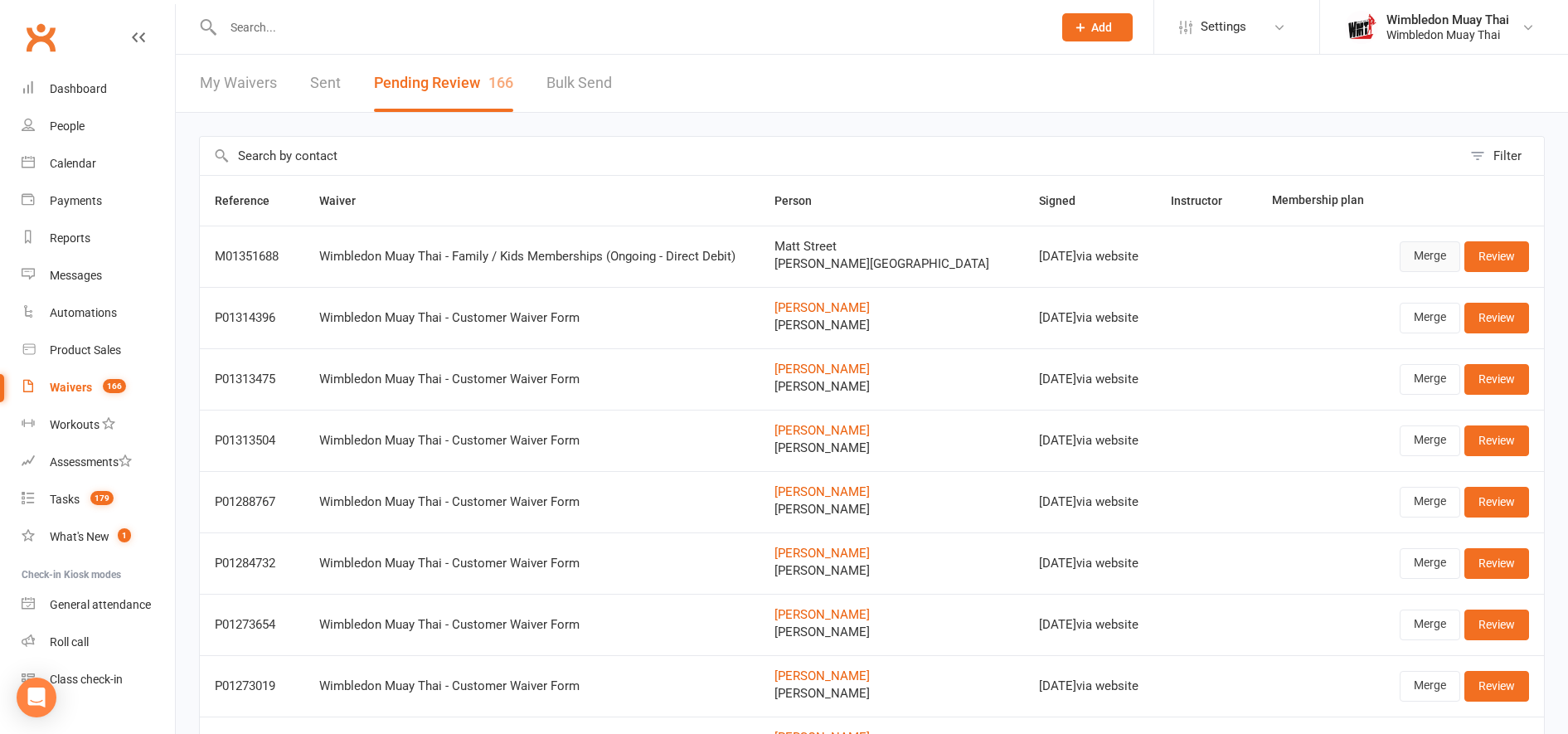
click at [1422, 250] on link "Merge" at bounding box center [1430, 256] width 60 height 30
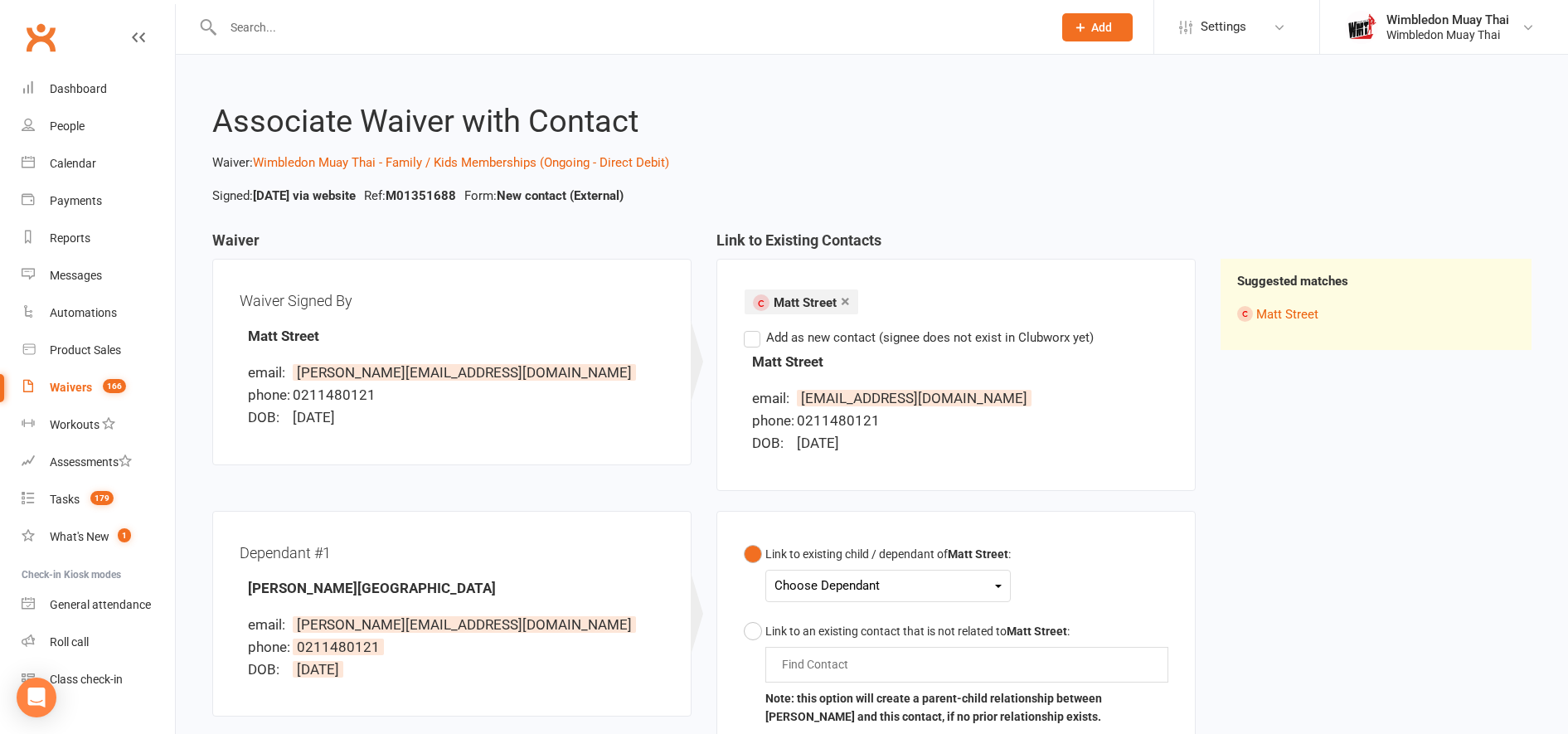
click at [826, 581] on div "Choose Dependant" at bounding box center [888, 587] width 227 height 23
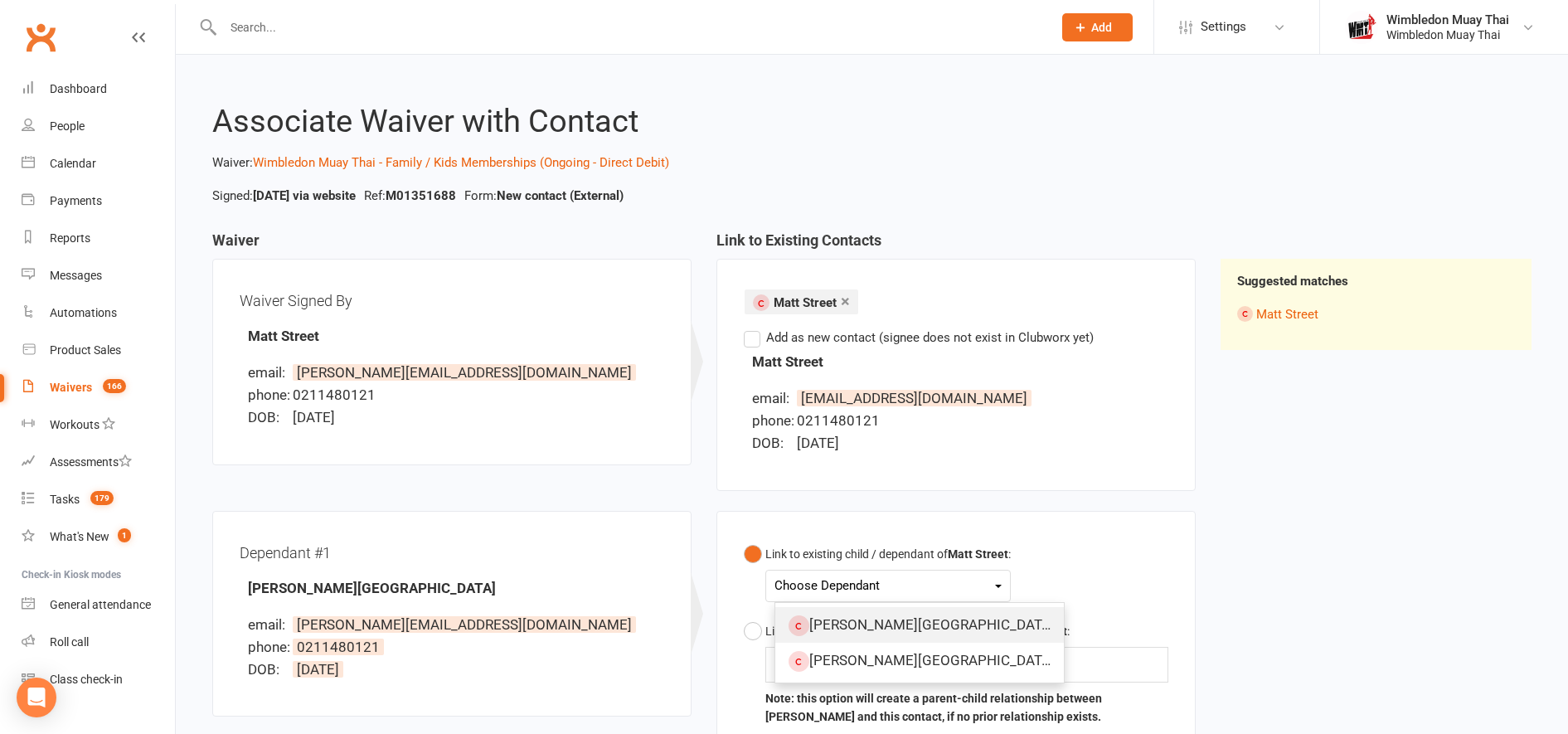
click at [833, 618] on link "[PERSON_NAME][GEOGRAPHIC_DATA]" at bounding box center [919, 625] width 288 height 36
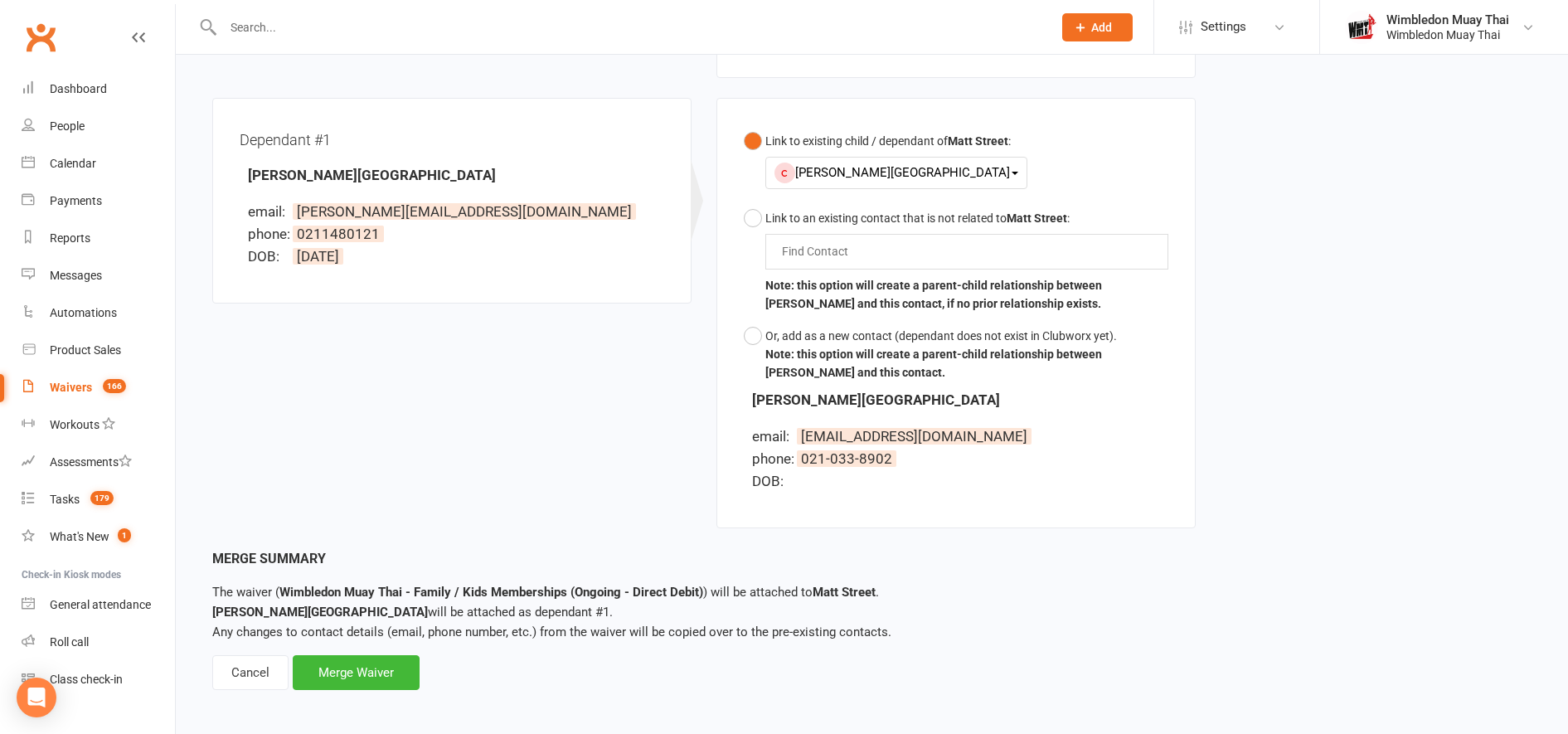
scroll to position [420, 0]
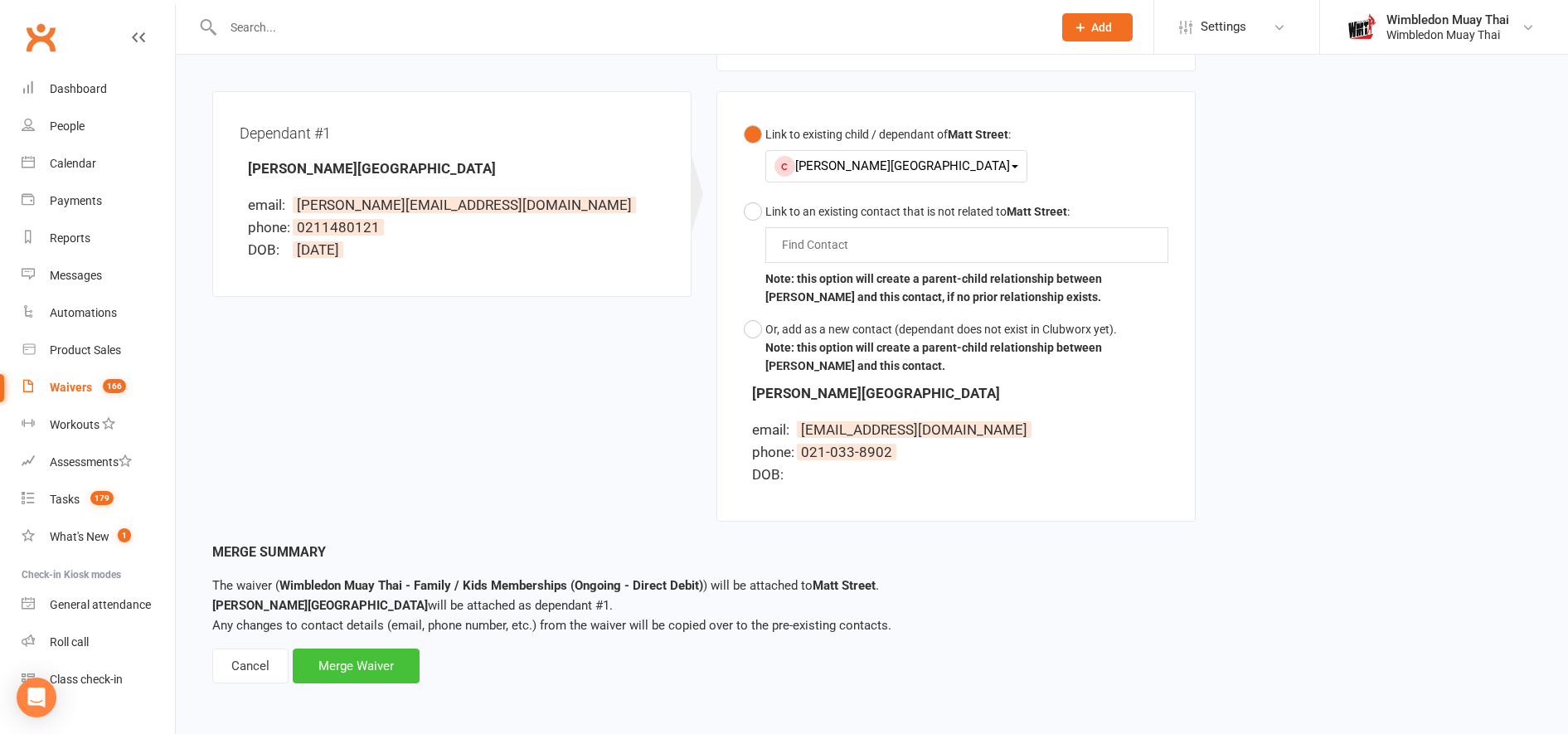
click at [359, 666] on div "Merge Waiver" at bounding box center [356, 666] width 127 height 35
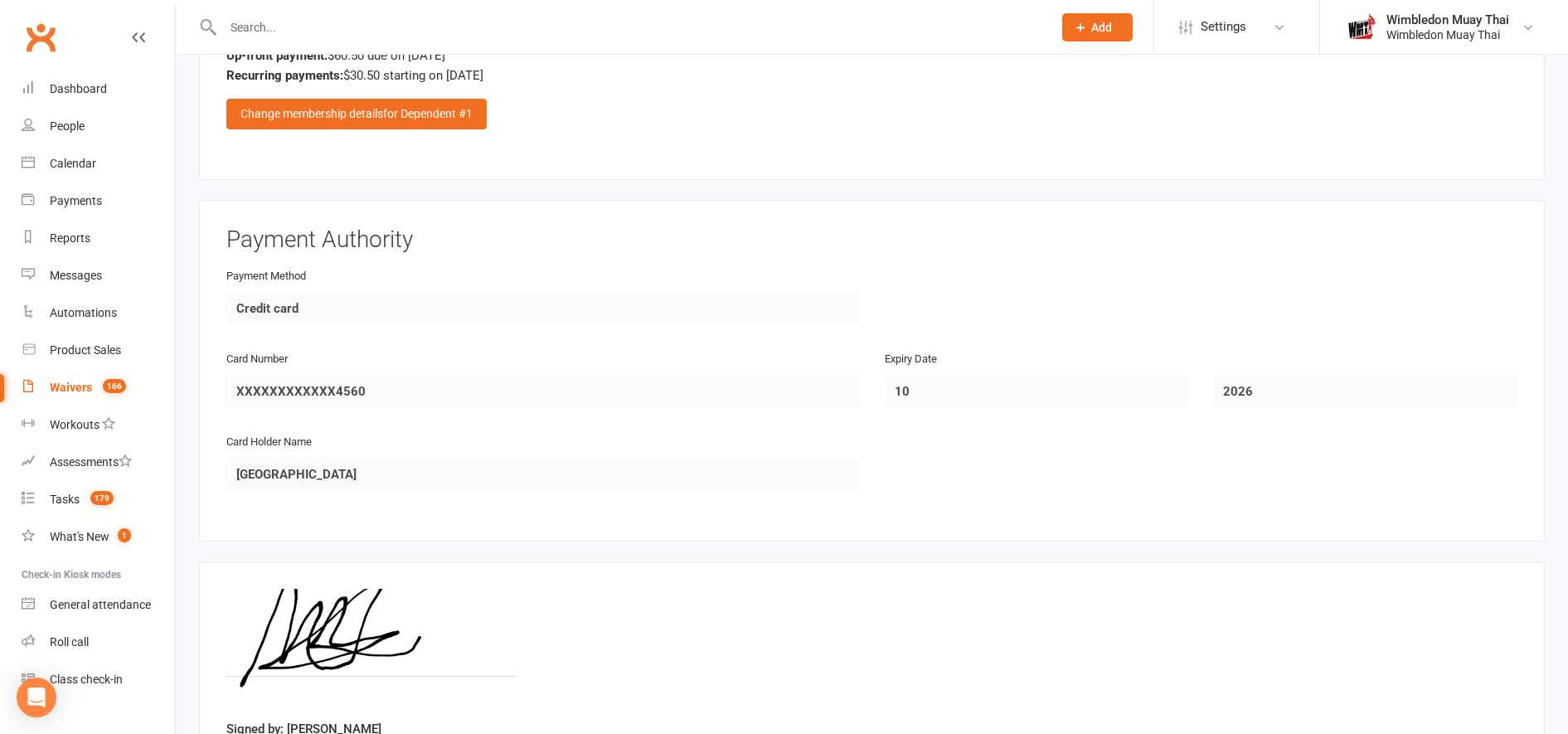
scroll to position [1808, 0]
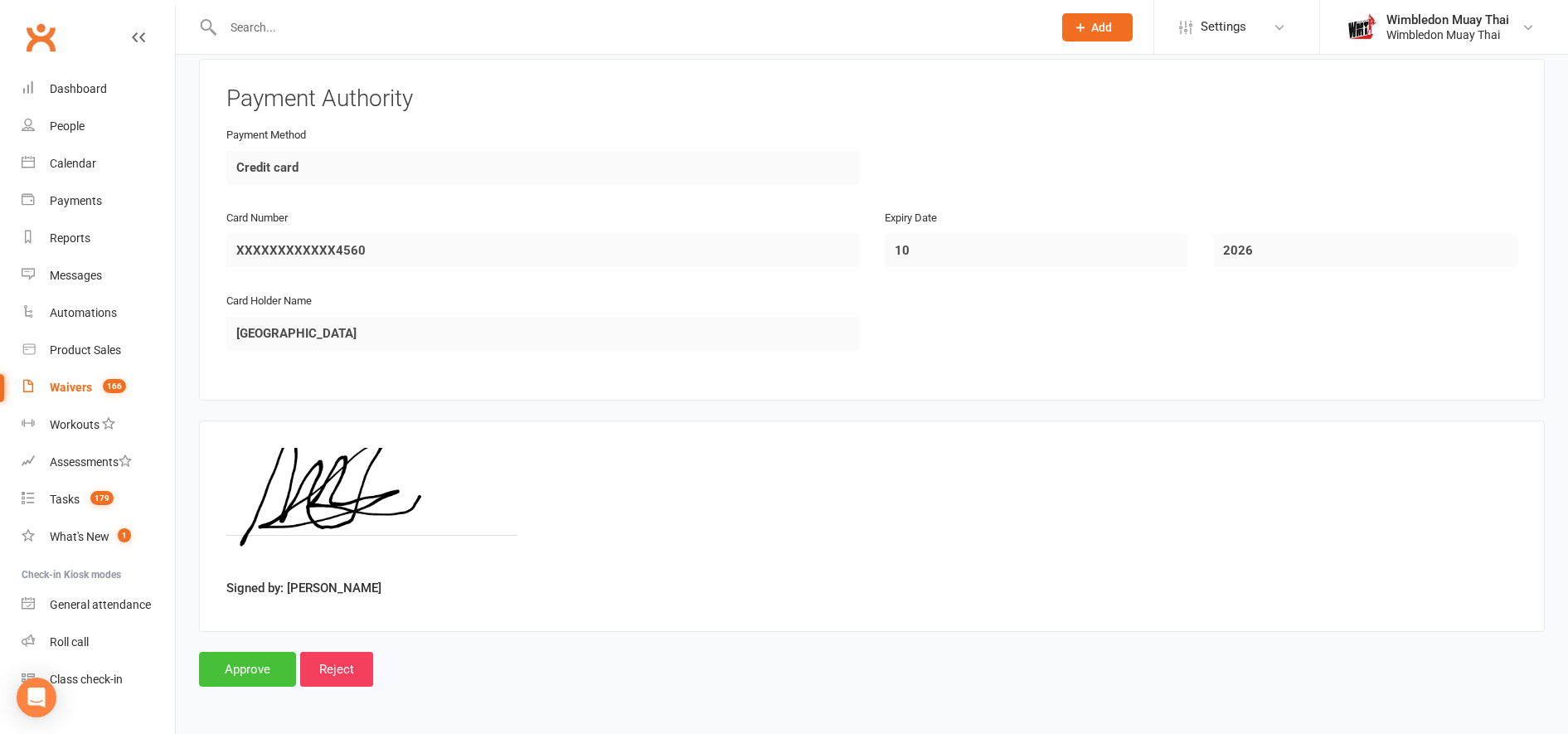
click at [256, 673] on input "Approve" at bounding box center [247, 670] width 97 height 35
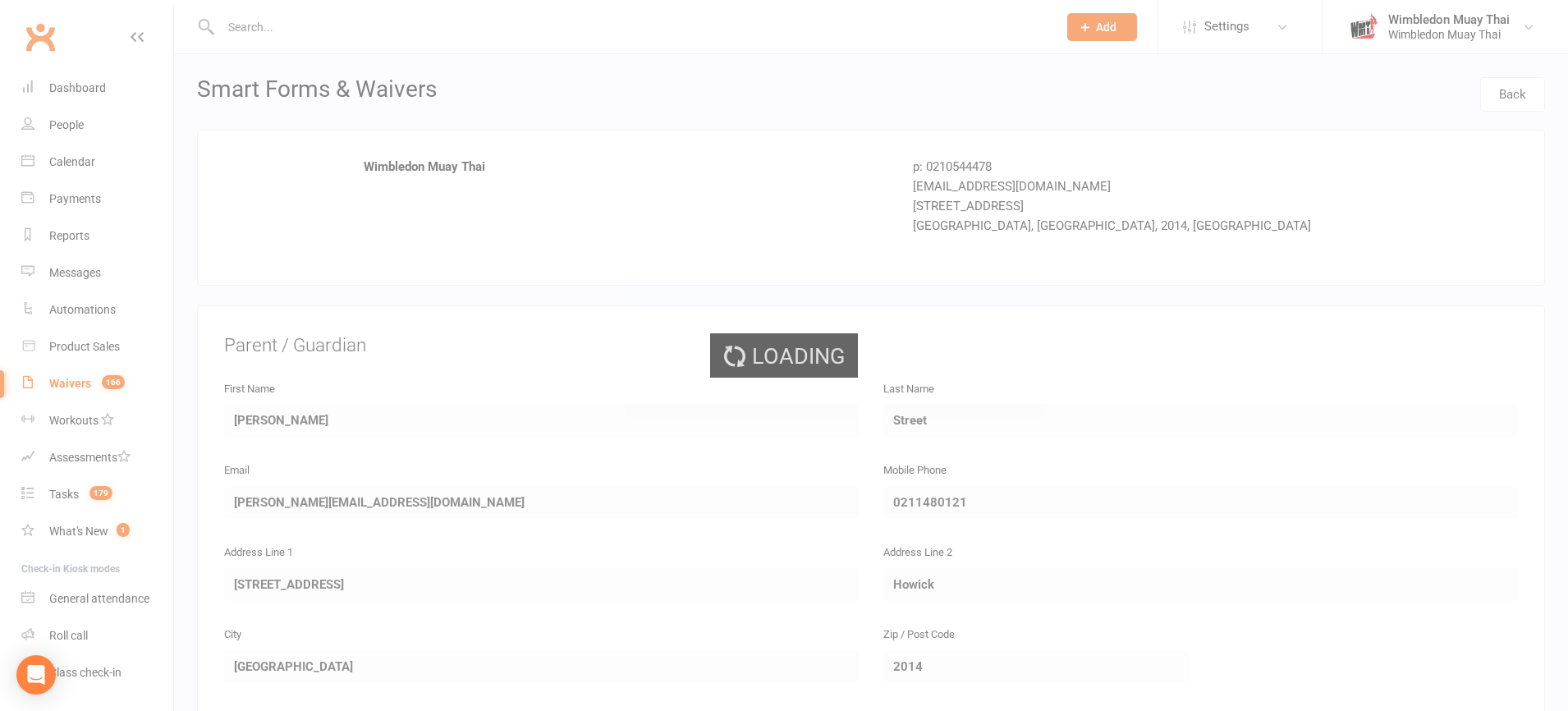
select select "100"
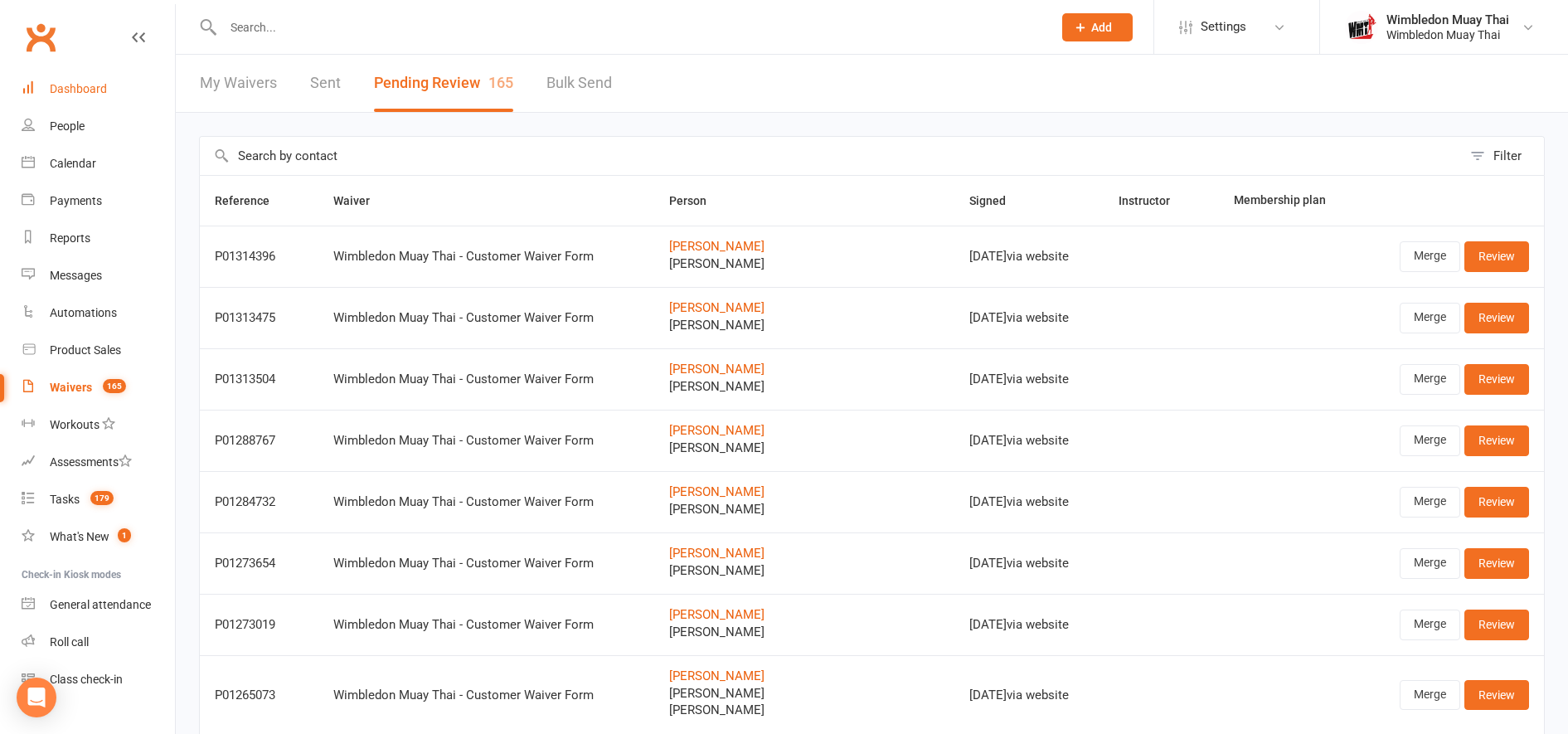
click at [54, 96] on div "Dashboard" at bounding box center [78, 89] width 57 height 13
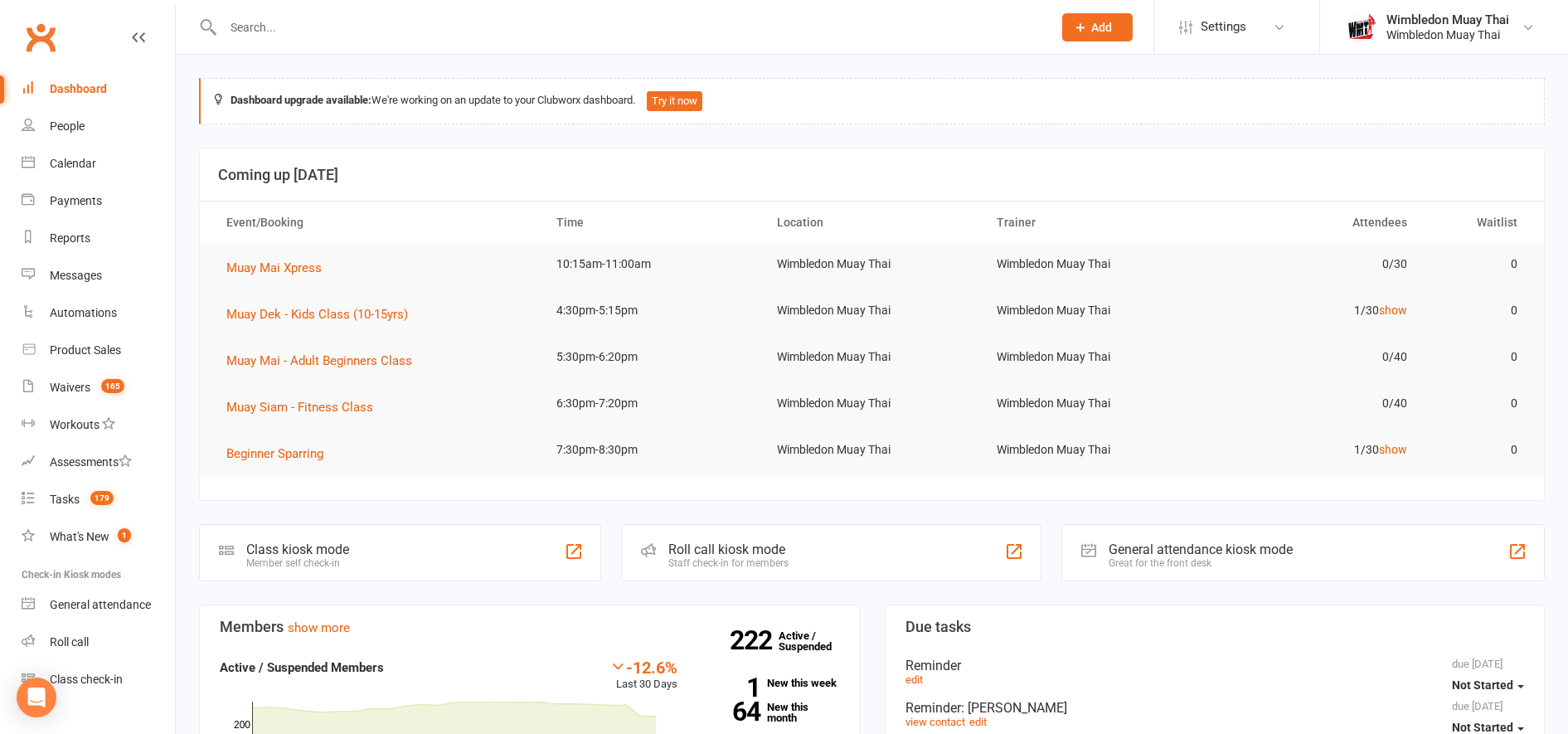
click at [277, 26] on input "text" at bounding box center [629, 27] width 823 height 23
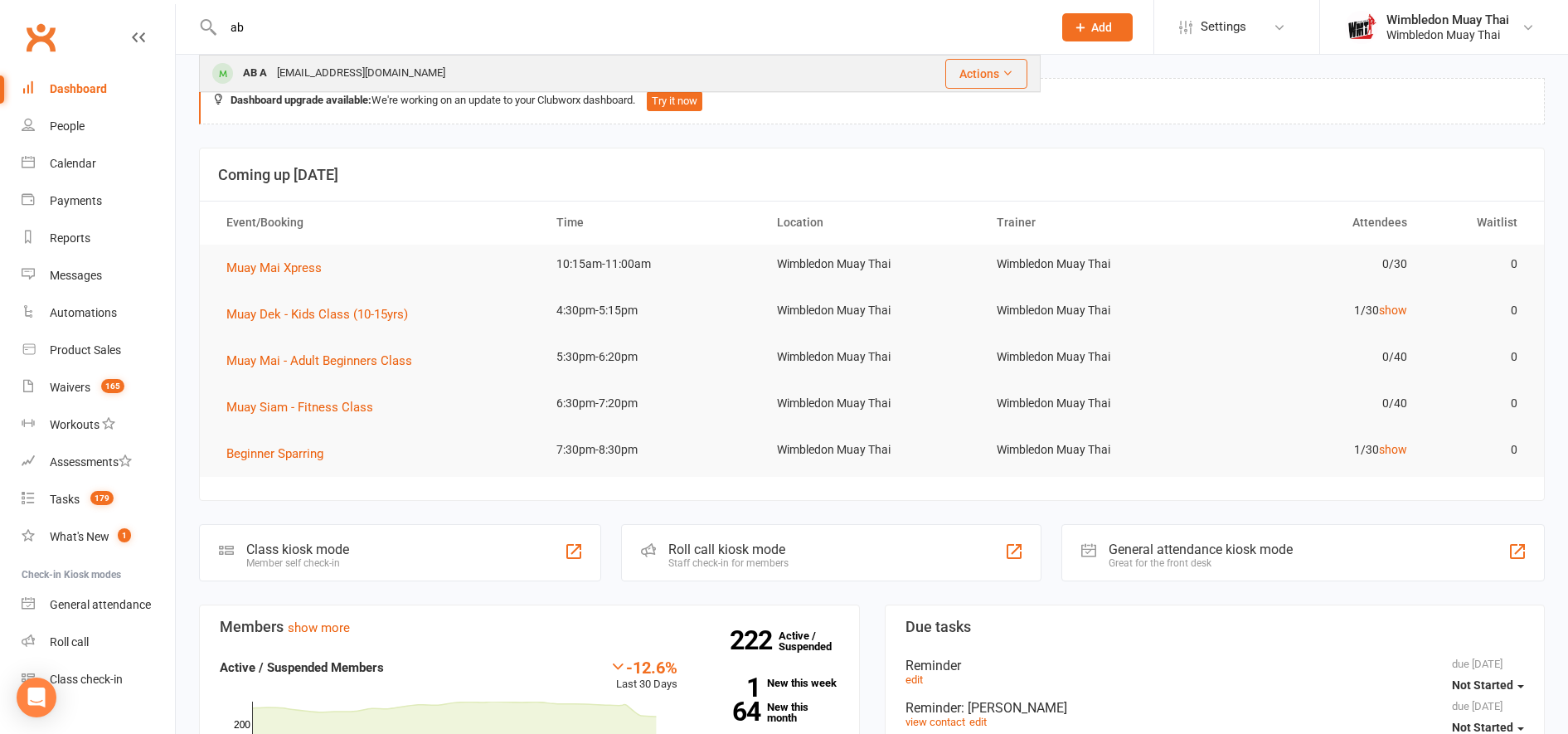
type input "ab"
click at [270, 63] on div "AB A" at bounding box center [255, 73] width 34 height 24
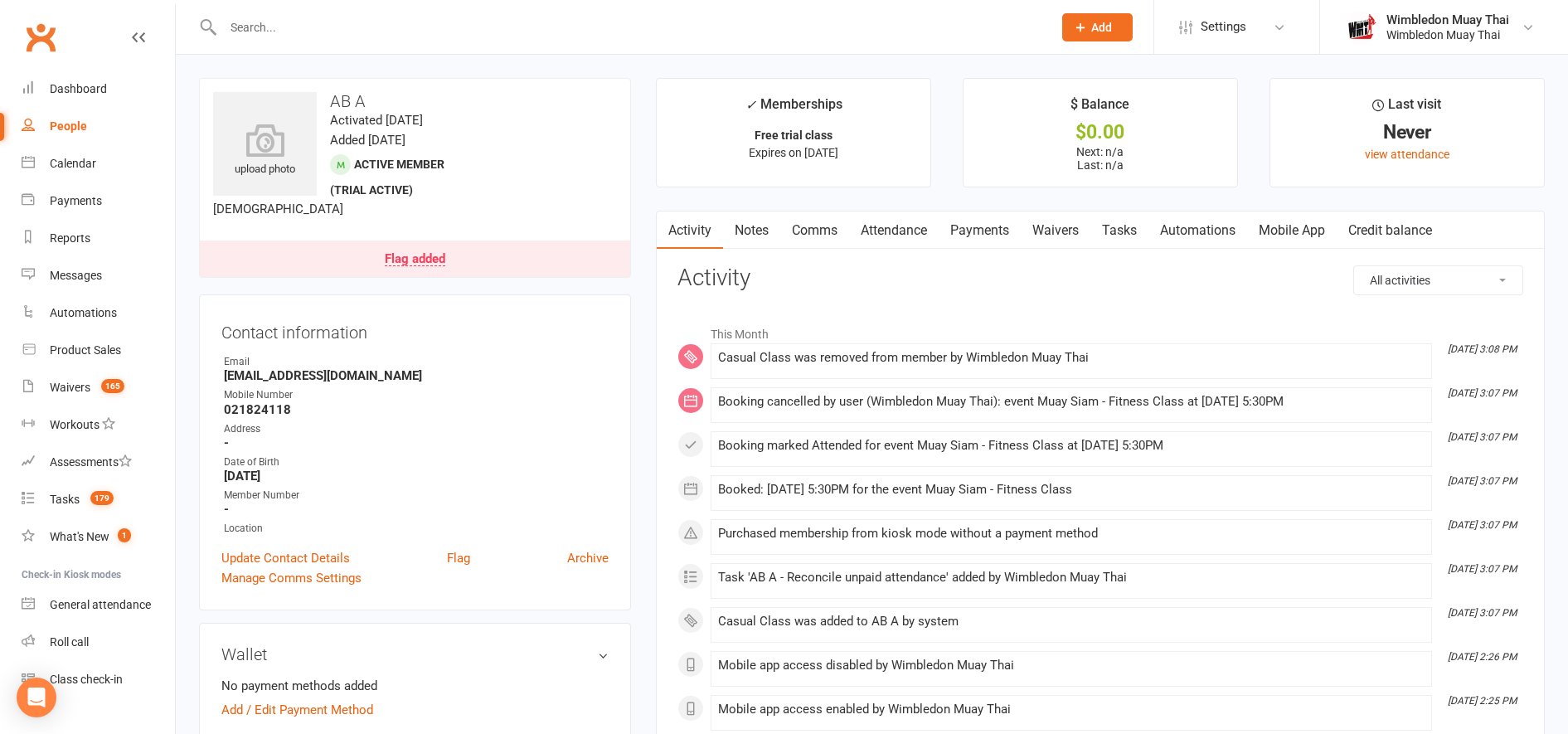
click at [1064, 215] on link "Waivers" at bounding box center [1055, 231] width 69 height 39
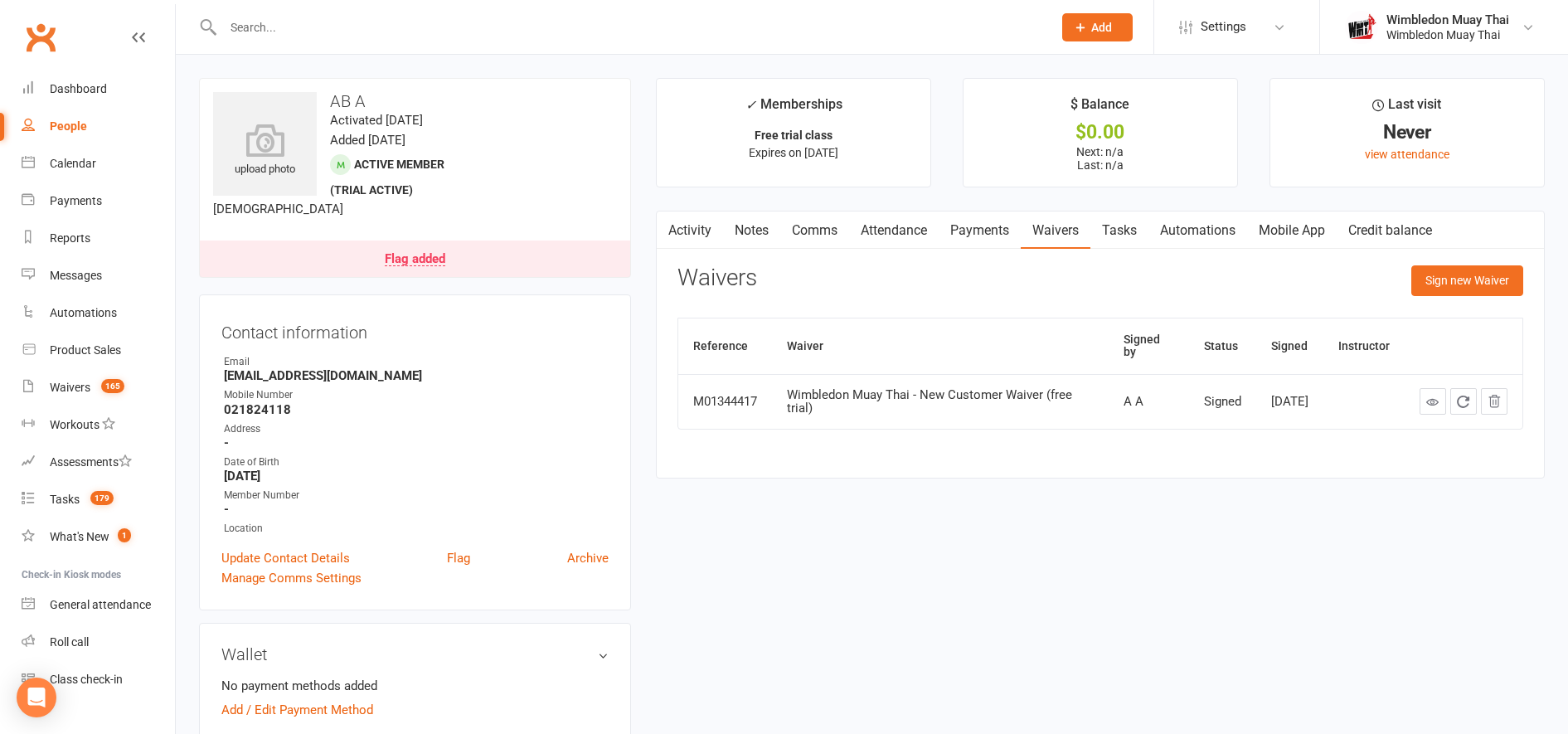
click at [695, 227] on link "Activity" at bounding box center [690, 231] width 67 height 39
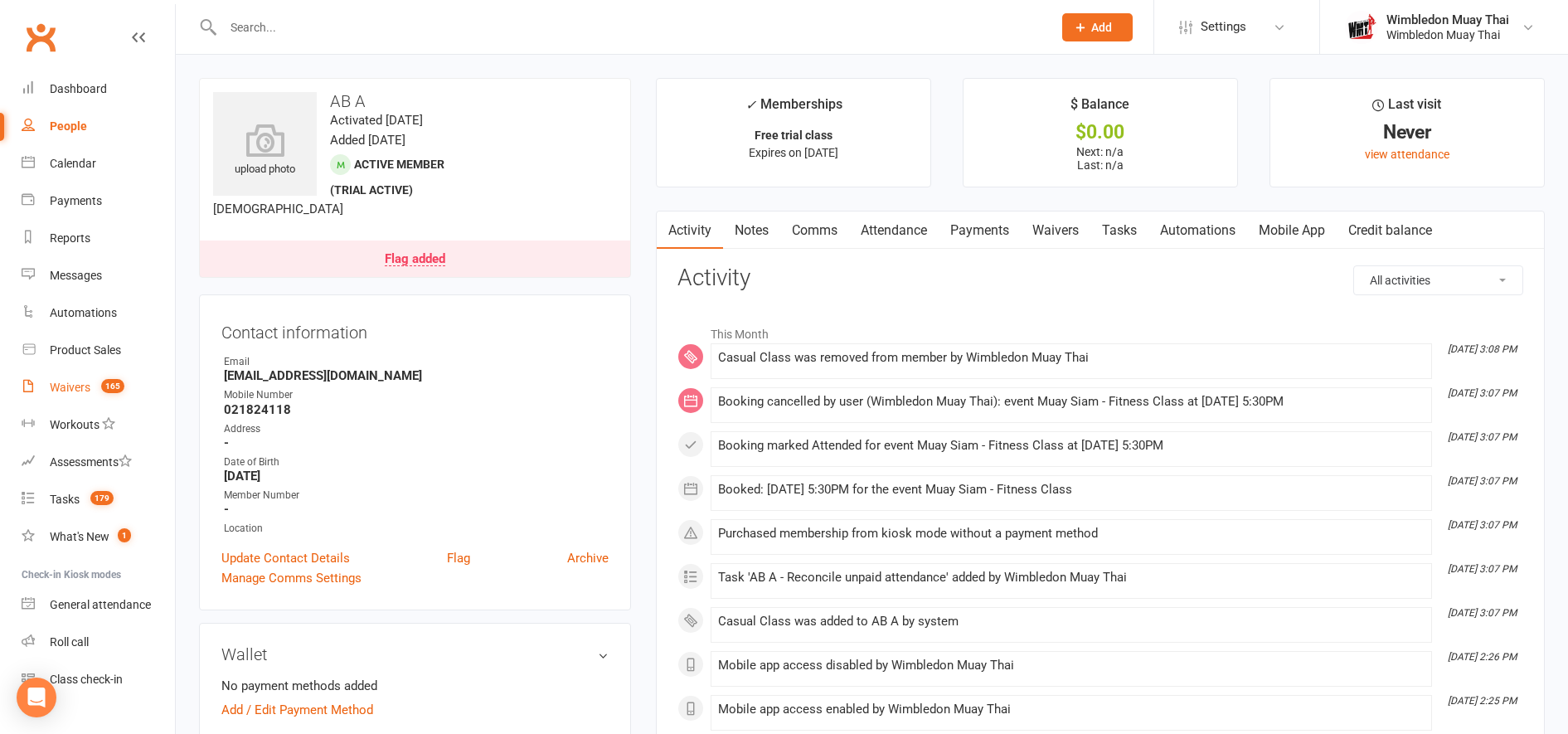
click at [100, 379] on link "Waivers 165" at bounding box center [98, 388] width 153 height 38
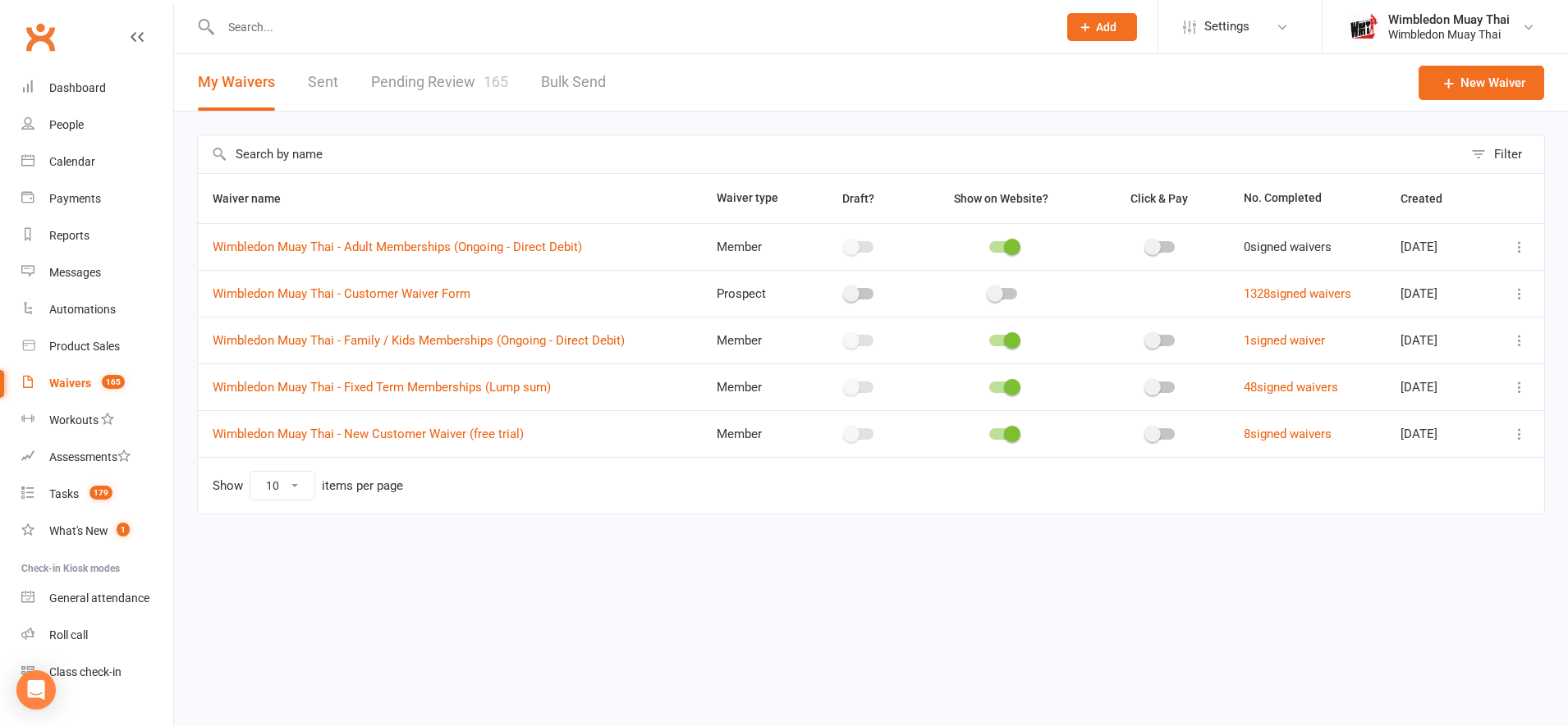
click at [432, 82] on link "Pending Review 165" at bounding box center [440, 82] width 137 height 56
select select "100"
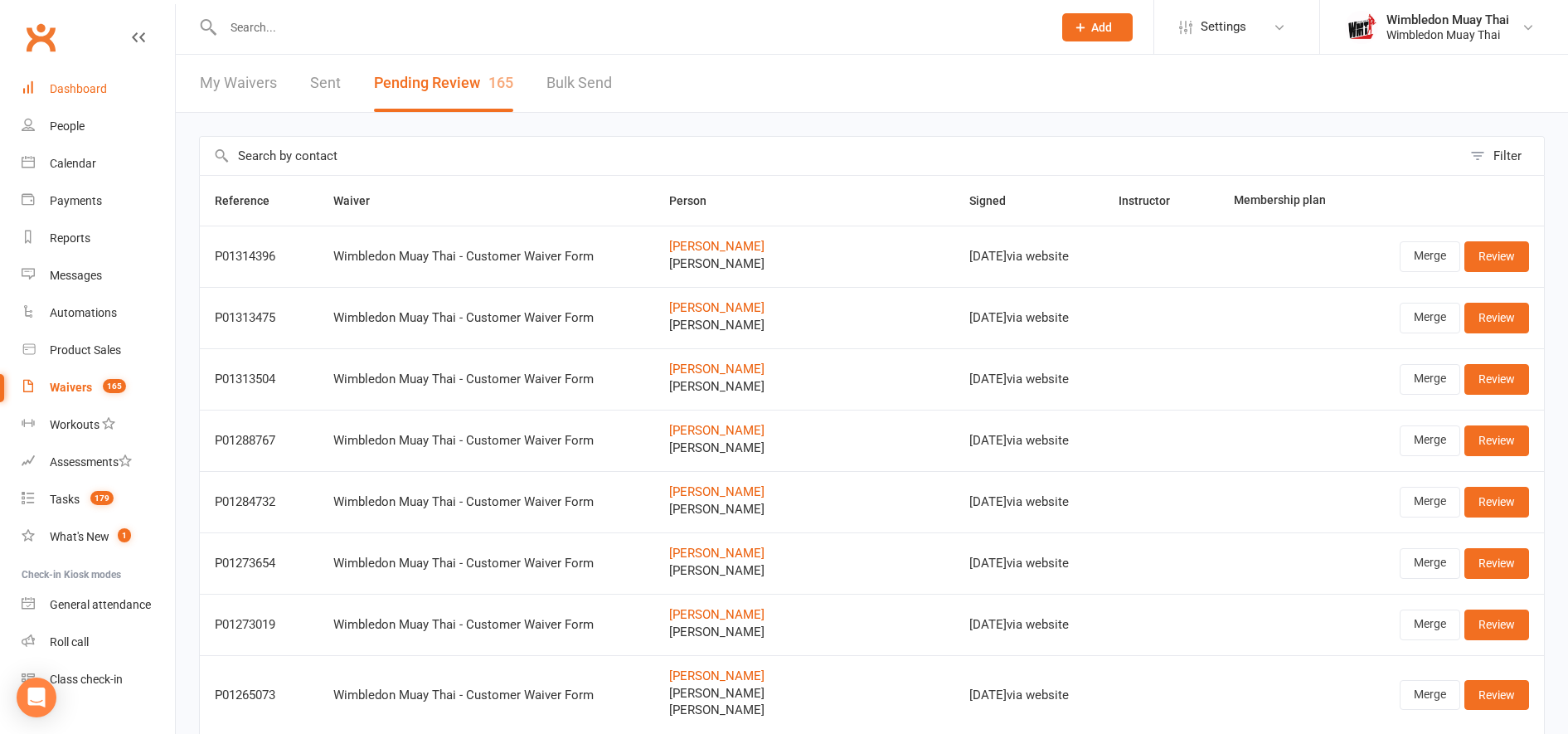
click at [90, 85] on div "Dashboard" at bounding box center [78, 89] width 57 height 13
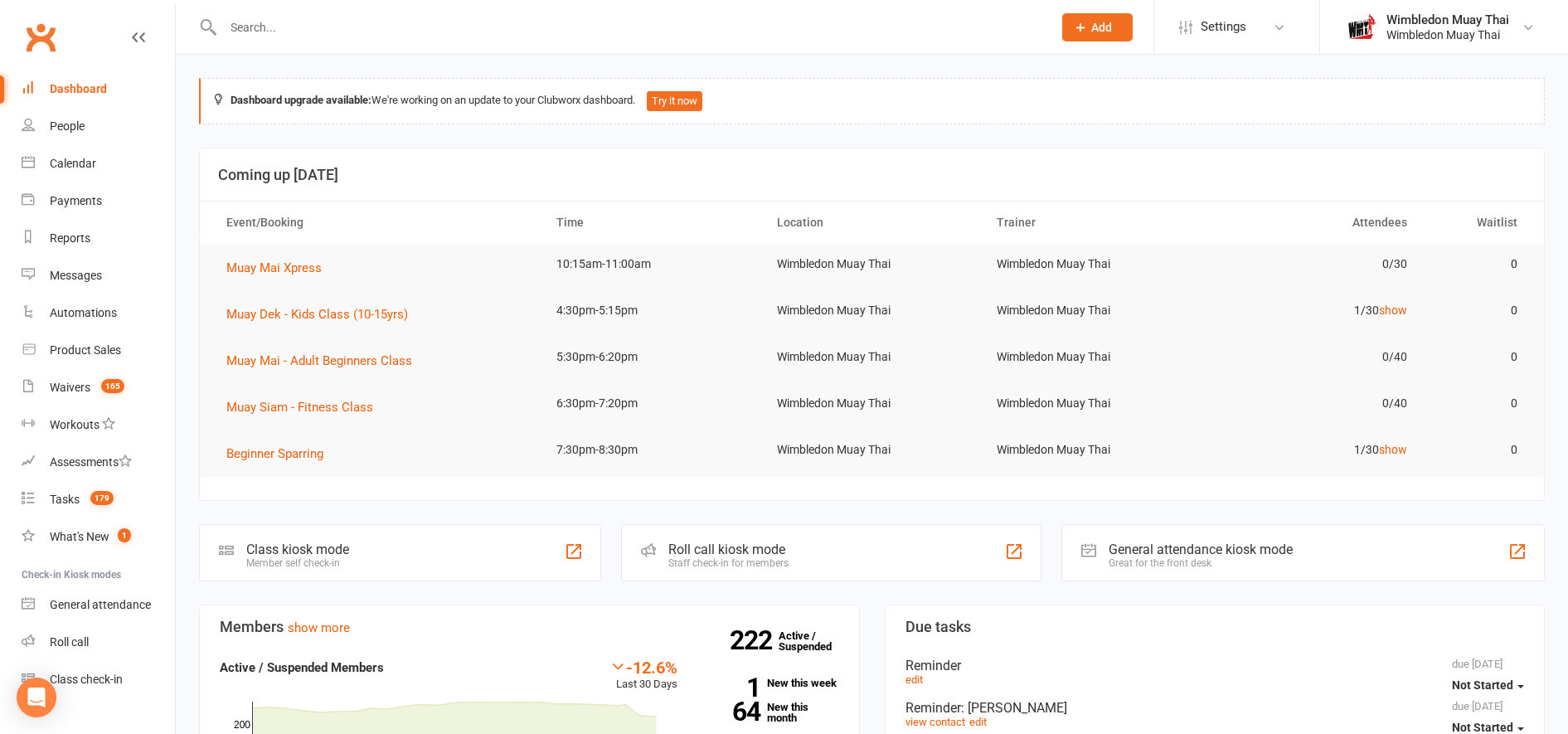
click at [283, 18] on input "text" at bounding box center [629, 27] width 823 height 23
click at [69, 198] on div "Payments" at bounding box center [76, 200] width 53 height 13
select select "no_payment_method"
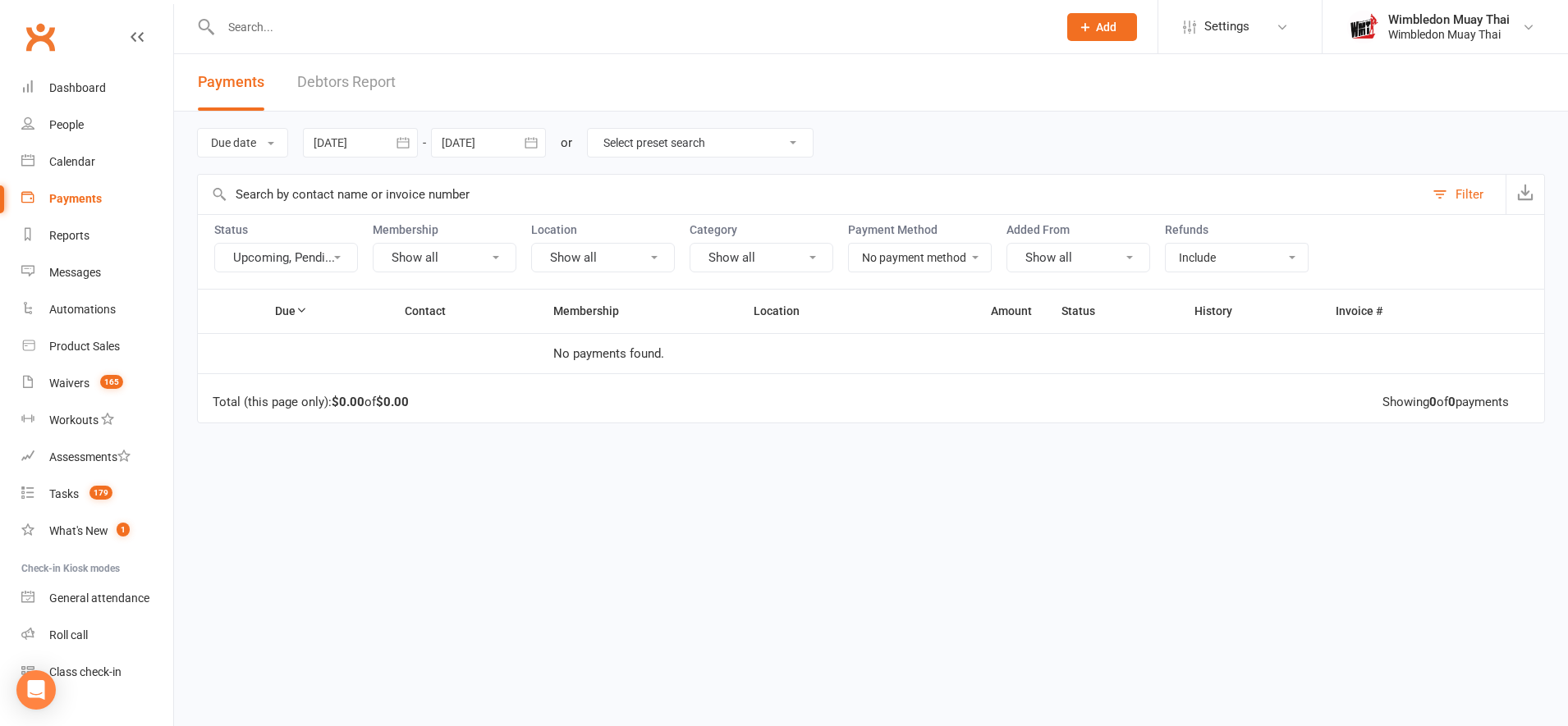
click at [230, 69] on button "Payments" at bounding box center [231, 82] width 67 height 56
click at [327, 84] on link "Debtors Report" at bounding box center [347, 82] width 99 height 56
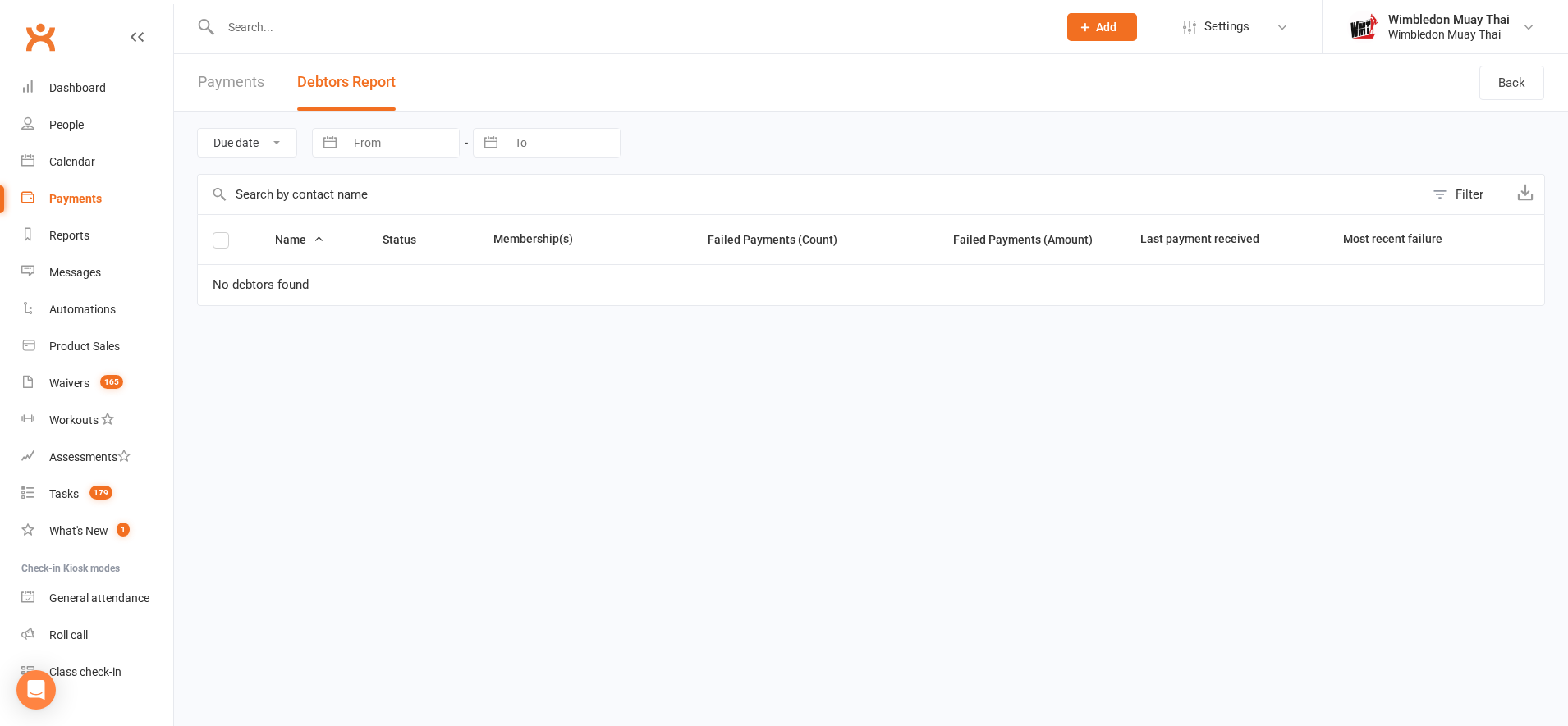
click at [232, 65] on link "Payments" at bounding box center [231, 82] width 67 height 56
select select "no_payment_method"
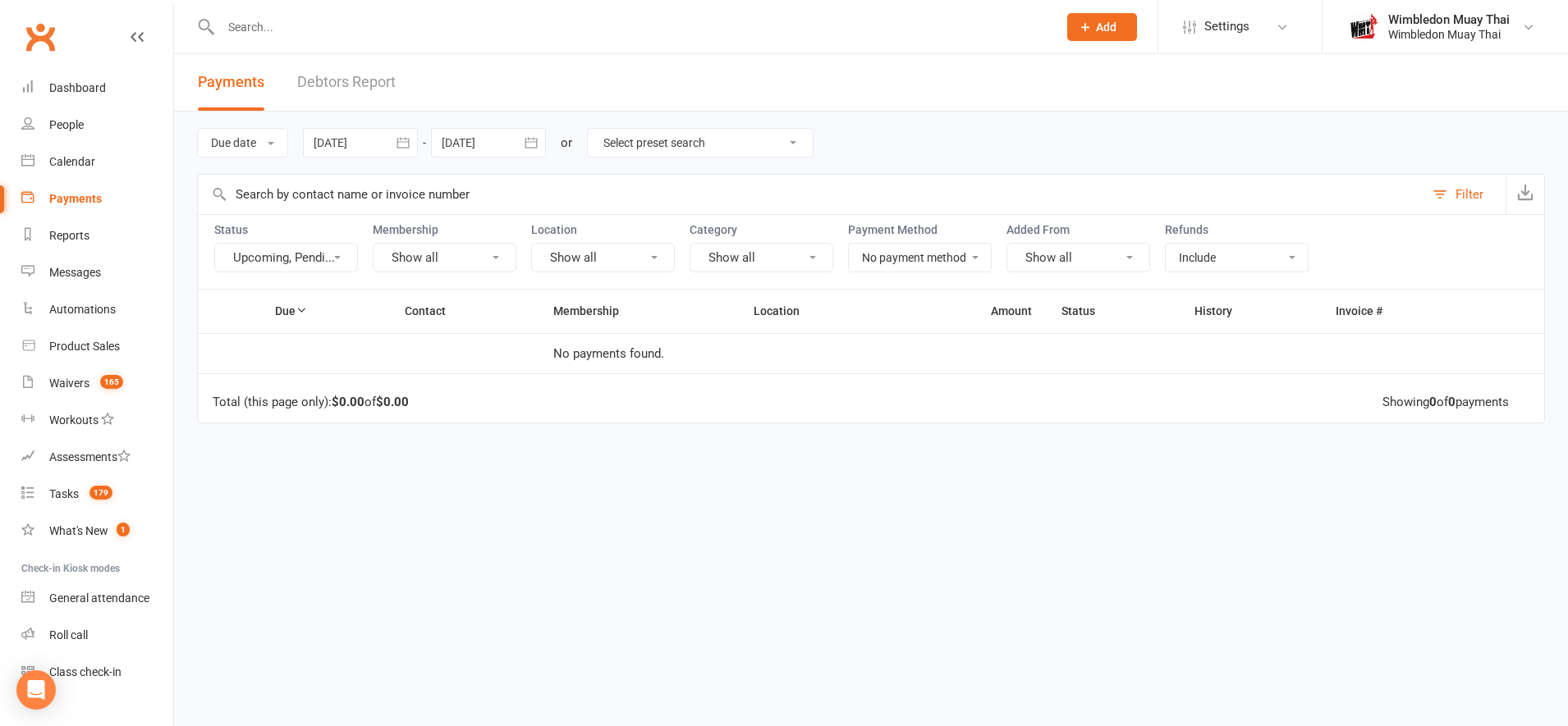
click at [86, 196] on div "Payments" at bounding box center [75, 198] width 53 height 13
click at [336, 247] on button "Upcoming, Pendi..." at bounding box center [286, 258] width 144 height 29
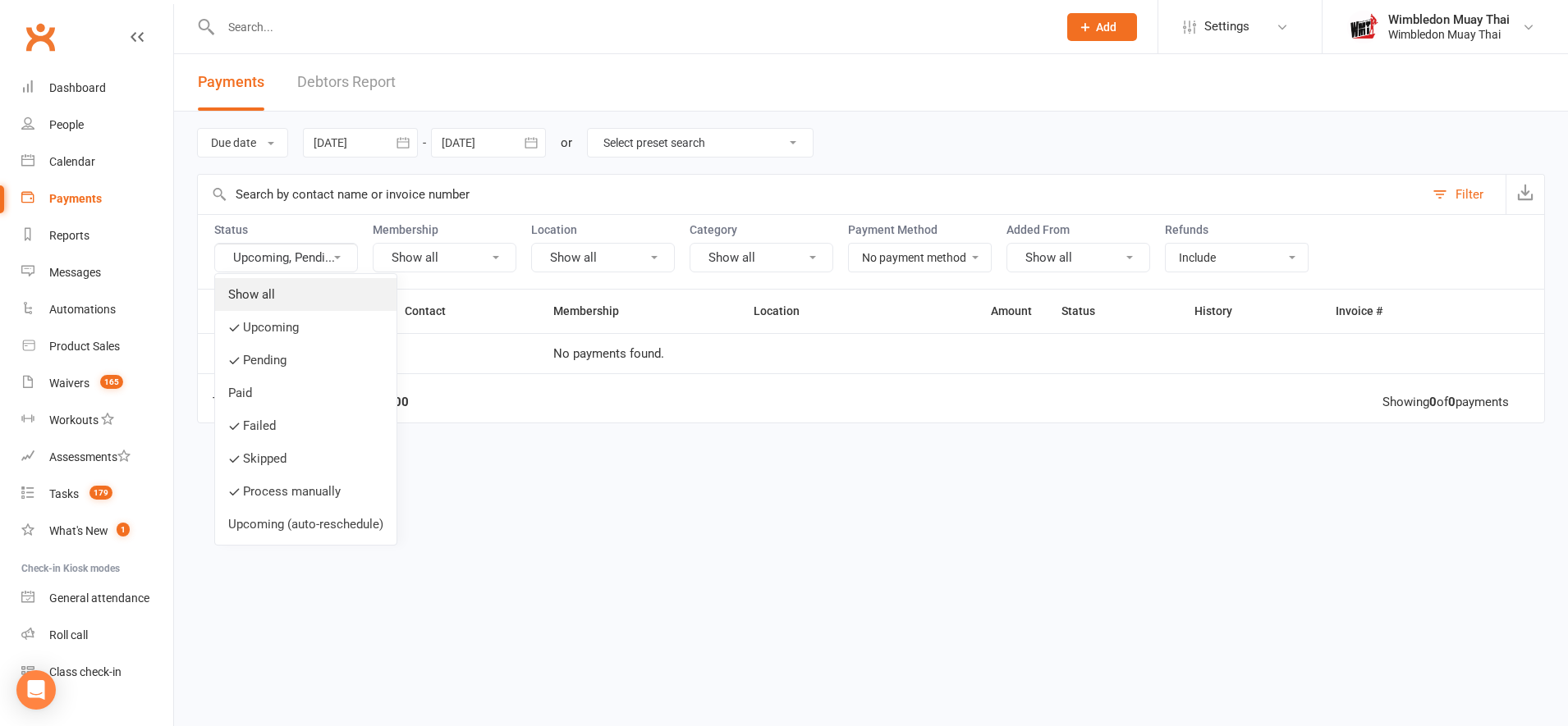
click at [280, 298] on link "Show all" at bounding box center [305, 295] width 181 height 33
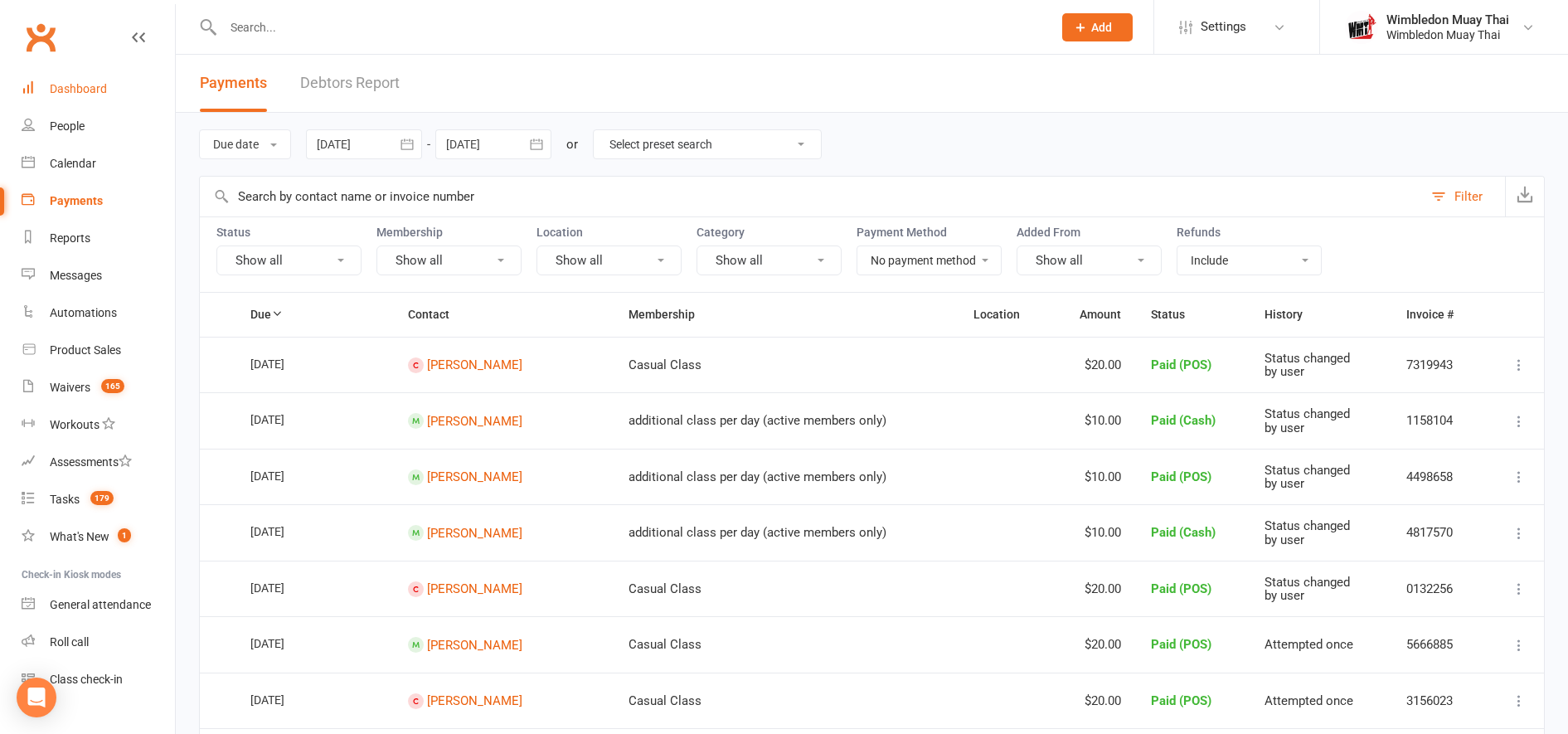
click at [69, 81] on link "Dashboard" at bounding box center [98, 89] width 153 height 38
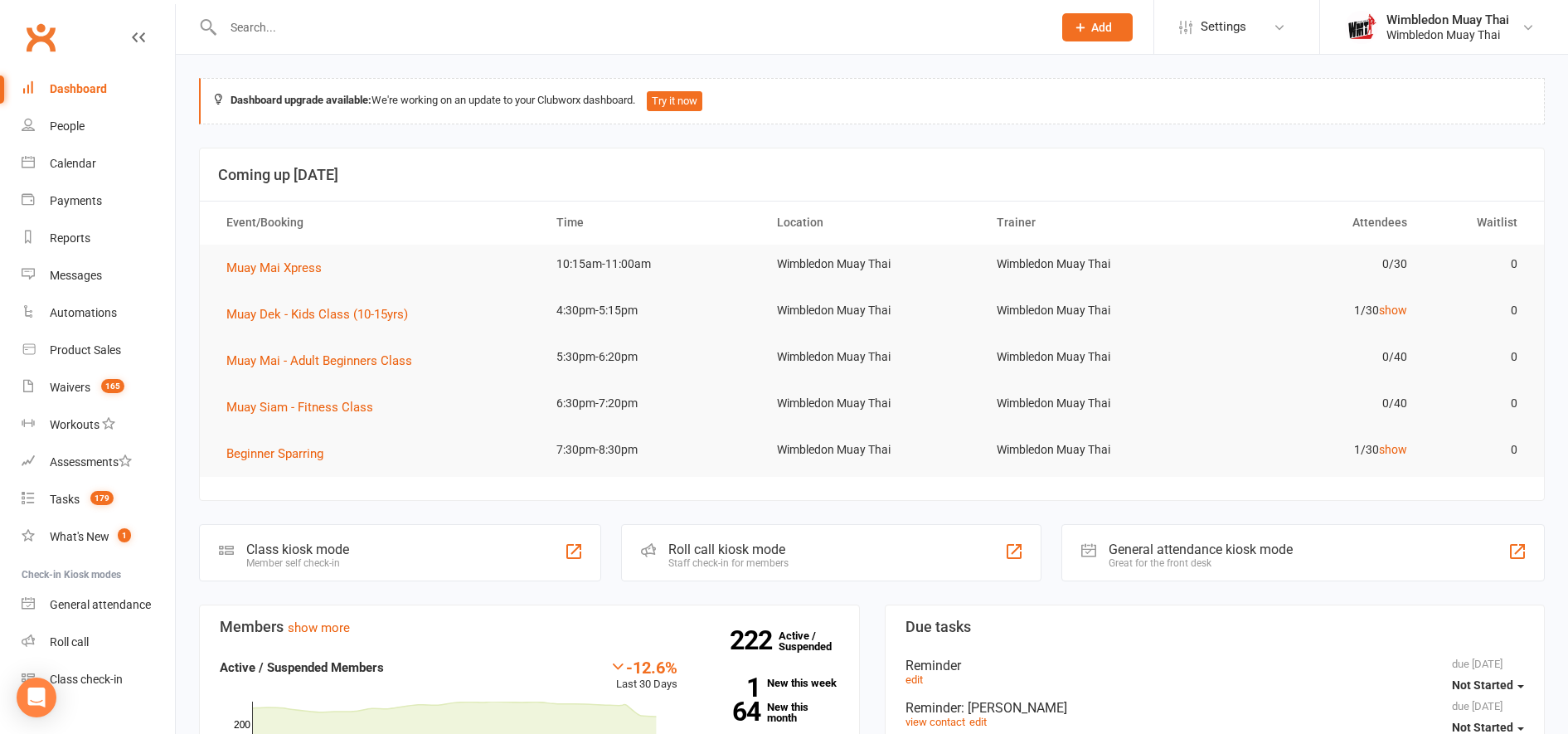
click at [266, 30] on input "text" at bounding box center [629, 27] width 823 height 23
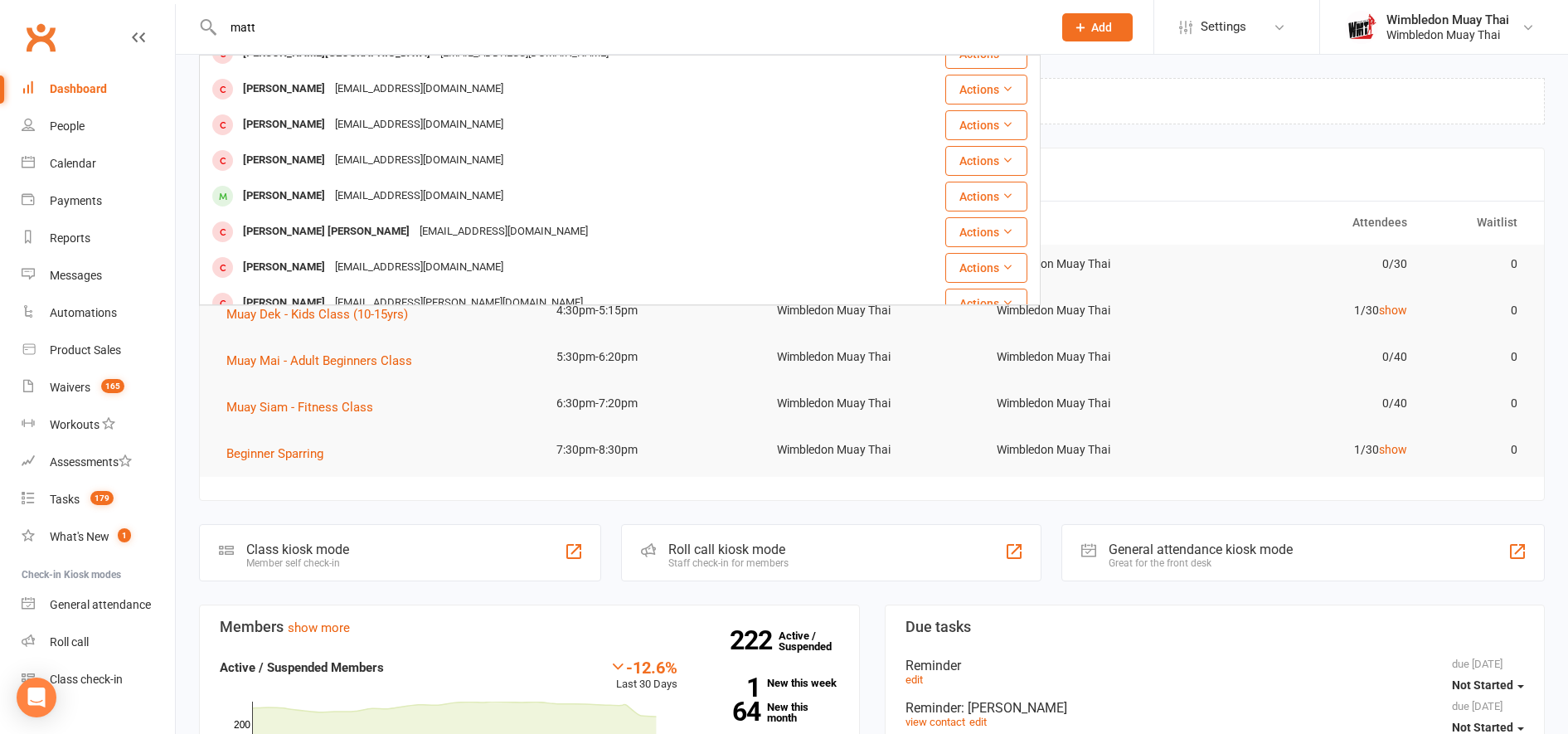
scroll to position [289, 0]
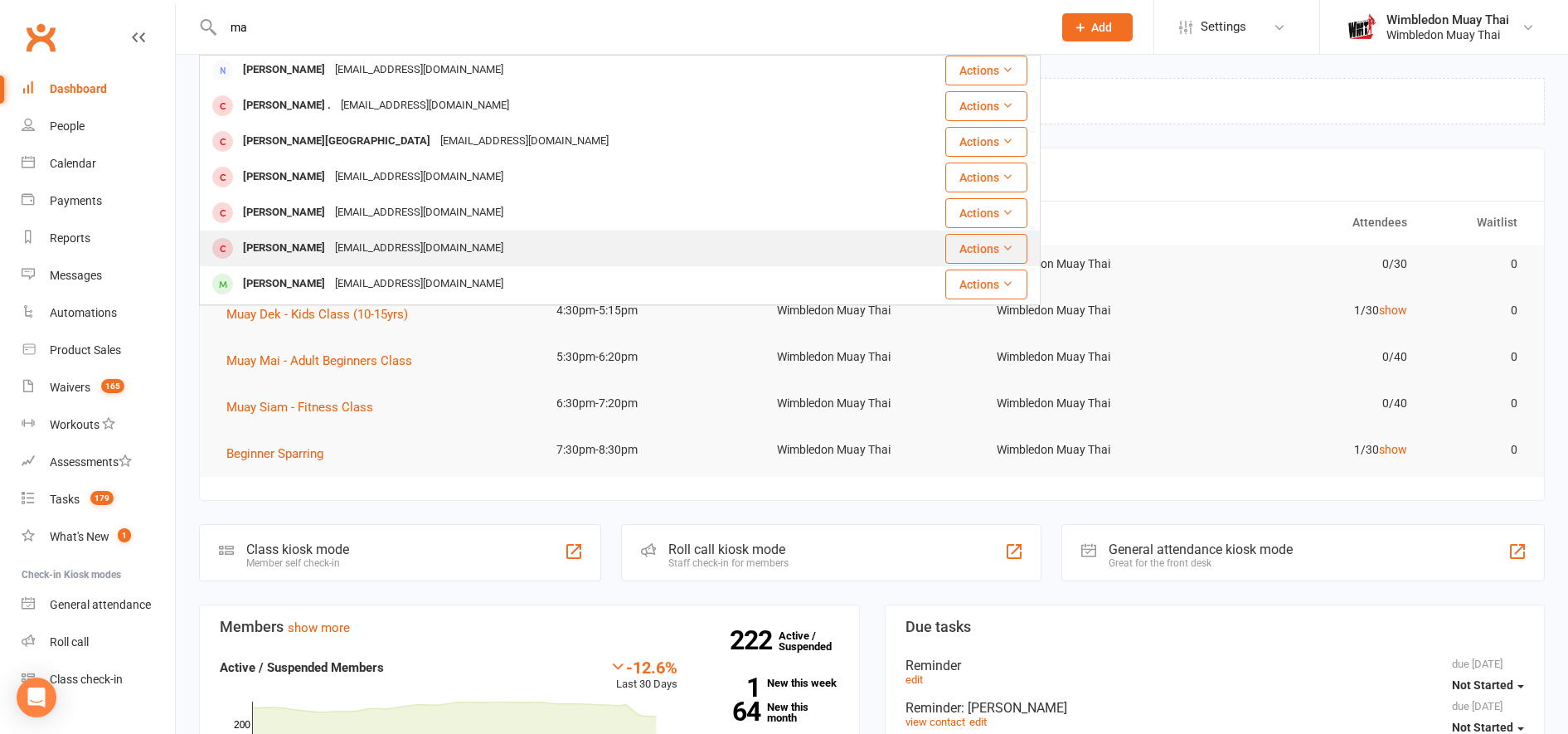
type input "m"
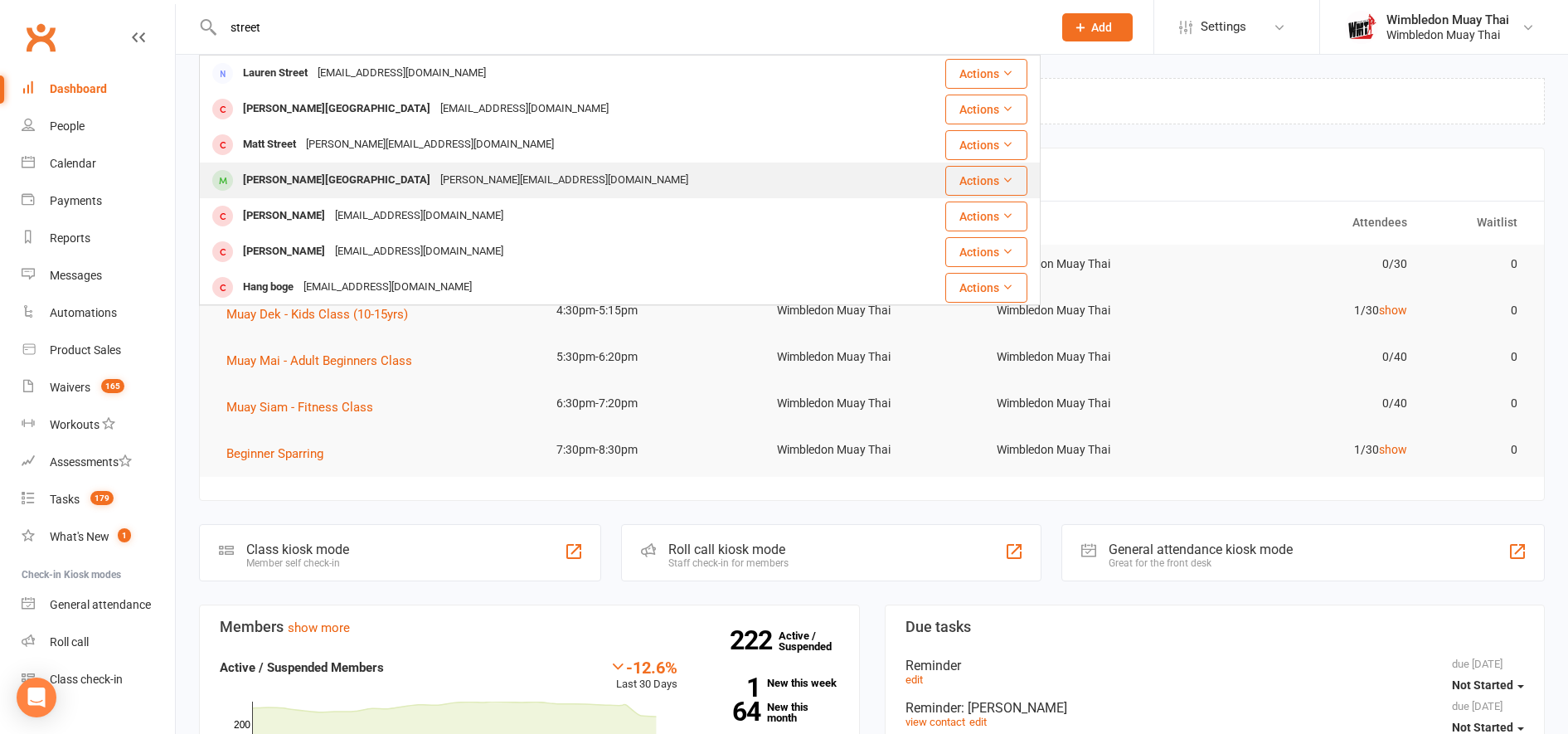
type input "street"
click at [296, 180] on div "[PERSON_NAME][GEOGRAPHIC_DATA]" at bounding box center [337, 180] width 197 height 24
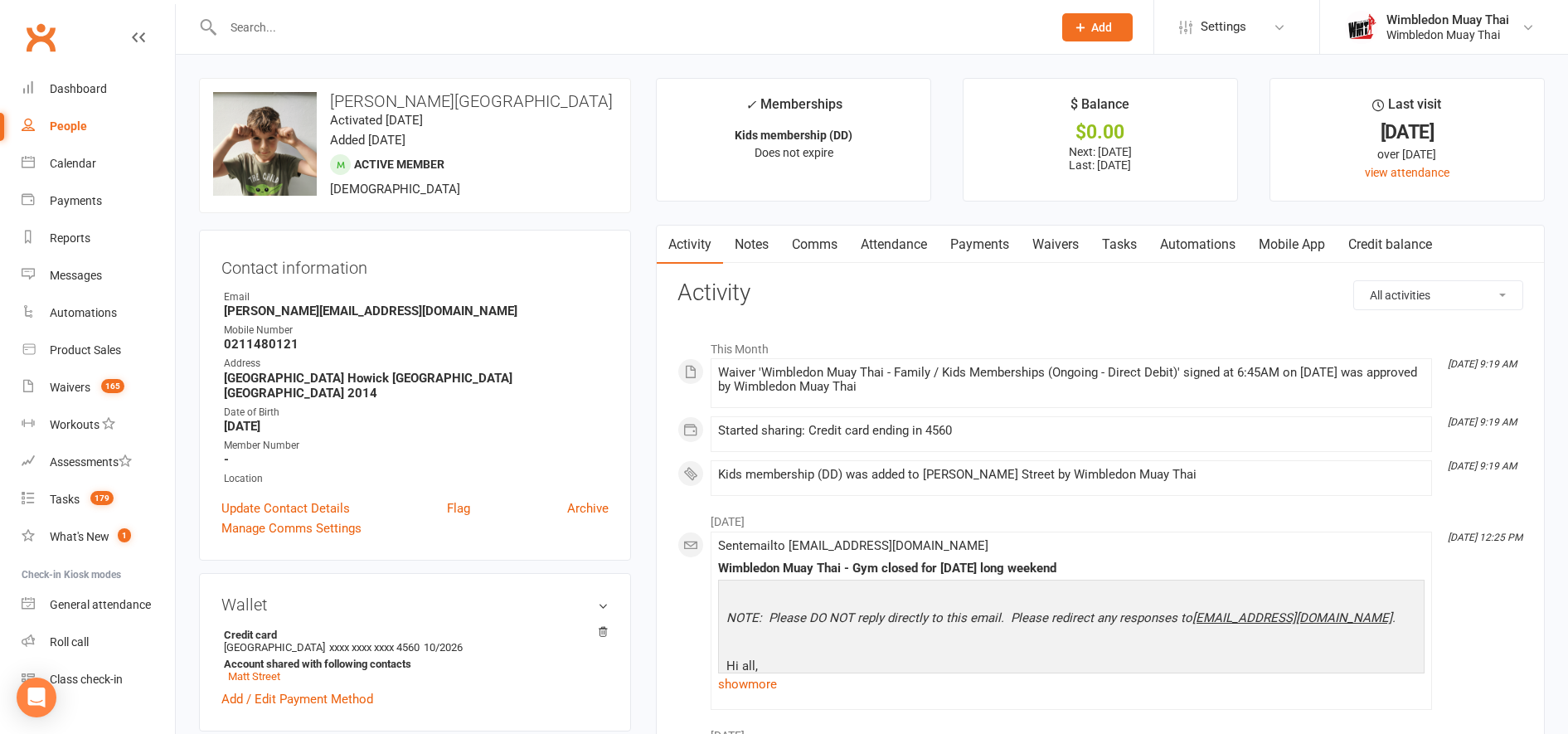
click at [981, 235] on link "Payments" at bounding box center [980, 245] width 82 height 39
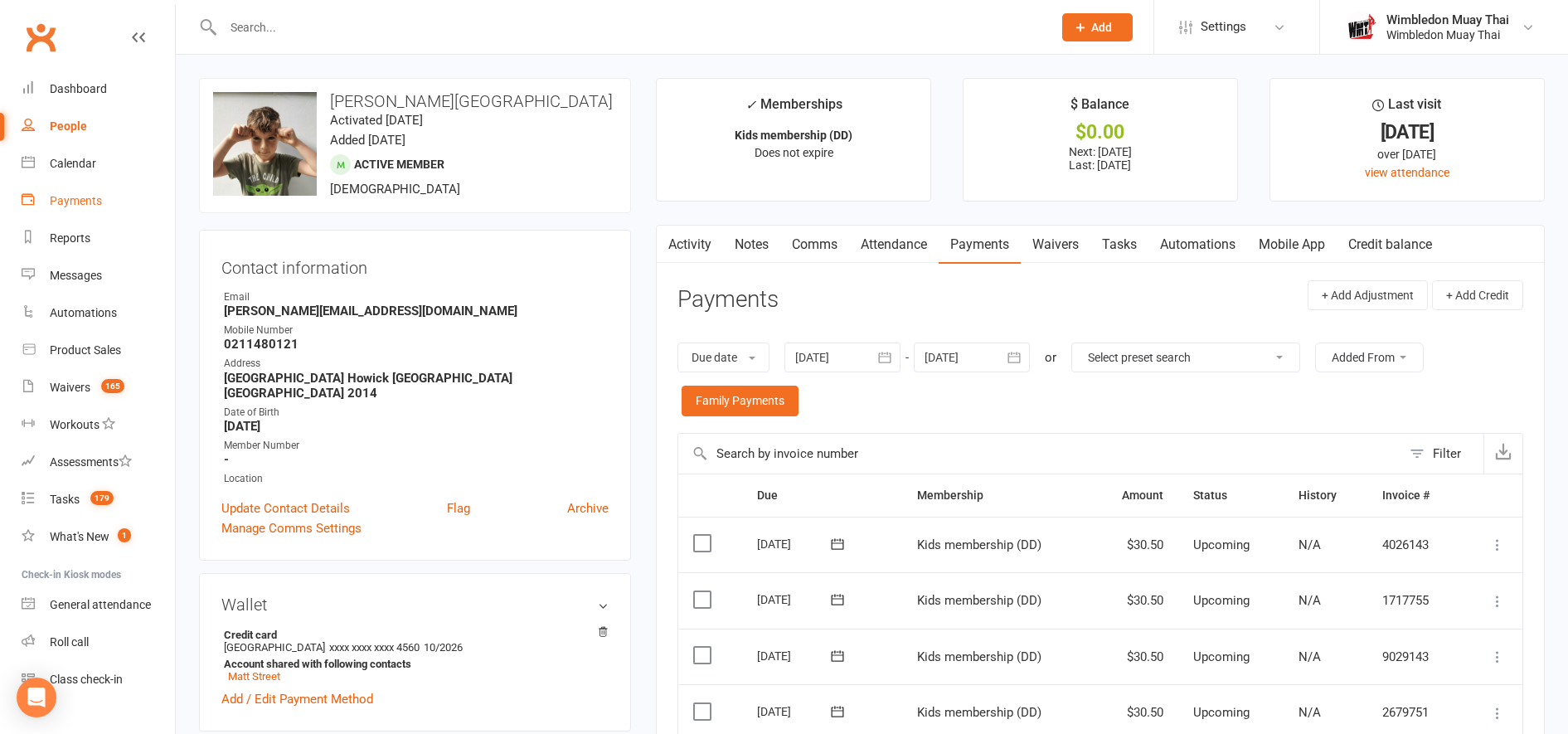
click at [69, 201] on div "Payments" at bounding box center [76, 200] width 53 height 13
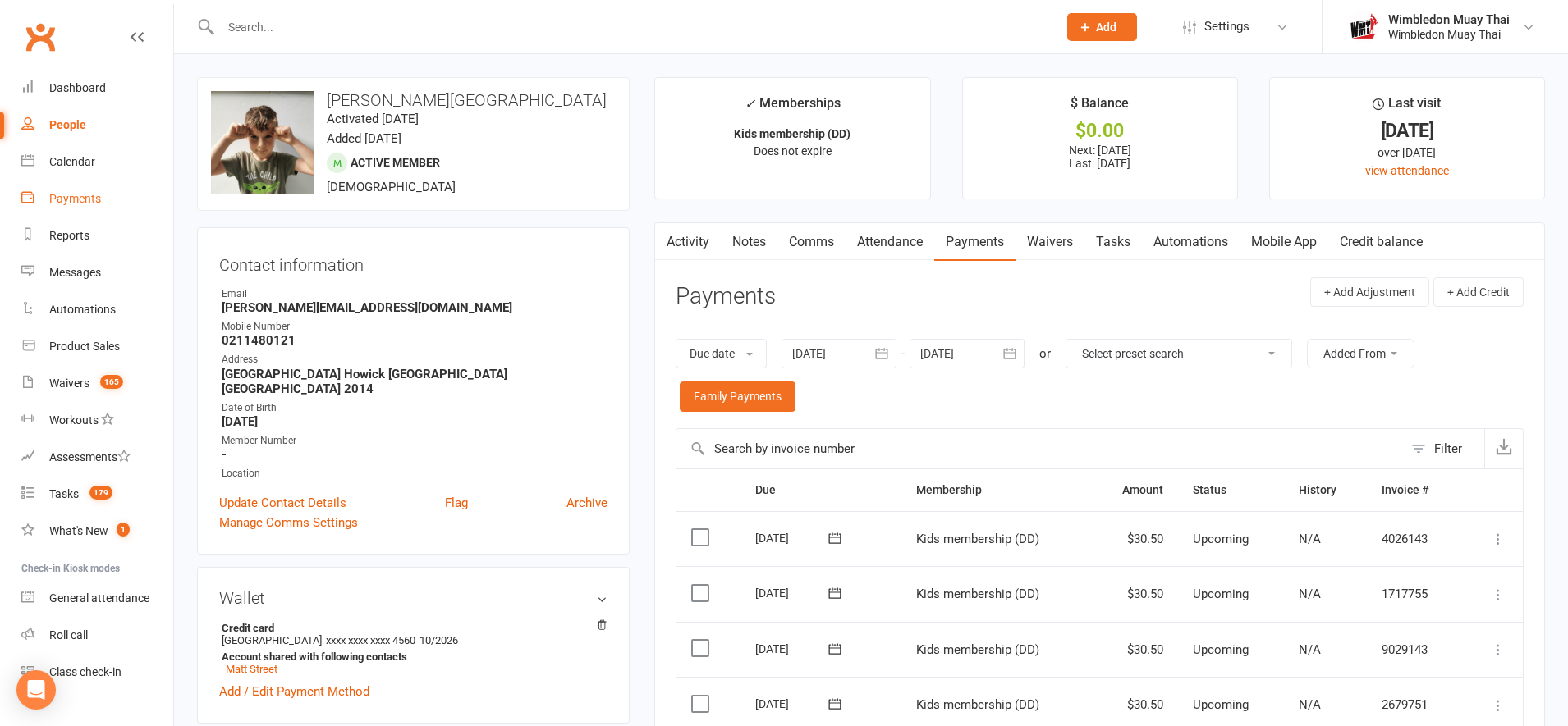
select select "no_payment_method"
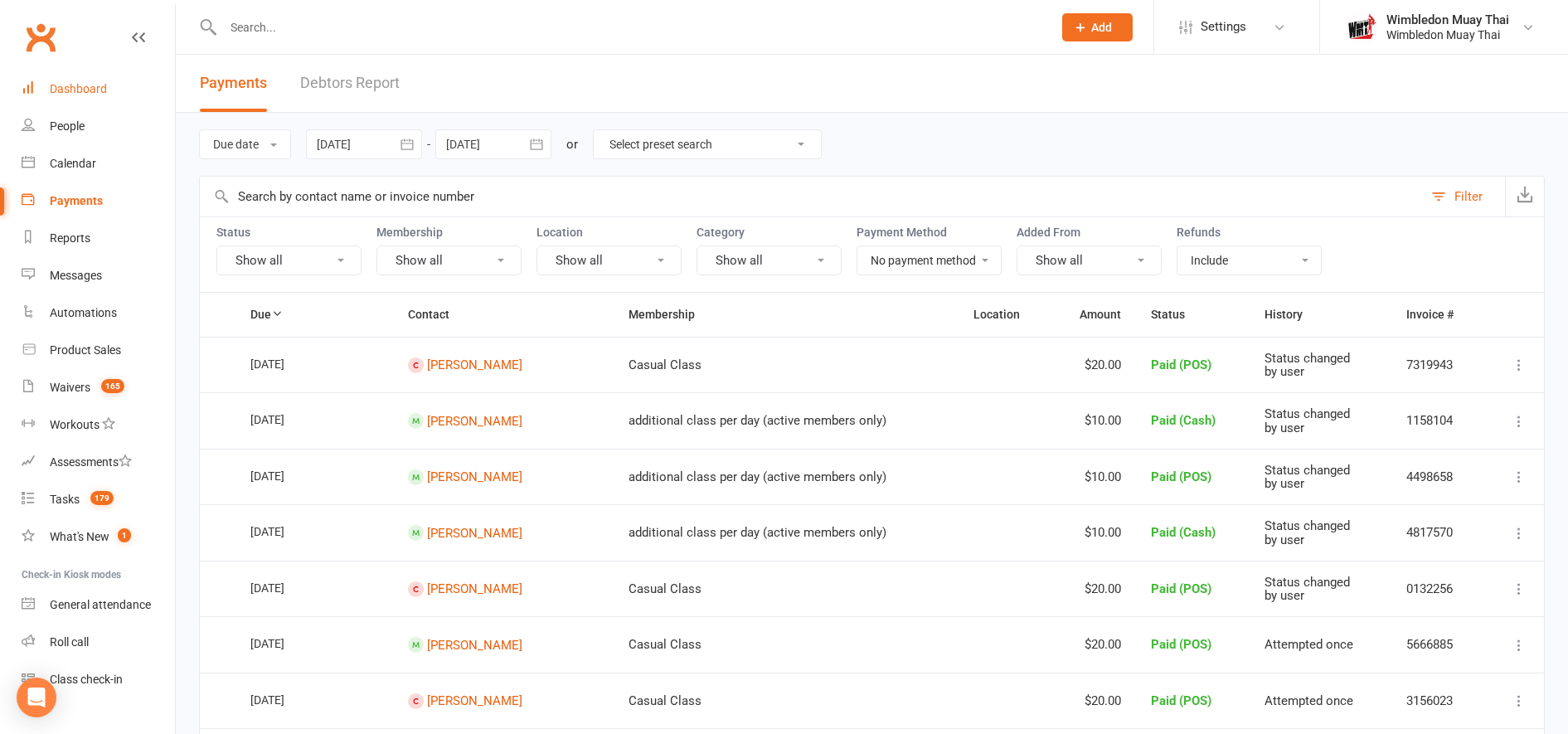
click at [73, 89] on div "Dashboard" at bounding box center [78, 89] width 57 height 13
